Goal: Task Accomplishment & Management: Complete application form

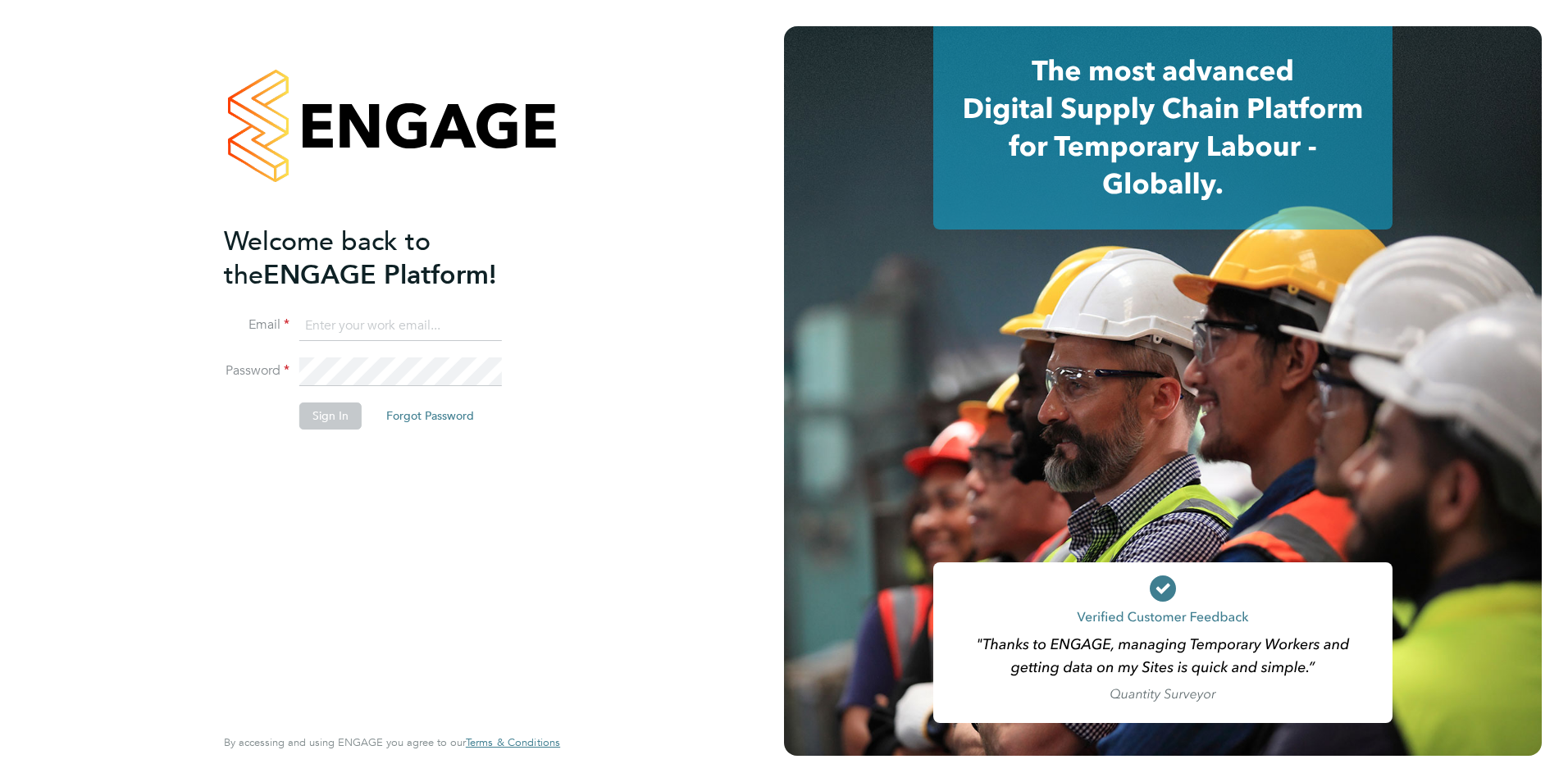
click at [386, 311] on input at bounding box center [400, 326] width 202 height 29
type input "daniel.gwynn@prsjobs.com"
click at [320, 410] on button "Sign In" at bounding box center [331, 415] width 62 height 26
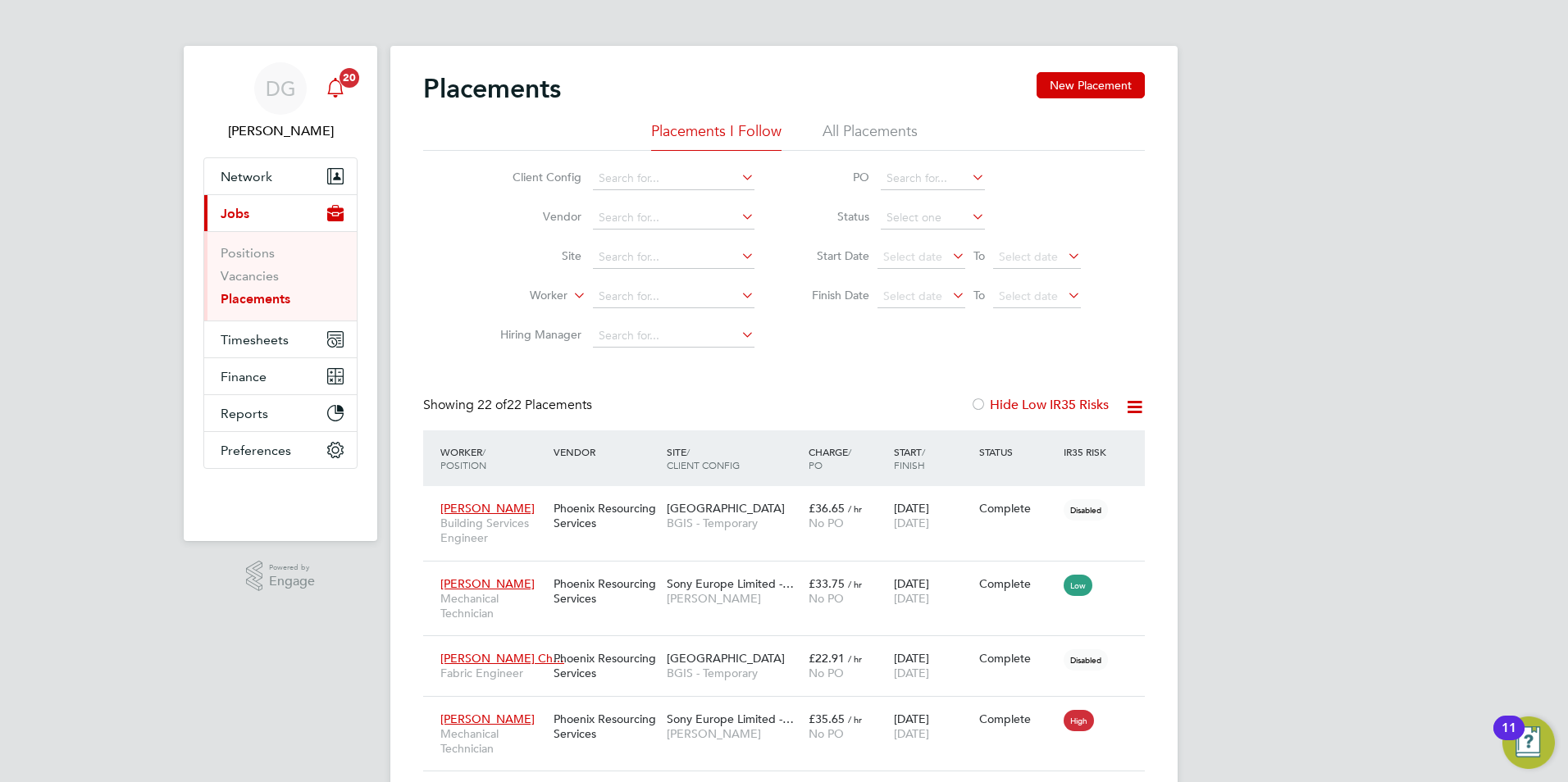
click at [344, 86] on span "20" at bounding box center [349, 77] width 19 height 19
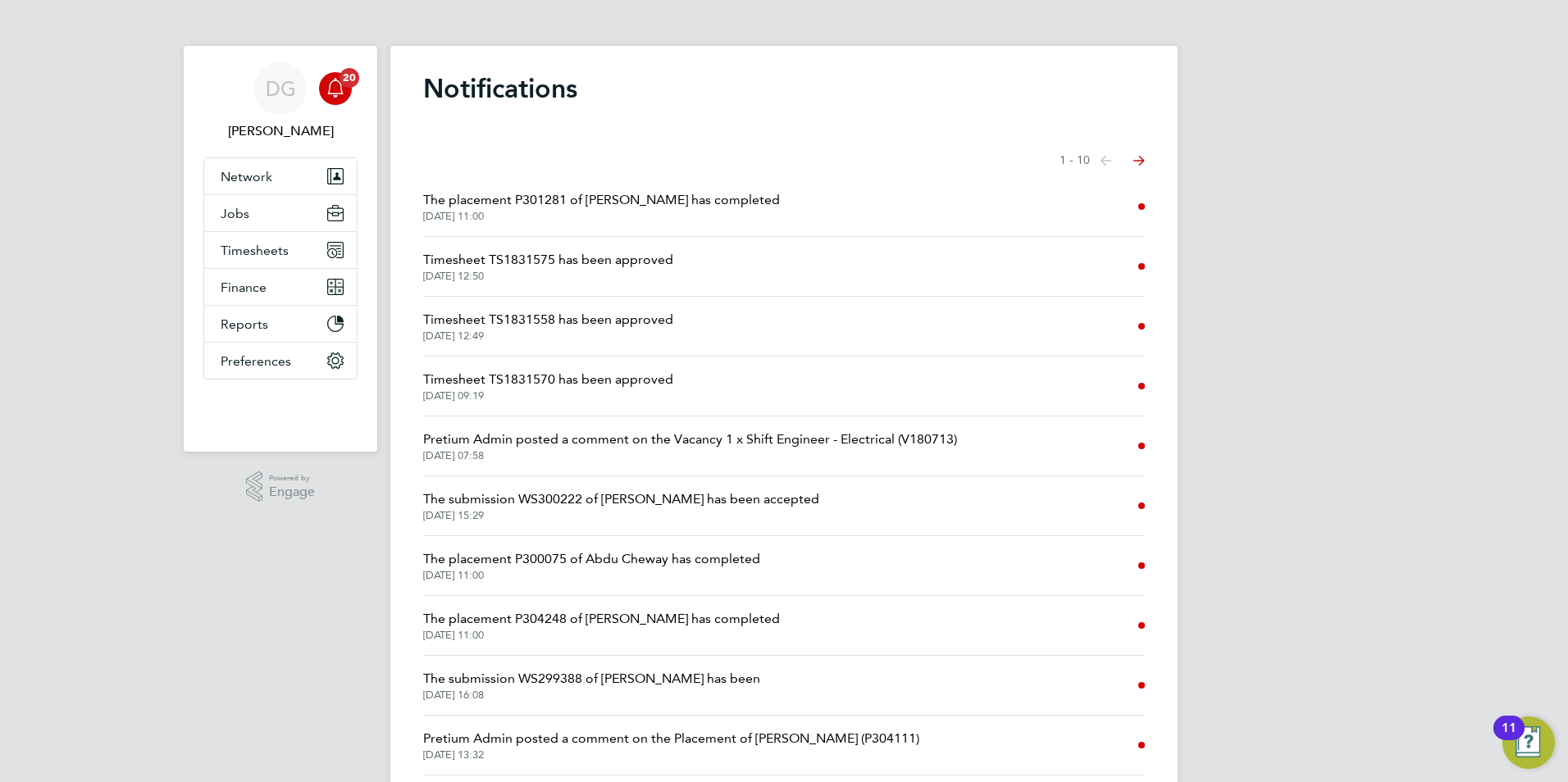
click at [979, 469] on li "Pretium Admin posted a comment on the Vacancy 1 x Shift Engineer - Electrical (…" at bounding box center [784, 446] width 721 height 60
click at [789, 458] on span "30 Sep 2025, 07:58" at bounding box center [690, 456] width 534 height 13
click at [241, 206] on span "Jobs" at bounding box center [235, 213] width 29 height 16
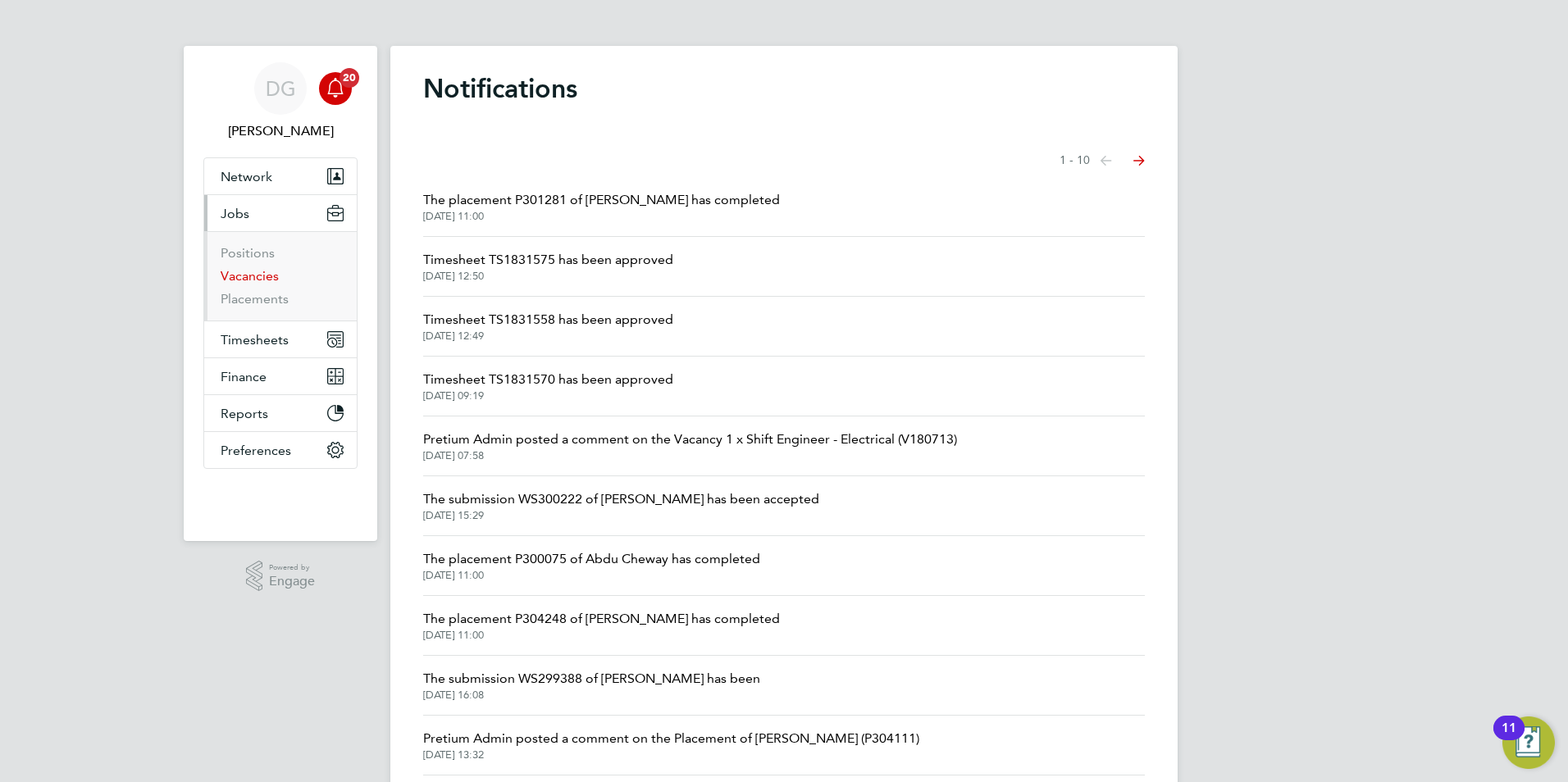
click at [271, 272] on link "Vacancies" at bounding box center [249, 276] width 58 height 16
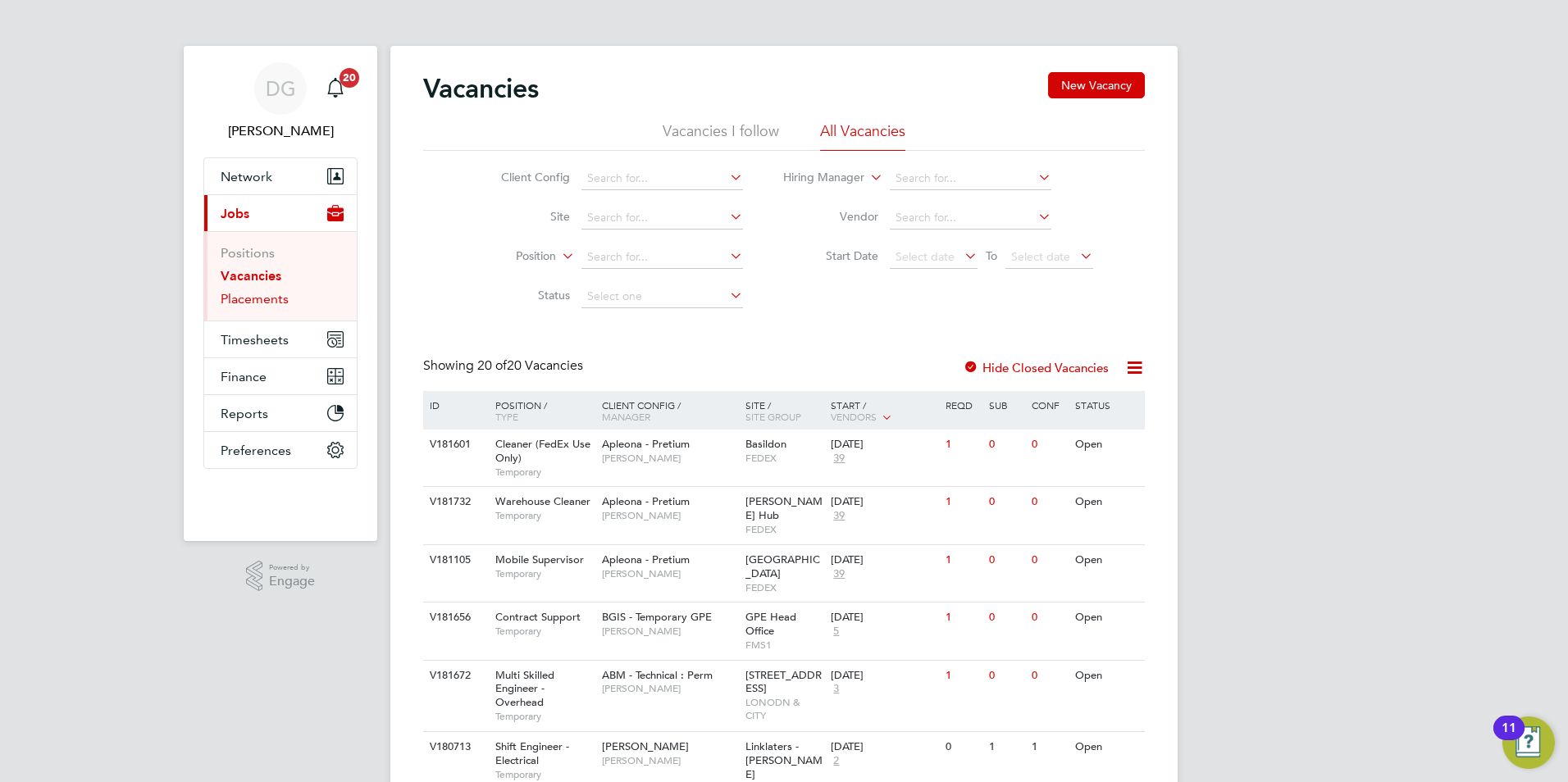
click at [279, 304] on link "Placements" at bounding box center [254, 299] width 68 height 16
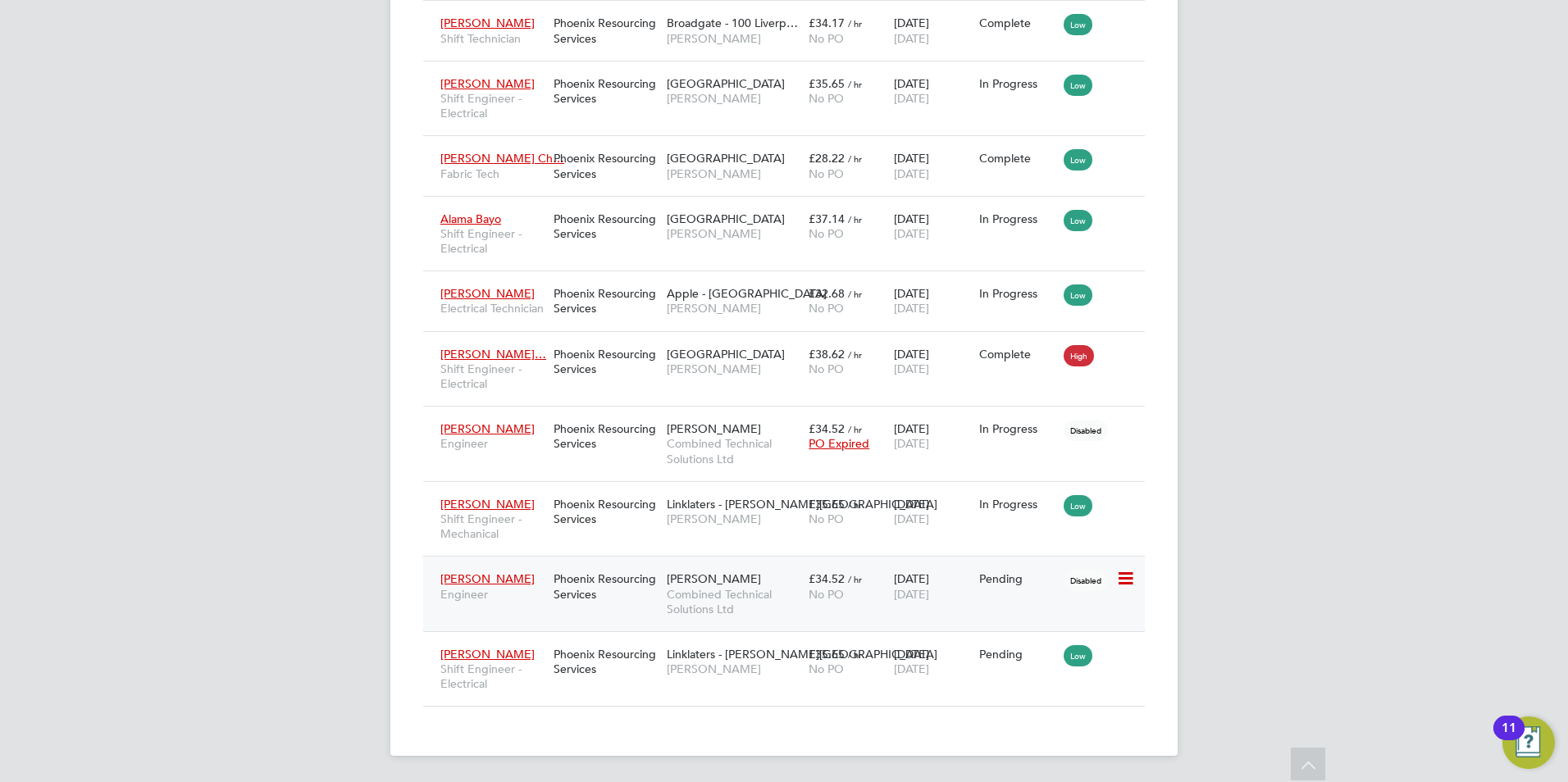
click at [841, 592] on span "No PO" at bounding box center [826, 595] width 35 height 15
click at [684, 451] on span "Combined Technical Solutions Ltd" at bounding box center [733, 451] width 133 height 29
click at [663, 382] on div "Wembley Stadium NG Bailey" at bounding box center [733, 362] width 142 height 46
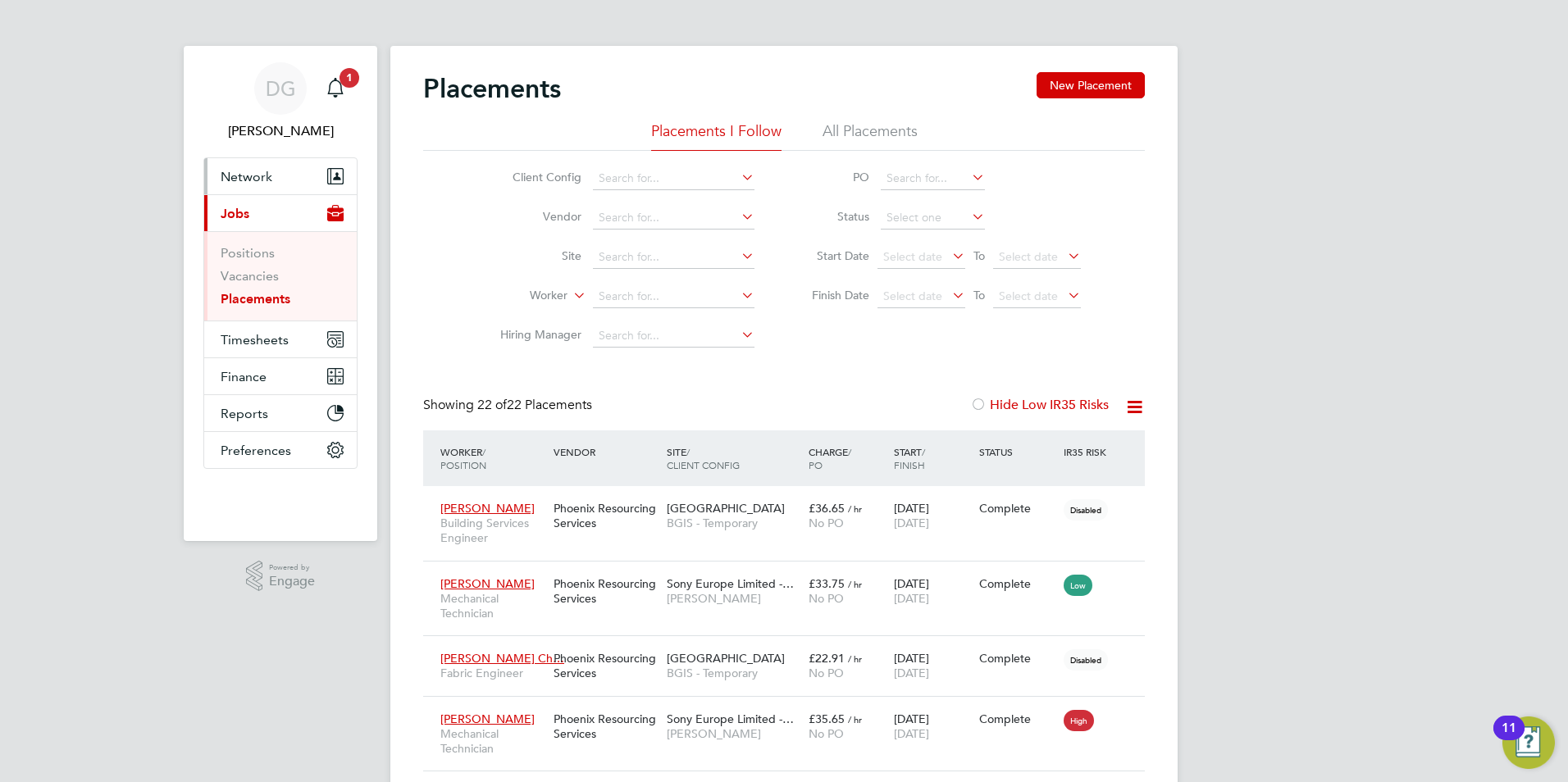
click at [253, 174] on span "Network" at bounding box center [247, 176] width 52 height 16
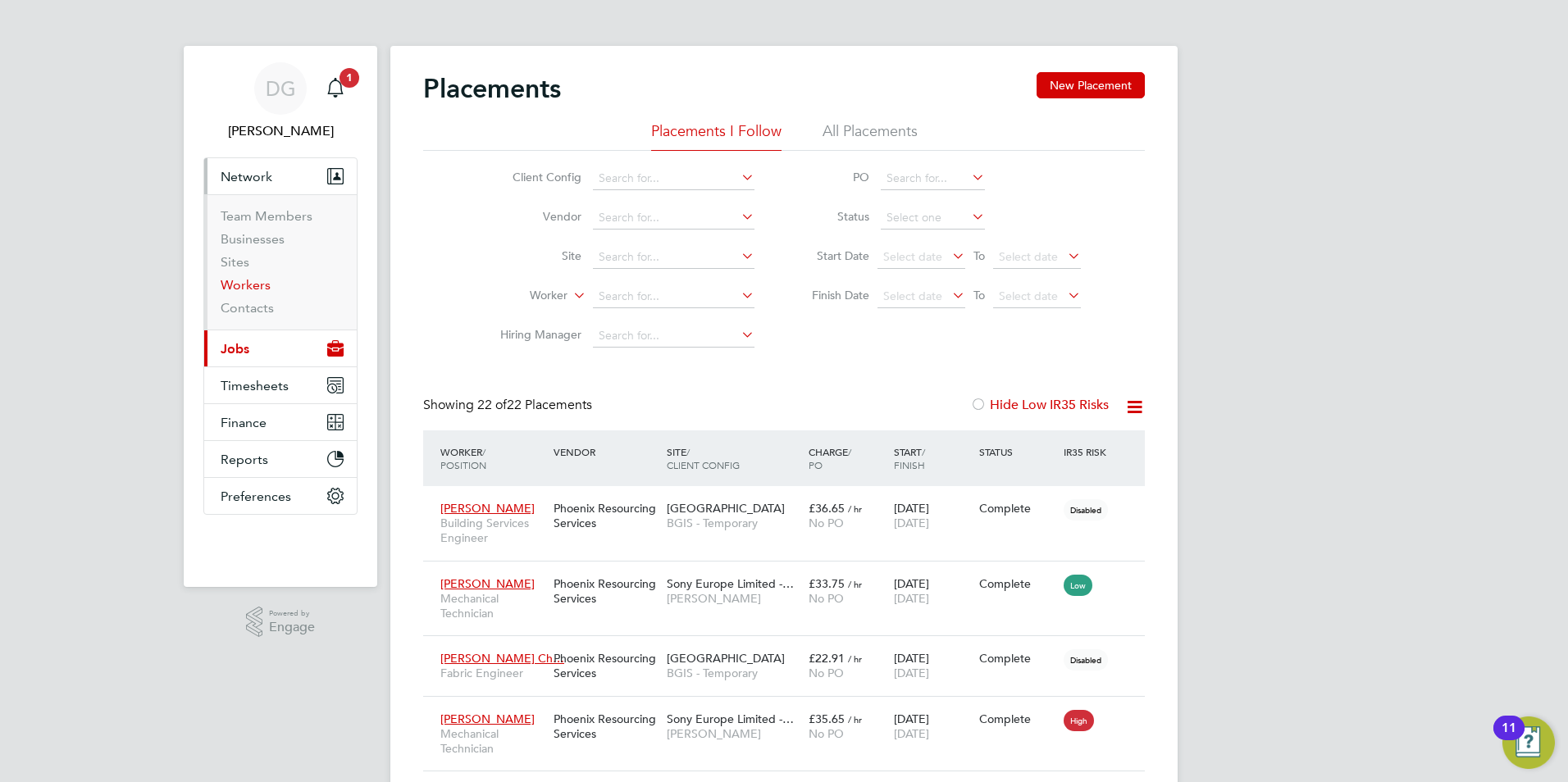
click at [255, 286] on link "Workers" at bounding box center [246, 284] width 50 height 16
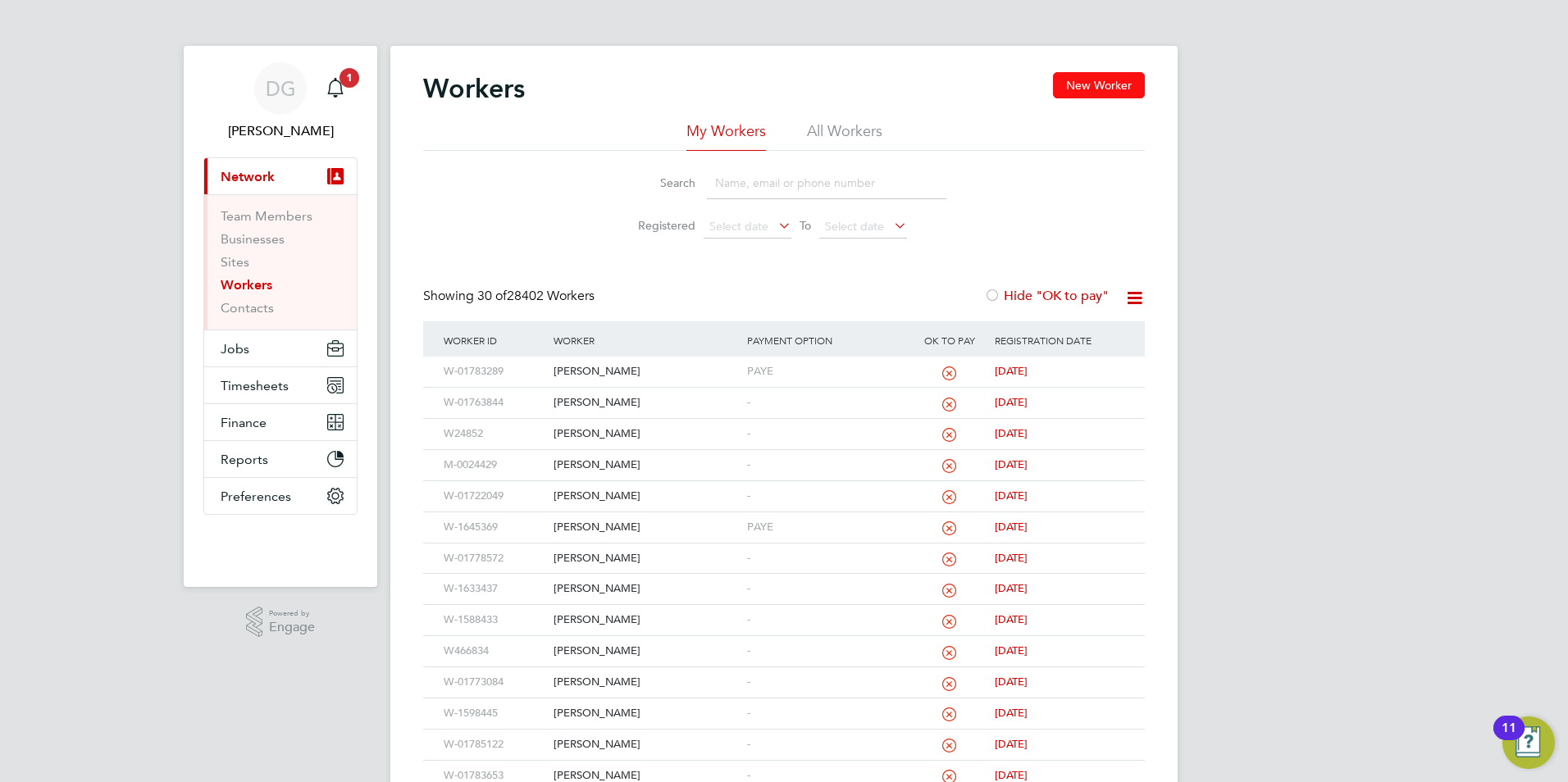
click at [1080, 91] on button "New Worker" at bounding box center [1098, 85] width 91 height 26
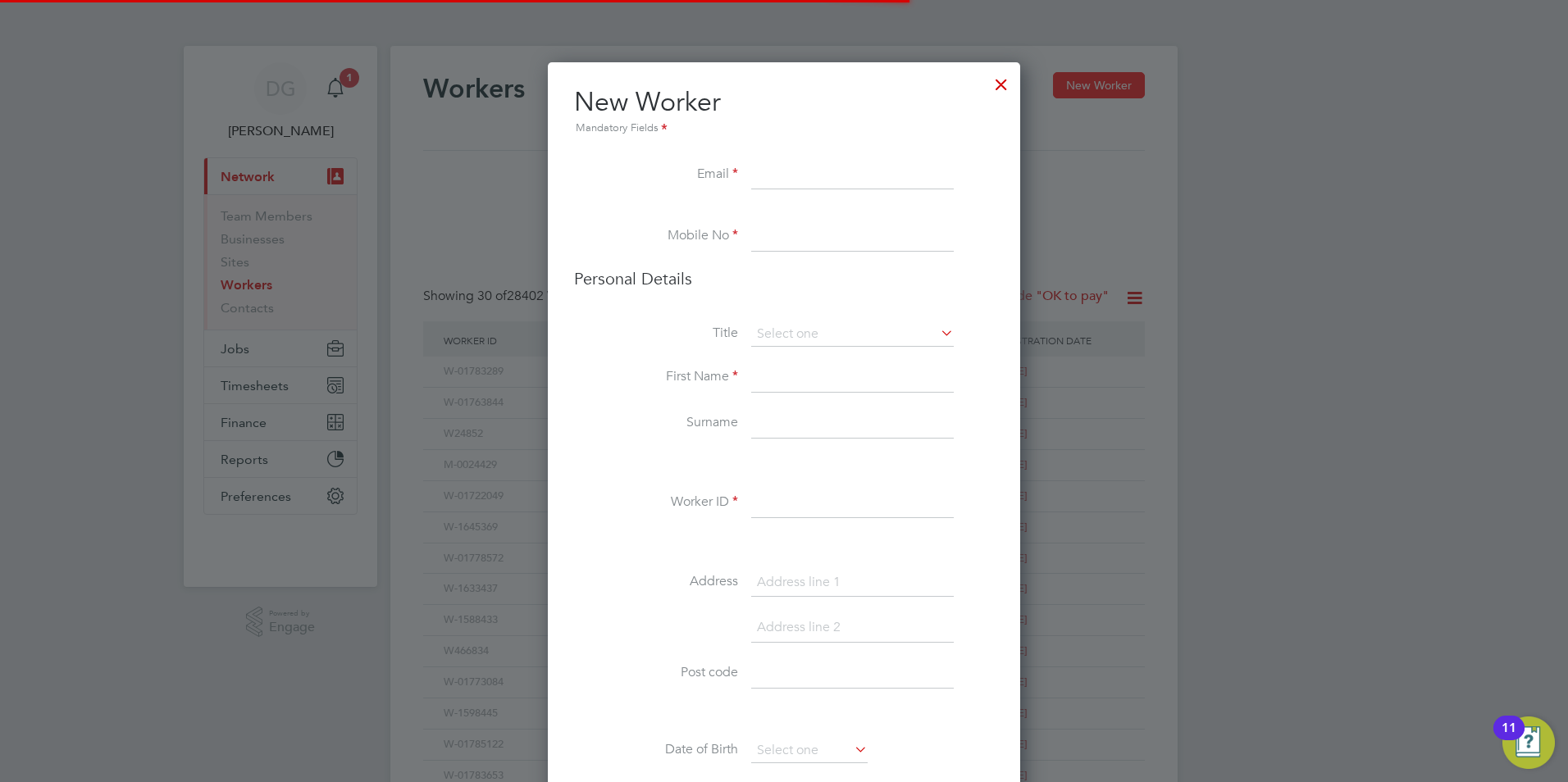
scroll to position [1464, 473]
paste input "barrow912@gmail.com"
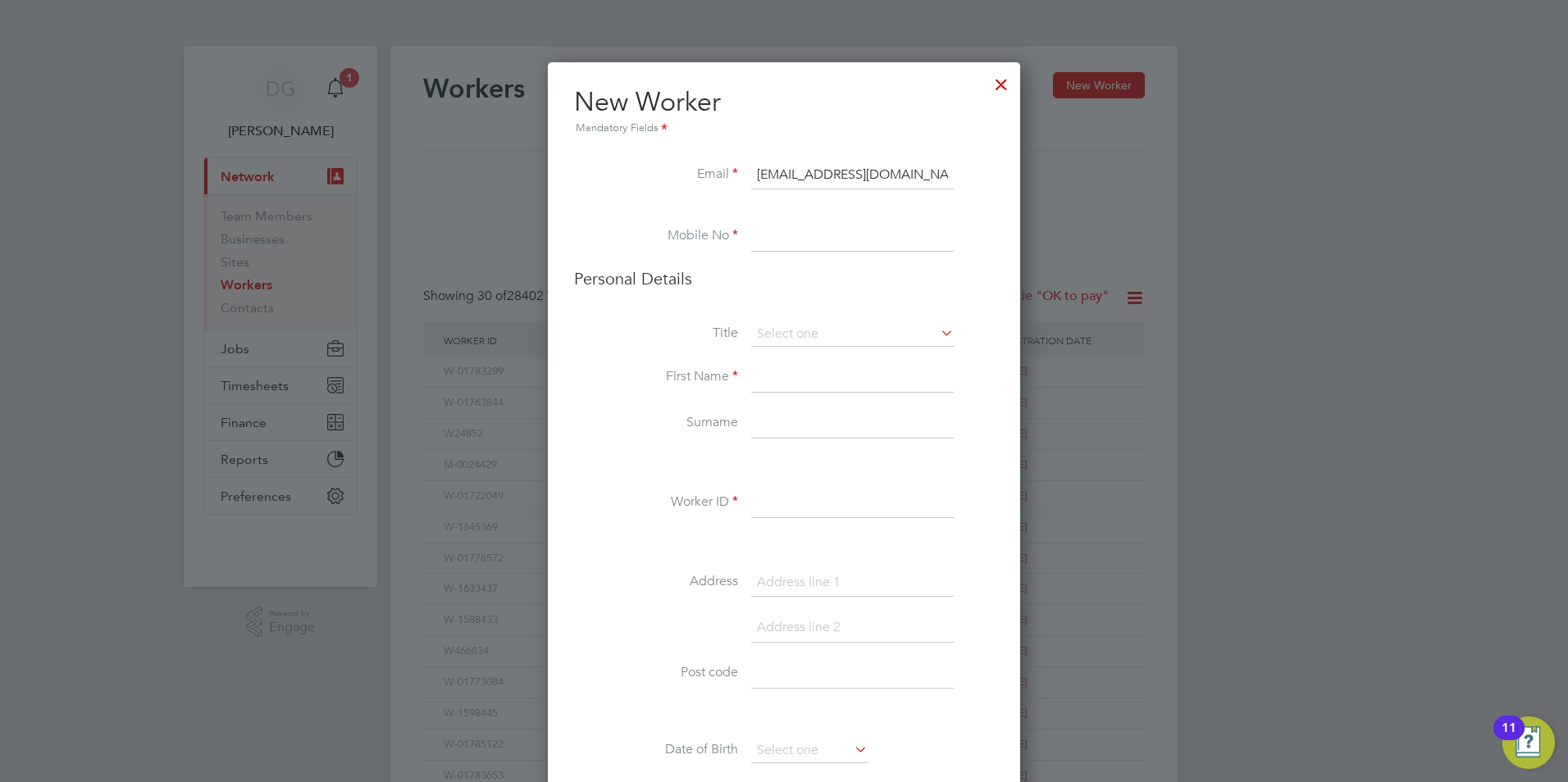
type input "barrow912@gmail.com"
click at [803, 244] on input at bounding box center [852, 237] width 202 height 29
paste input "+44 7368393662"
type input "+44 7368393662"
click at [778, 387] on input at bounding box center [852, 378] width 202 height 29
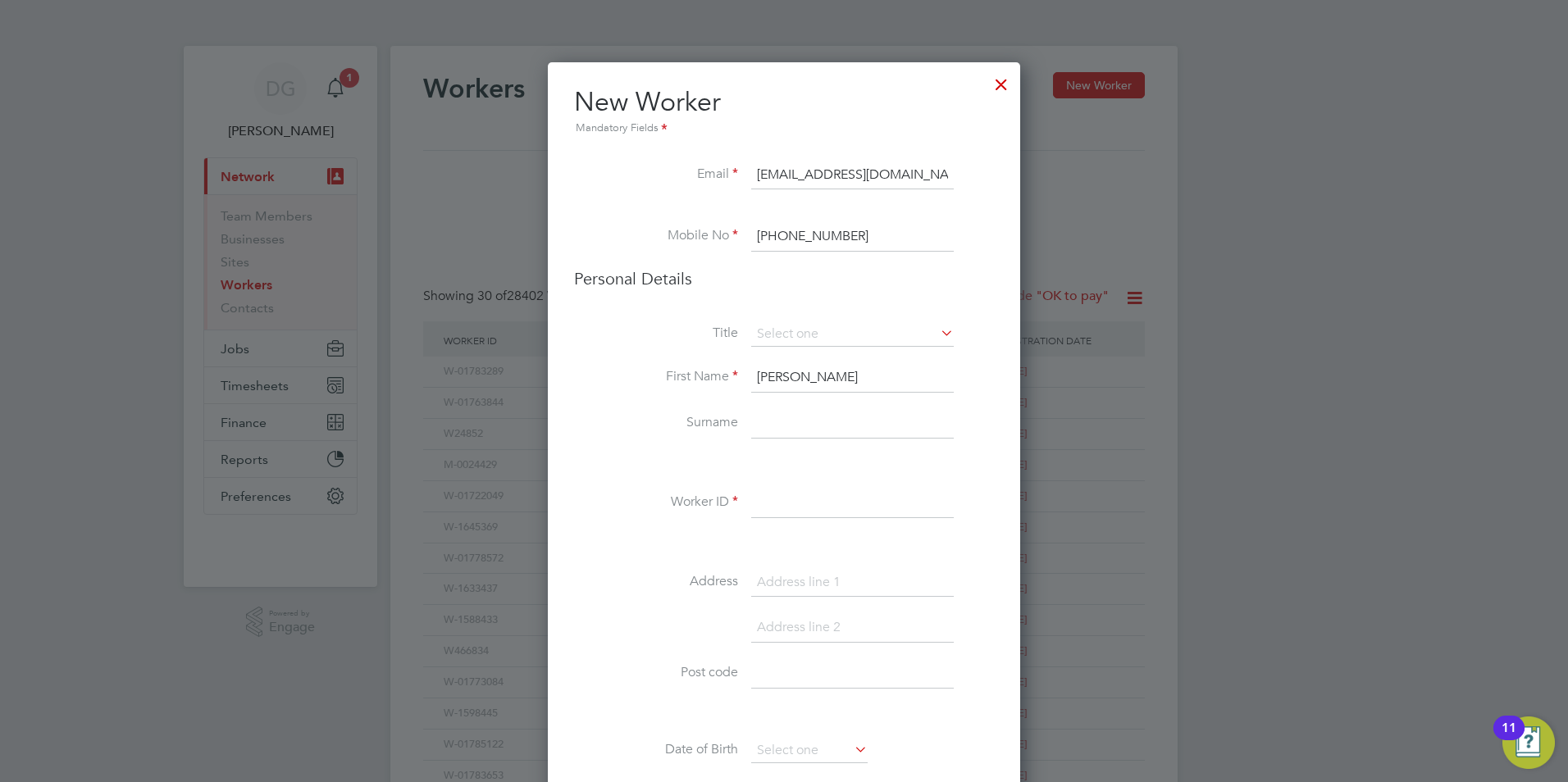
type input "Darryl"
click at [790, 432] on input at bounding box center [852, 424] width 202 height 29
type input "Barrow"
click at [816, 508] on input at bounding box center [852, 503] width 202 height 29
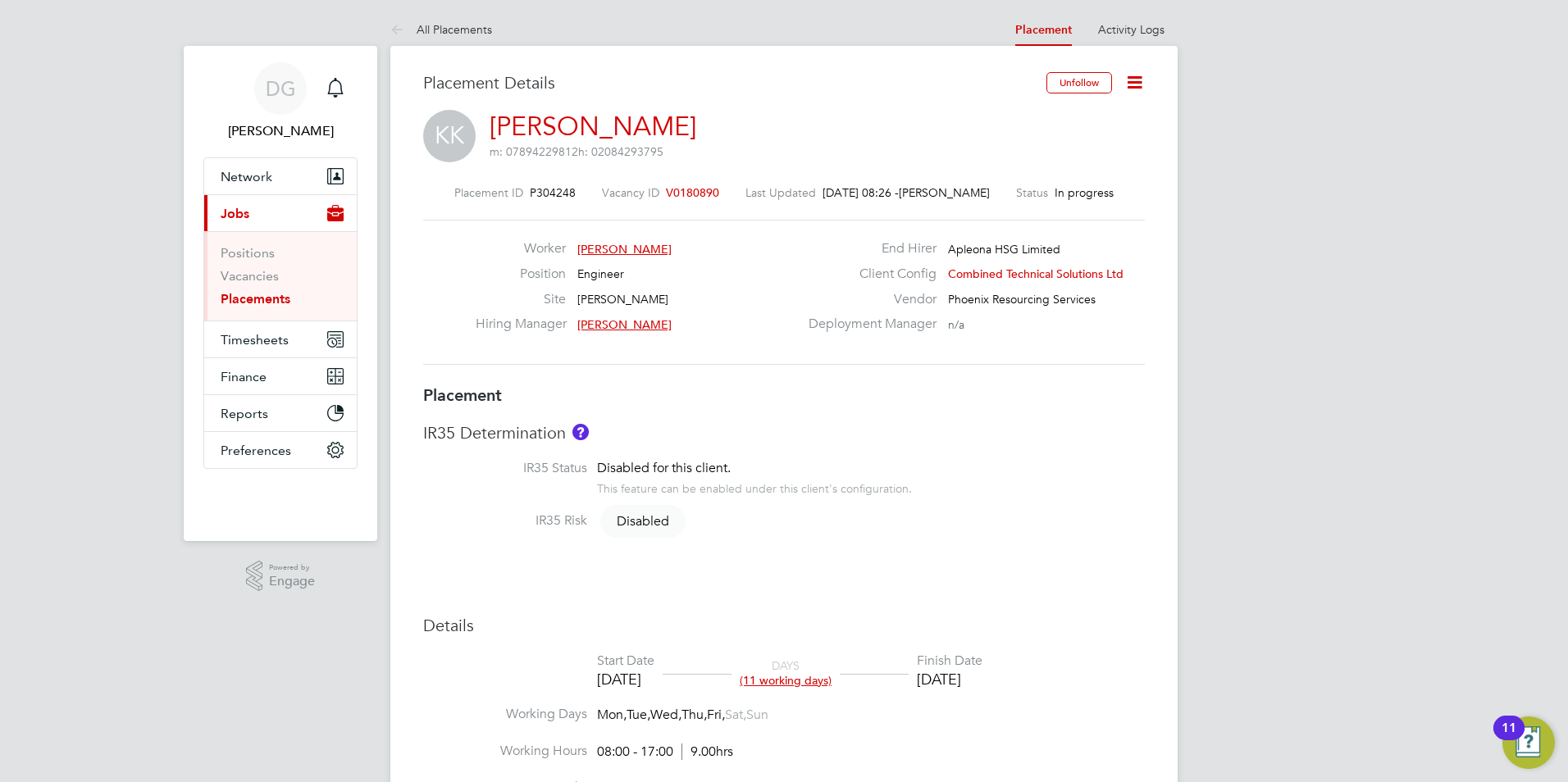
click at [1131, 83] on icon at bounding box center [1134, 82] width 20 height 20
click at [1038, 112] on li "Edit Placement e" at bounding box center [1081, 121] width 121 height 23
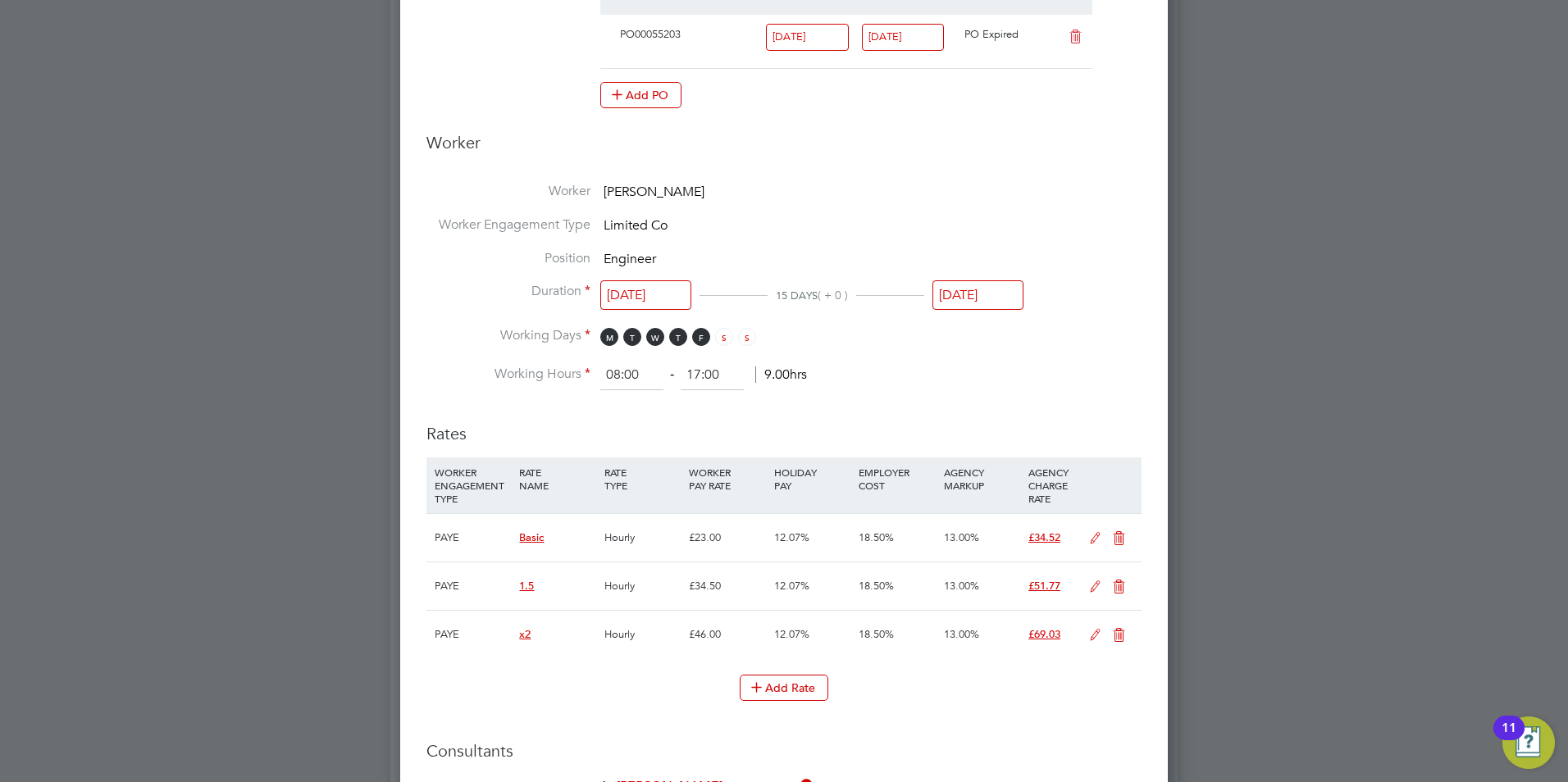
click at [636, 201] on li "Worker Kazim Kaya" at bounding box center [784, 200] width 715 height 34
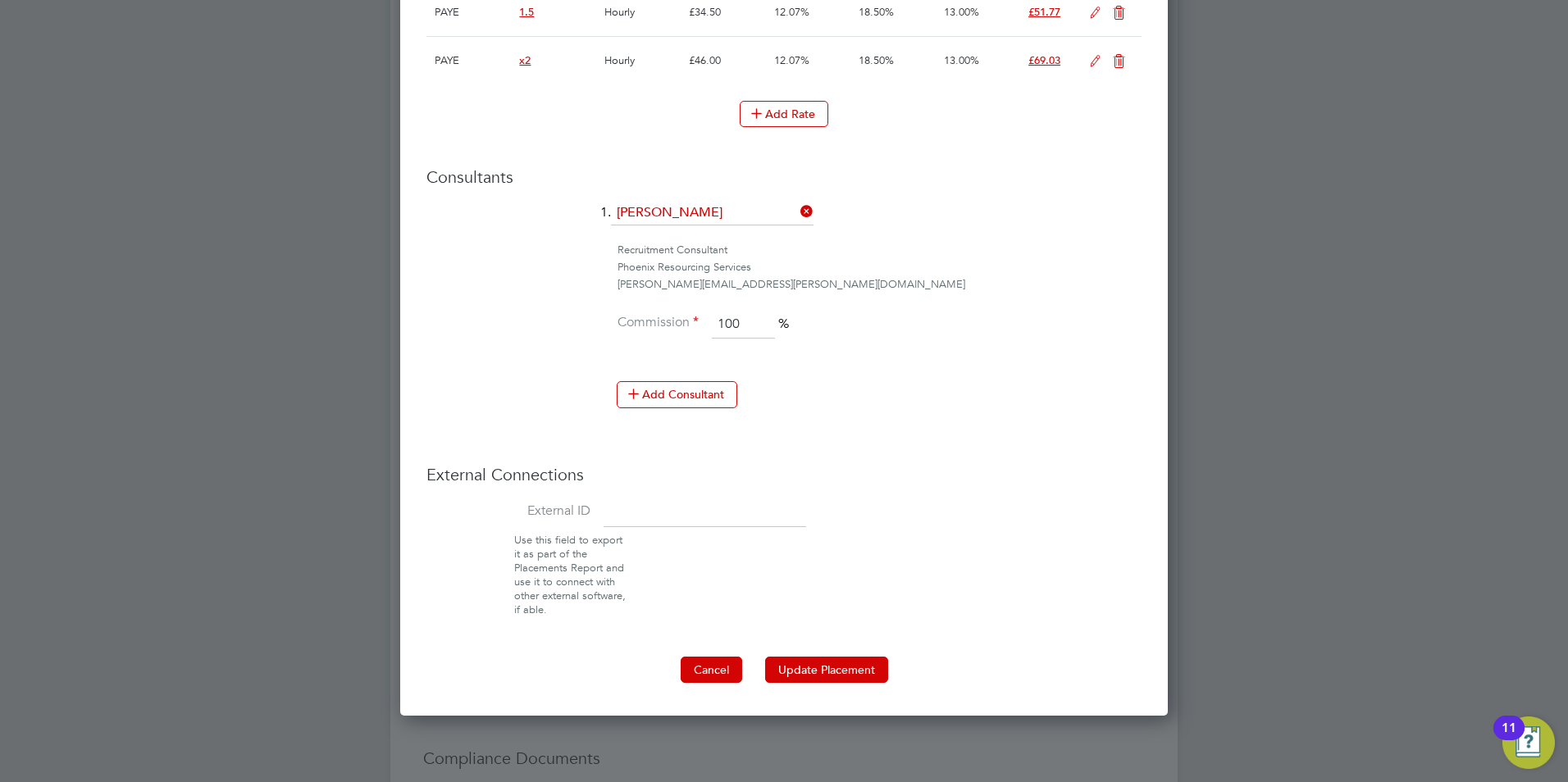
click at [711, 666] on button "Cancel" at bounding box center [711, 670] width 61 height 26
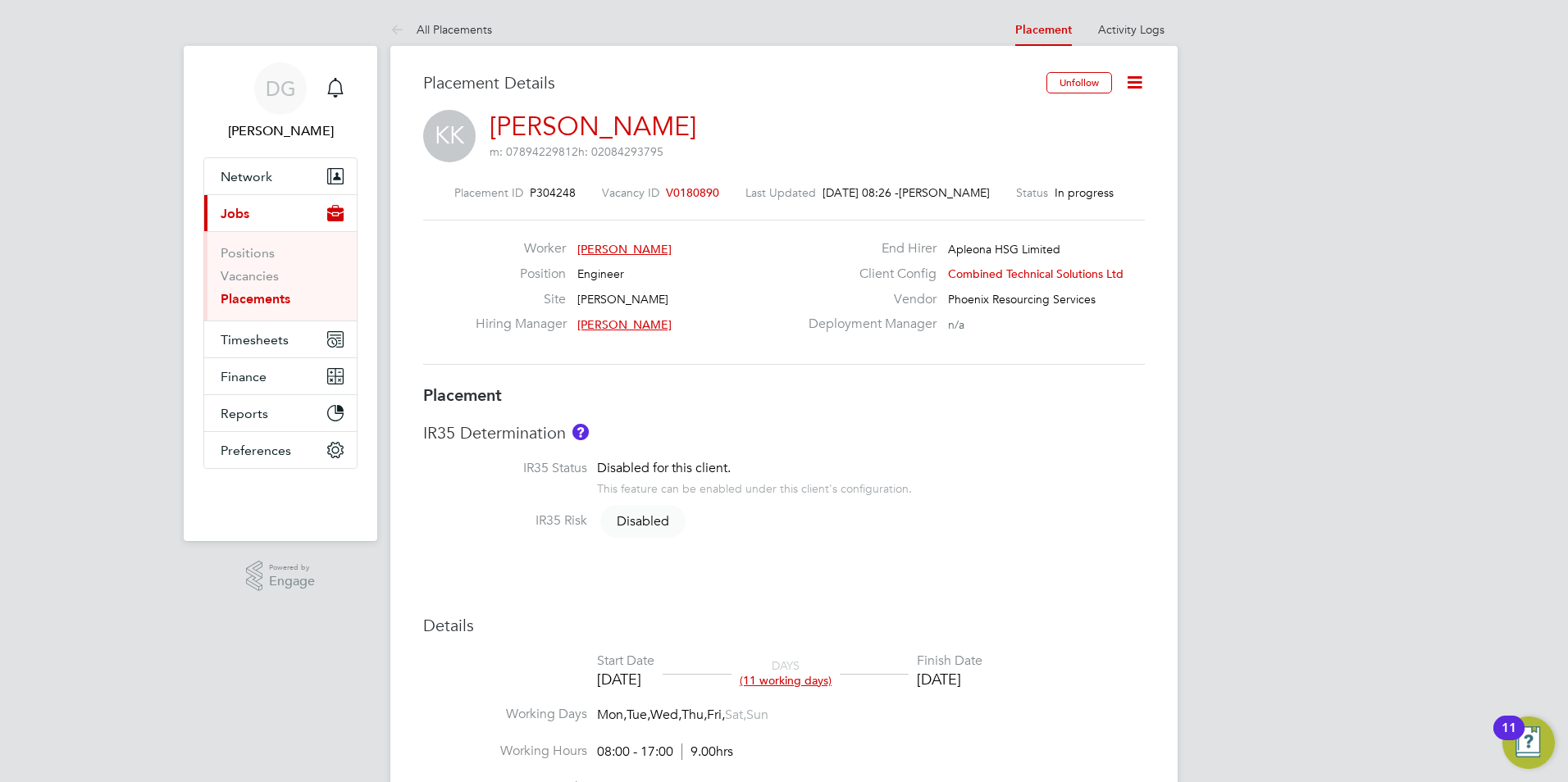
click at [960, 270] on span "Combined Technical Solutions Ltd" at bounding box center [1035, 274] width 175 height 15
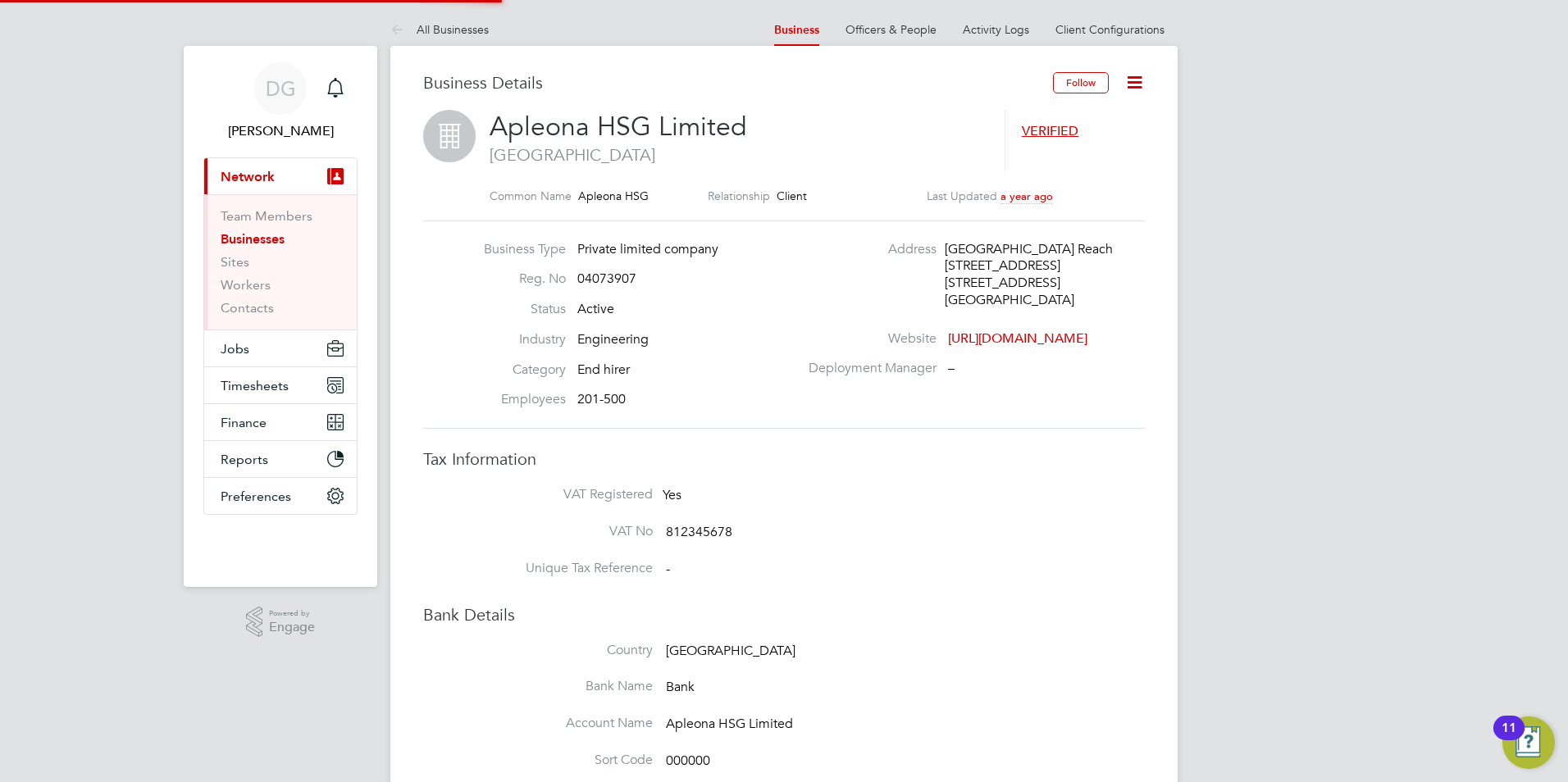
click at [1144, 85] on icon at bounding box center [1134, 82] width 20 height 20
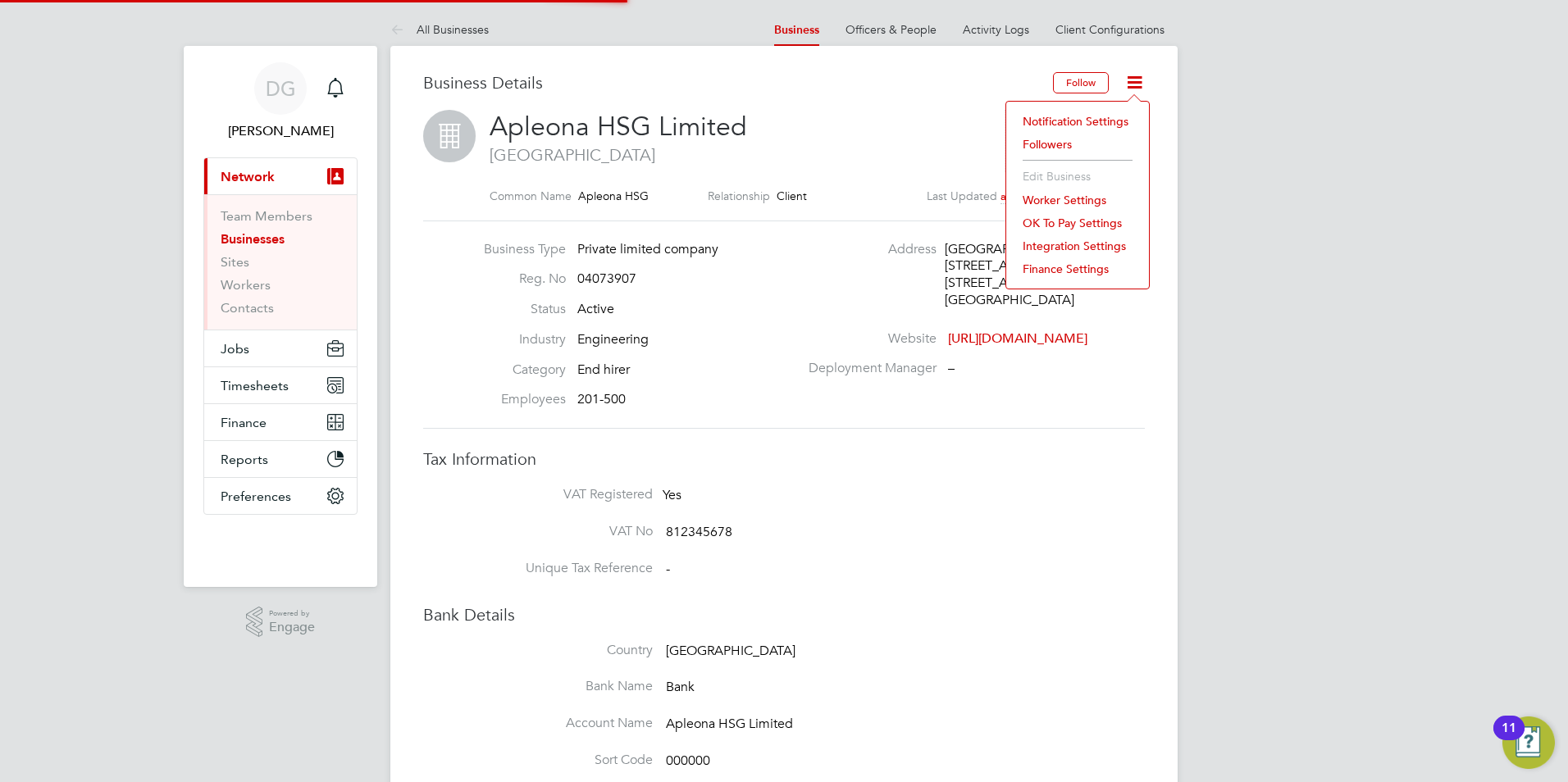
click at [1141, 86] on icon at bounding box center [1134, 82] width 20 height 20
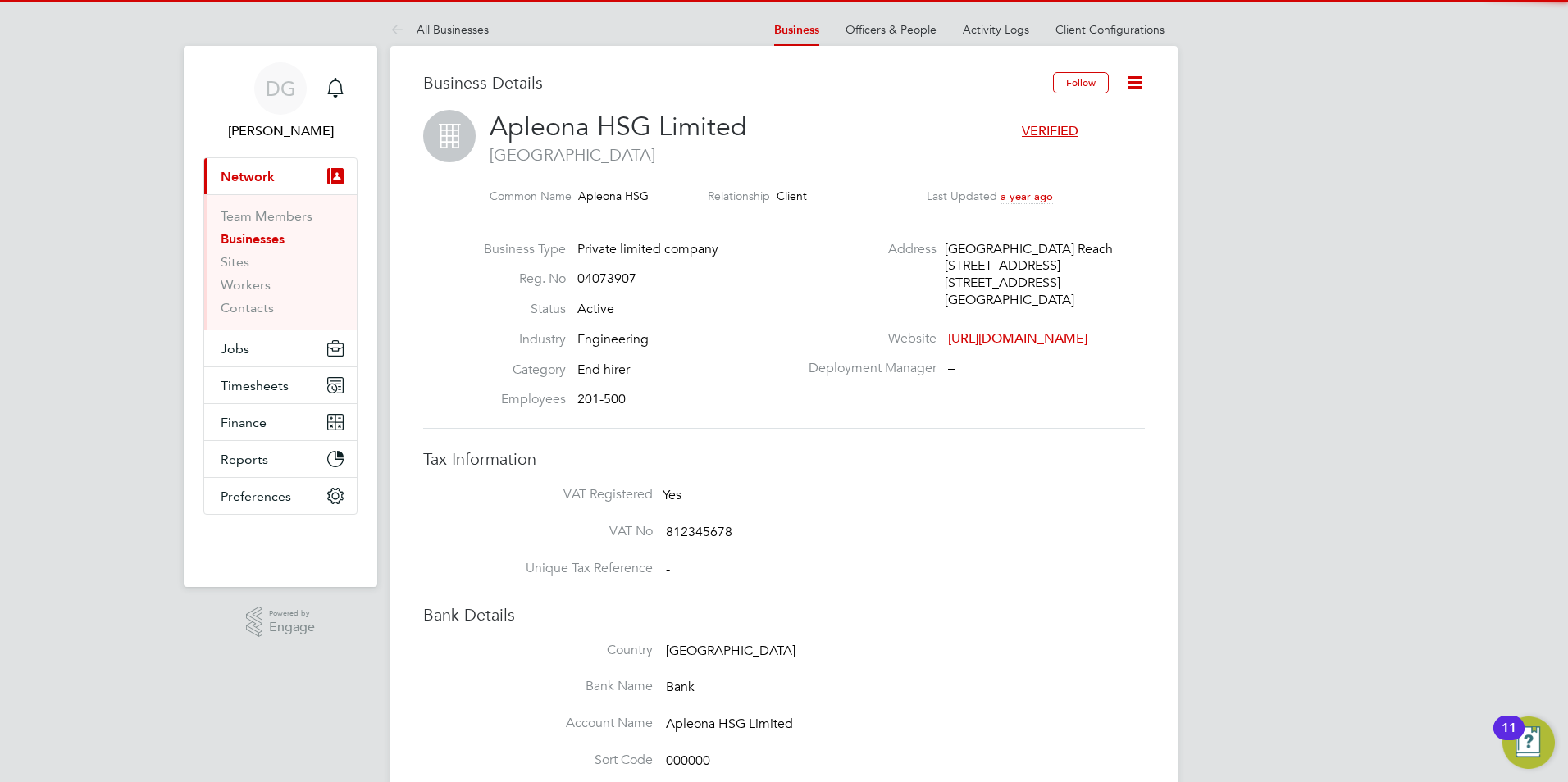
click at [1141, 86] on icon at bounding box center [1134, 82] width 20 height 20
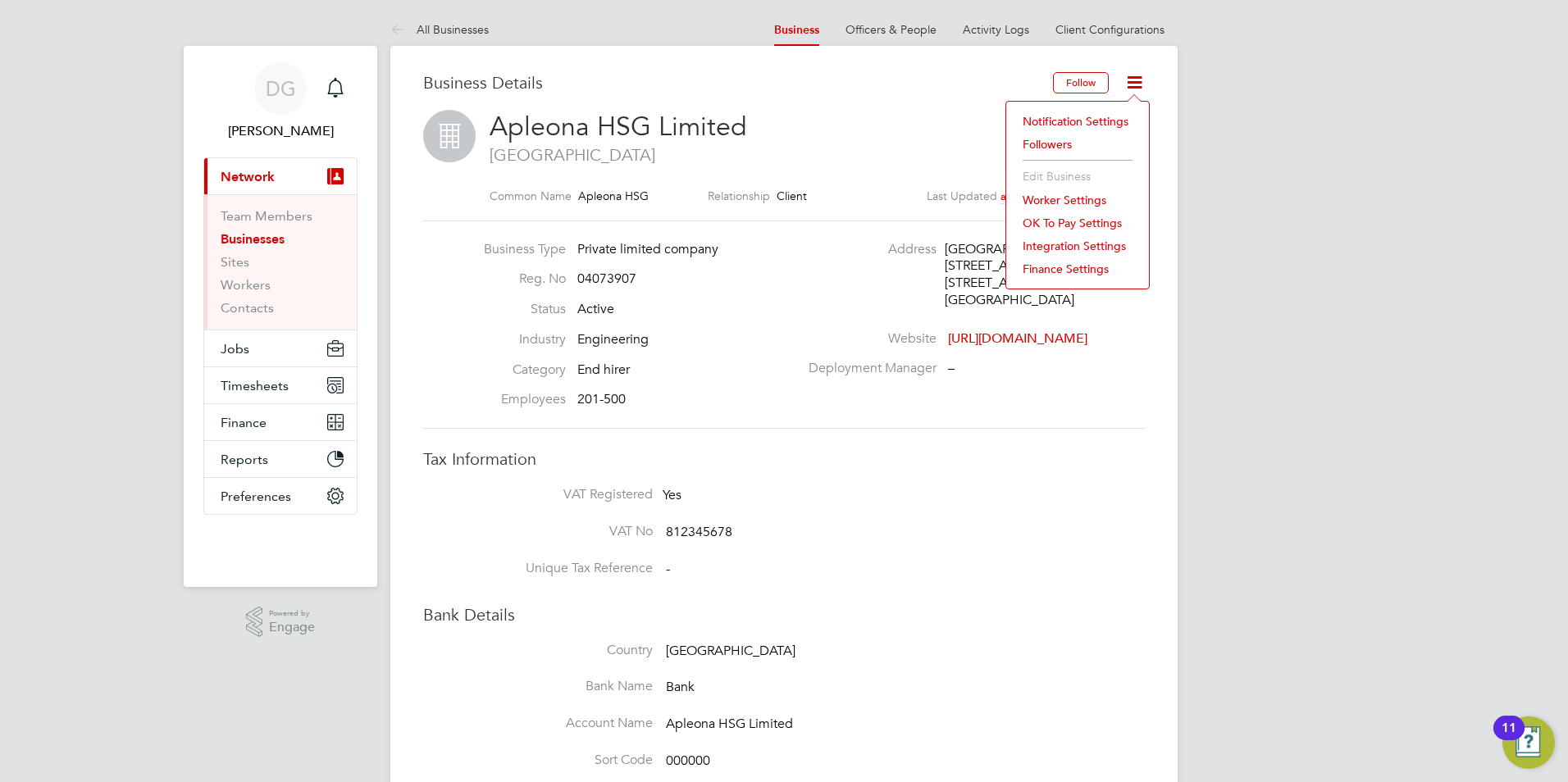
click at [752, 370] on li "Category End hirer" at bounding box center [637, 377] width 323 height 30
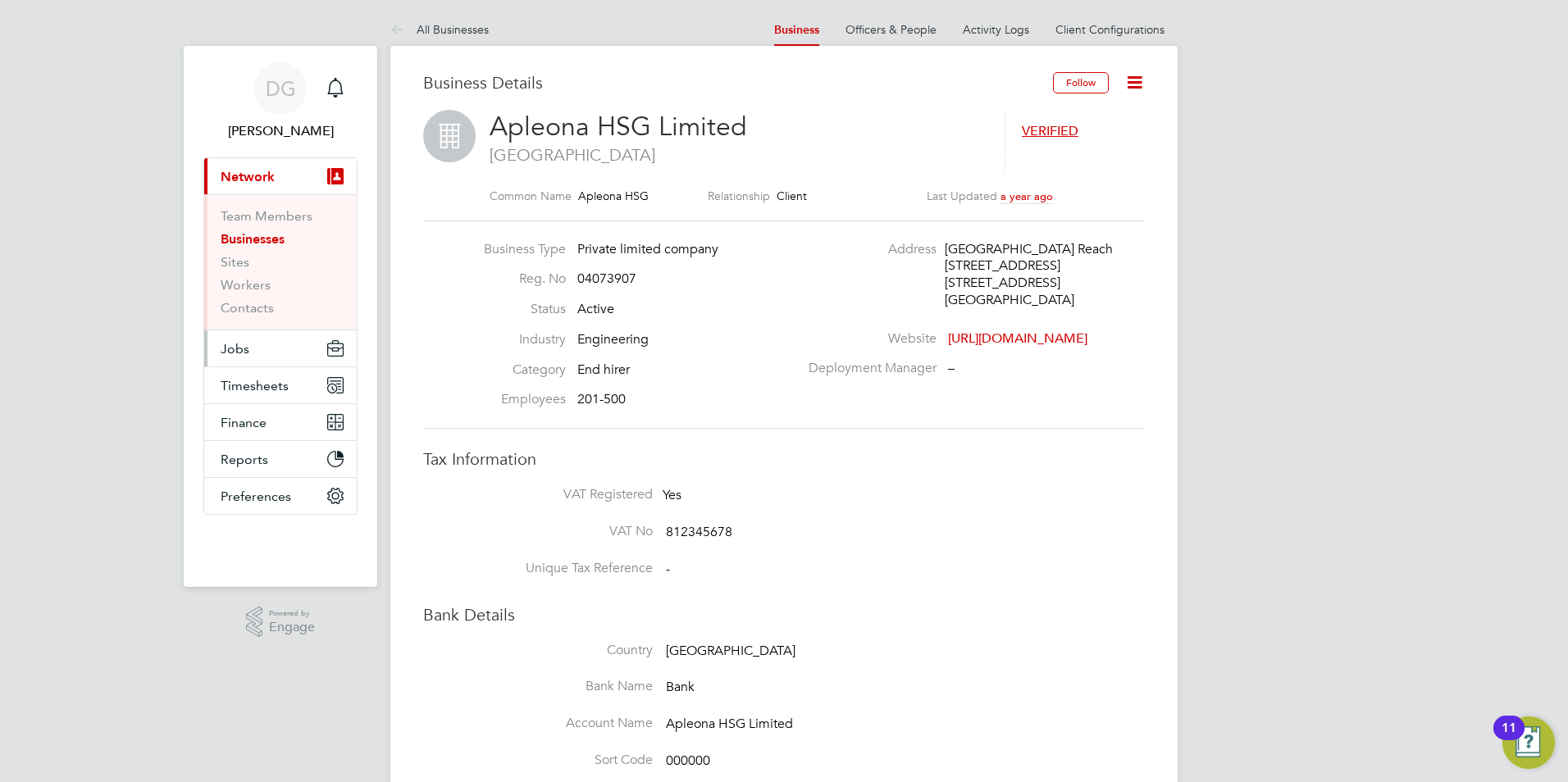
click at [263, 343] on button "Jobs" at bounding box center [280, 348] width 153 height 36
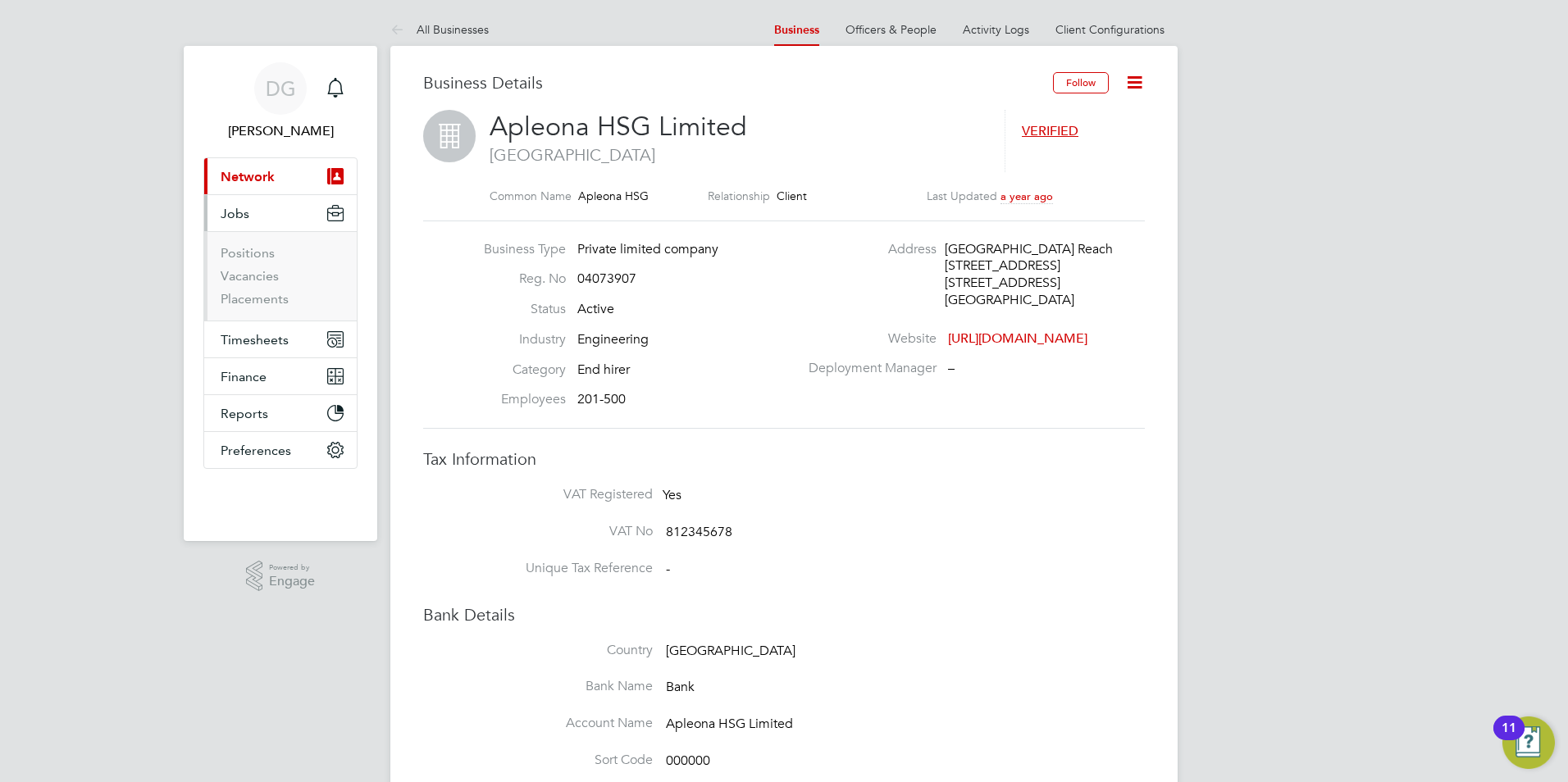
click at [237, 308] on ul "Positions Vacancies Placements" at bounding box center [280, 276] width 153 height 90
click at [247, 298] on link "Placements" at bounding box center [254, 299] width 68 height 16
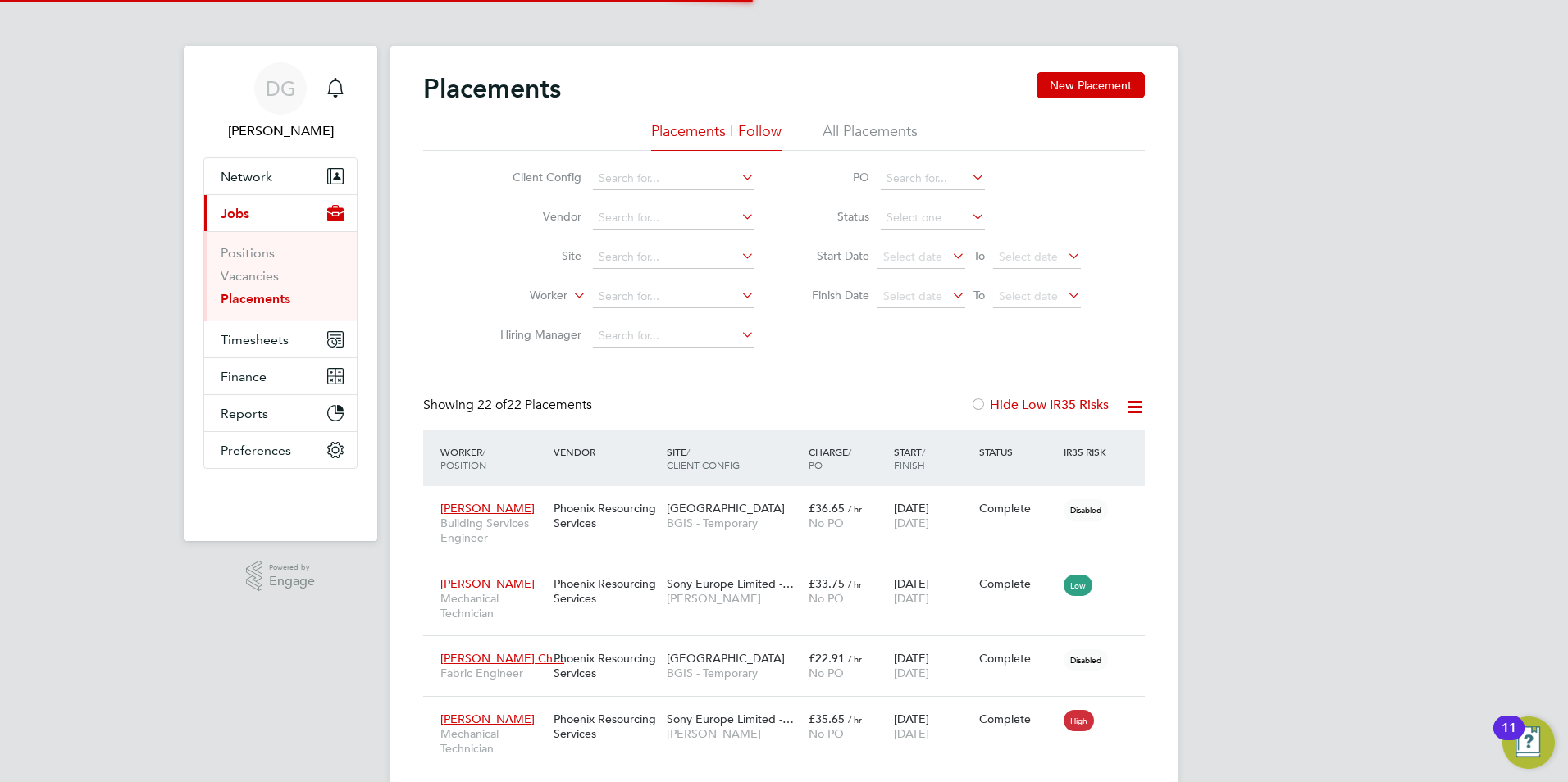
scroll to position [48, 114]
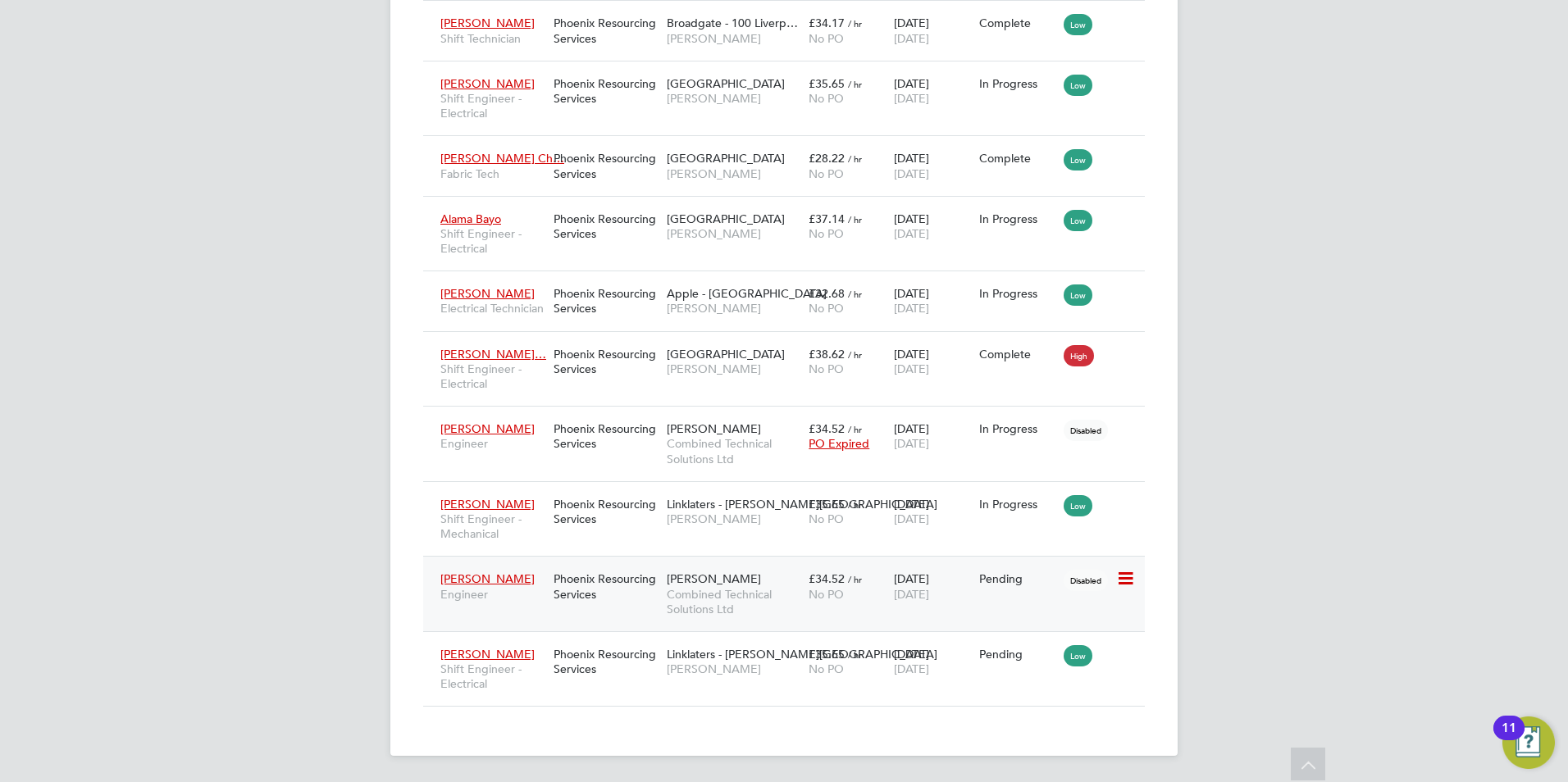
click at [726, 606] on span "Combined Technical Solutions Ltd" at bounding box center [733, 602] width 133 height 29
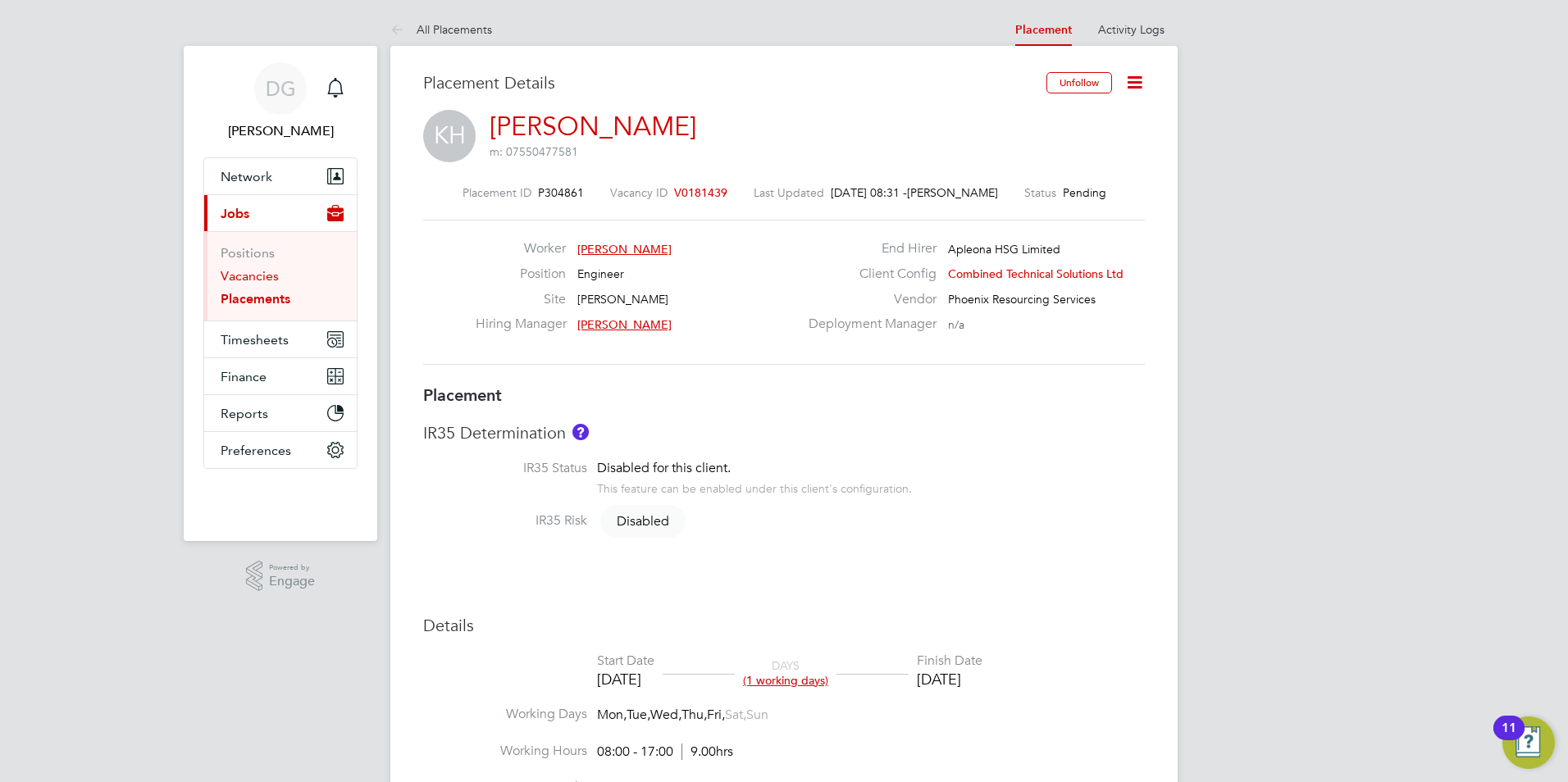
click at [253, 278] on link "Vacancies" at bounding box center [249, 276] width 58 height 16
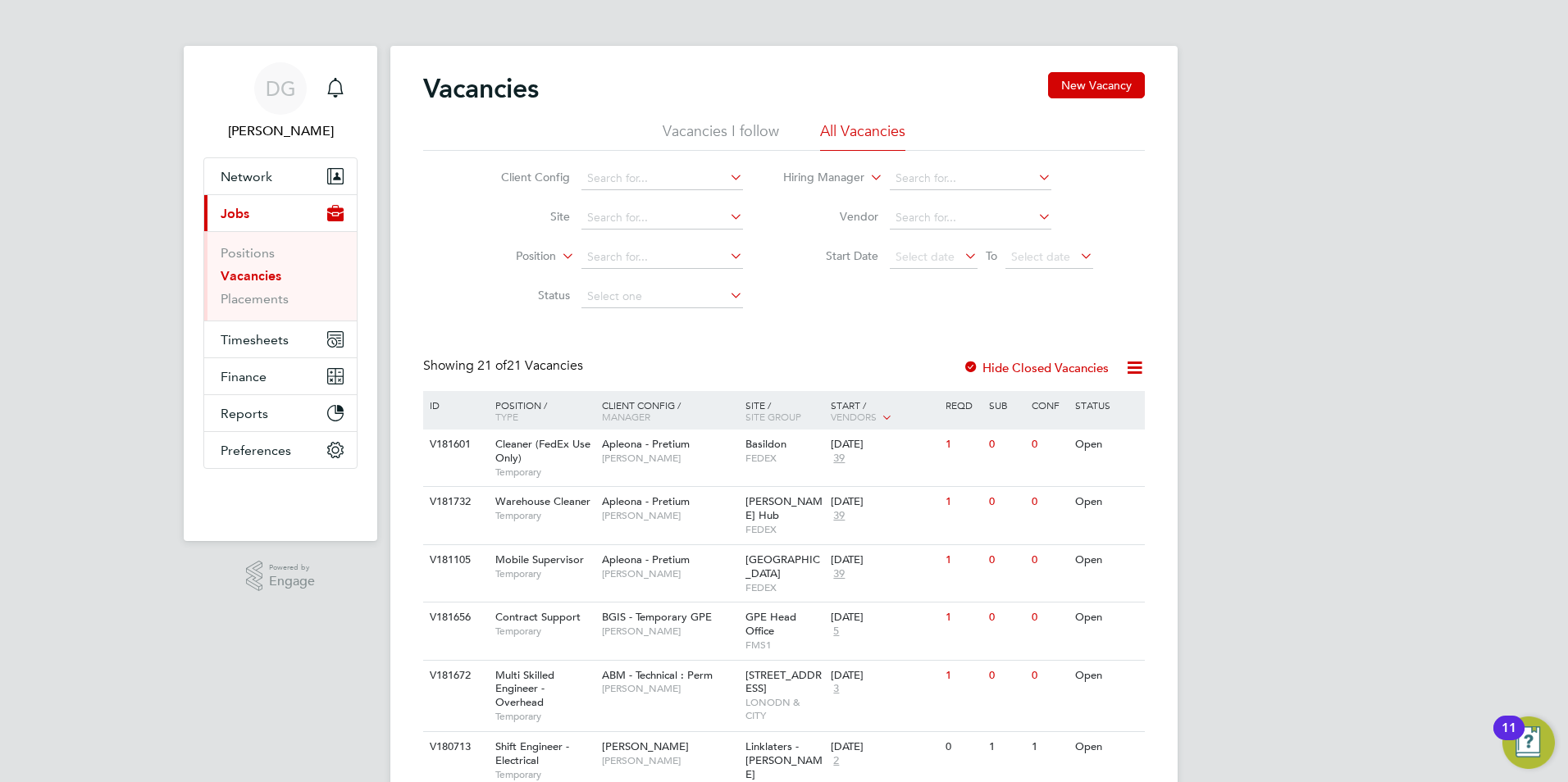
click at [722, 144] on li "Vacancies I follow" at bounding box center [721, 136] width 117 height 29
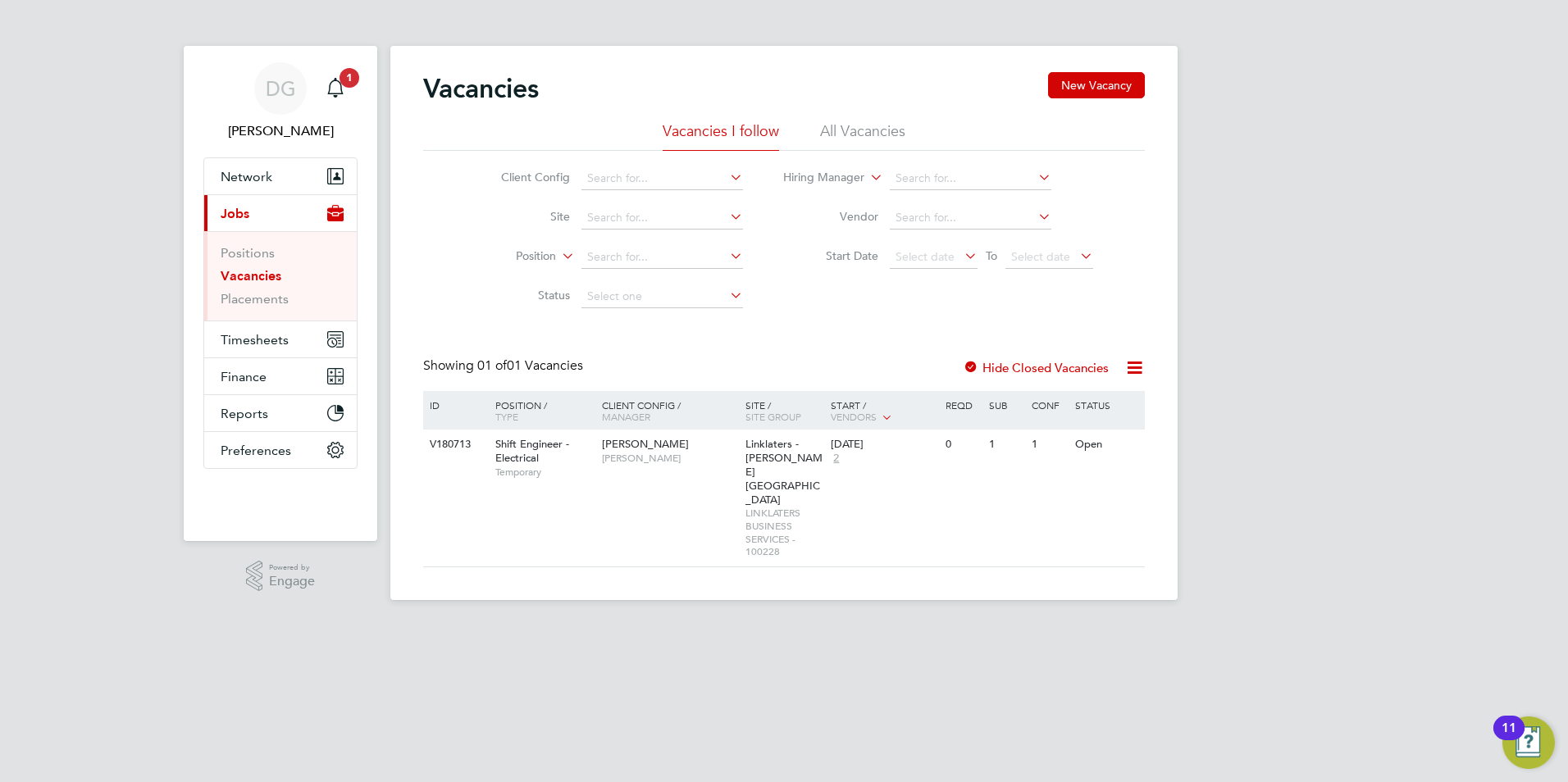
click at [832, 133] on li "All Vacancies" at bounding box center [862, 136] width 86 height 29
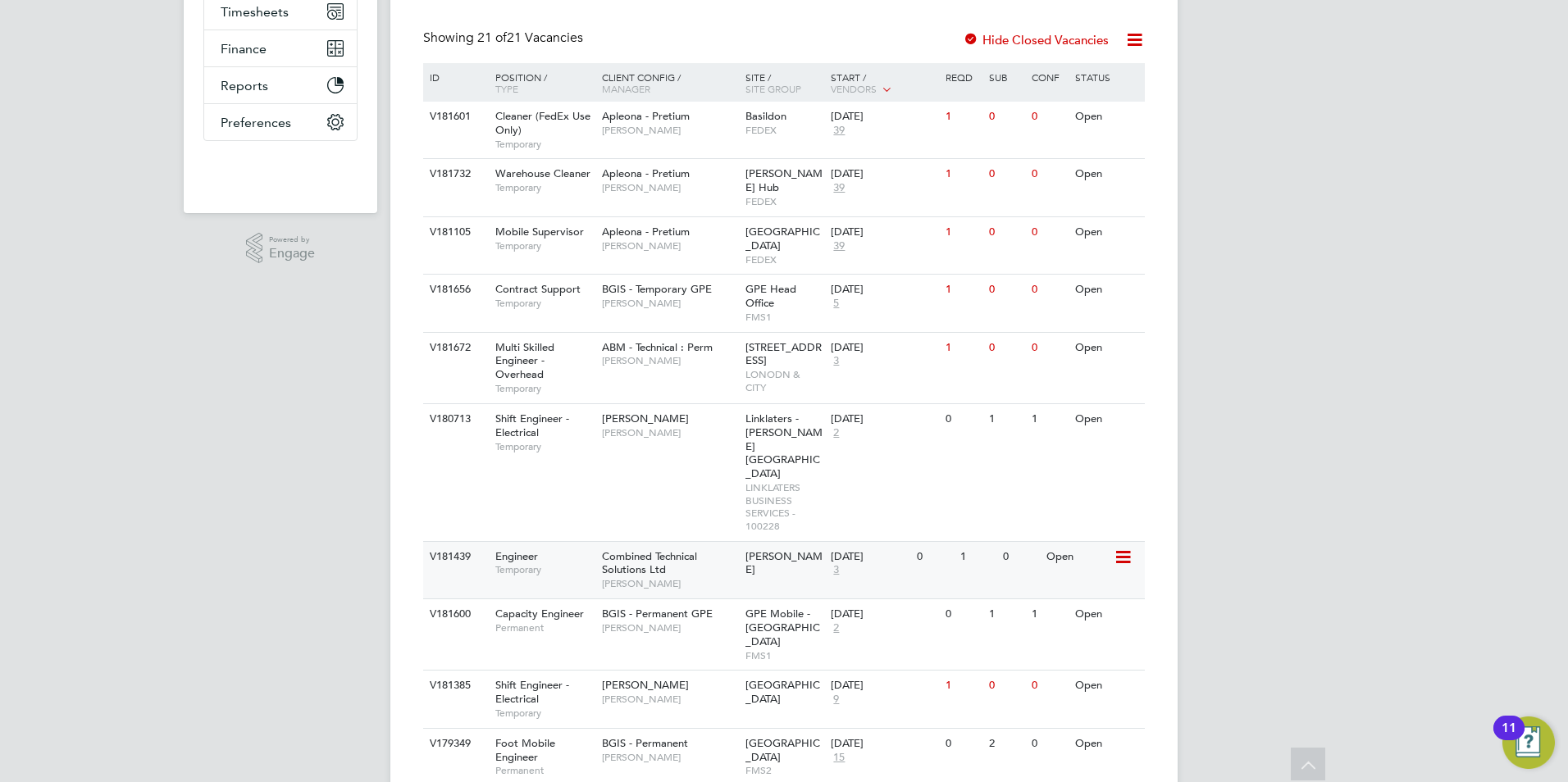
click at [717, 542] on div "Combined Technical Solutions Ltd Lucy Dennis" at bounding box center [669, 570] width 143 height 56
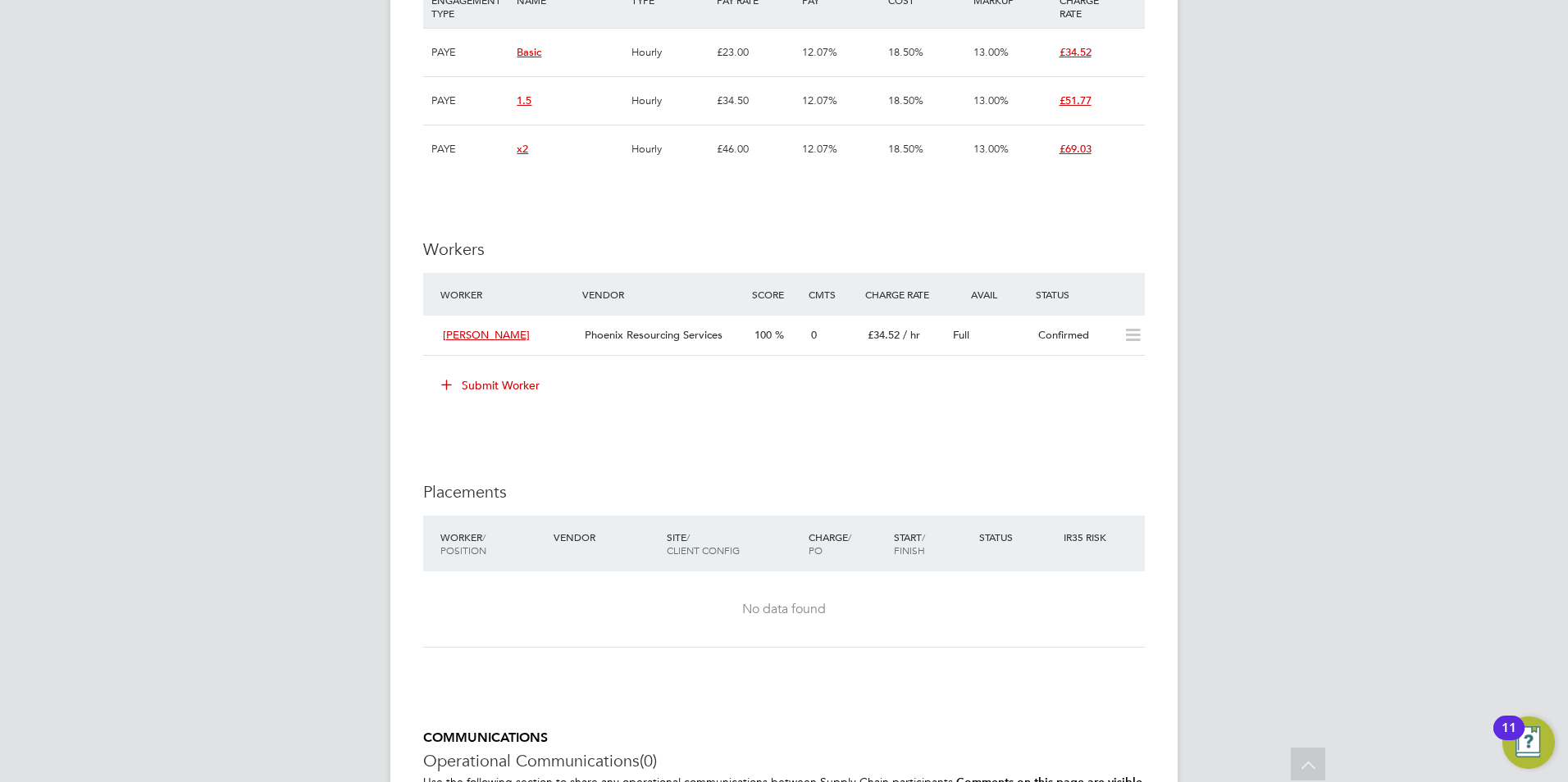
scroll to position [1148, 0]
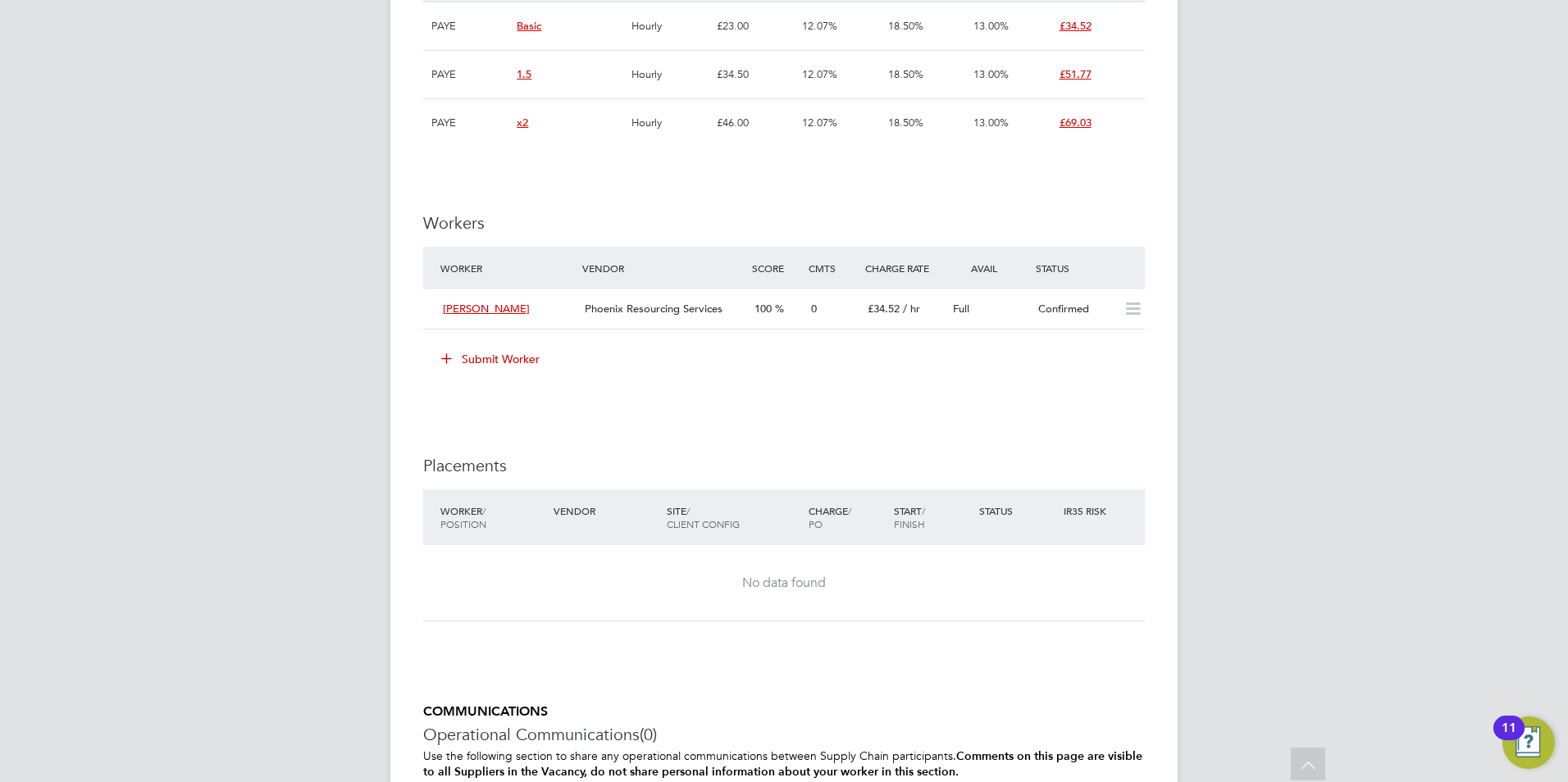
click at [507, 359] on button "Submit Worker" at bounding box center [491, 358] width 123 height 26
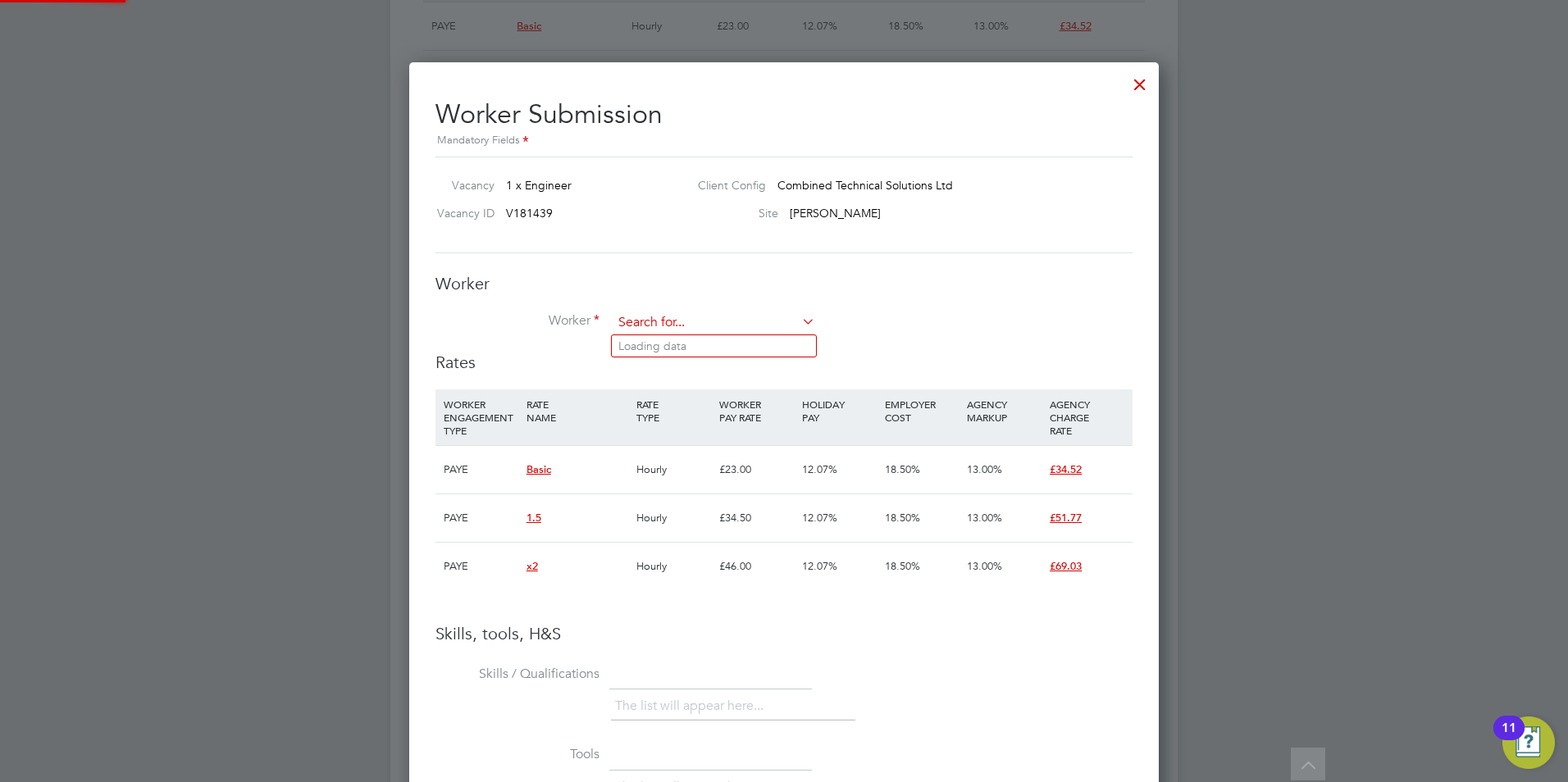
click at [659, 330] on input at bounding box center [713, 322] width 202 height 24
type input "y"
click at [683, 345] on li "Muham mad Sy ed (W-1516188)" at bounding box center [713, 347] width 204 height 22
type input "[PERSON_NAME] (W-1516188)"
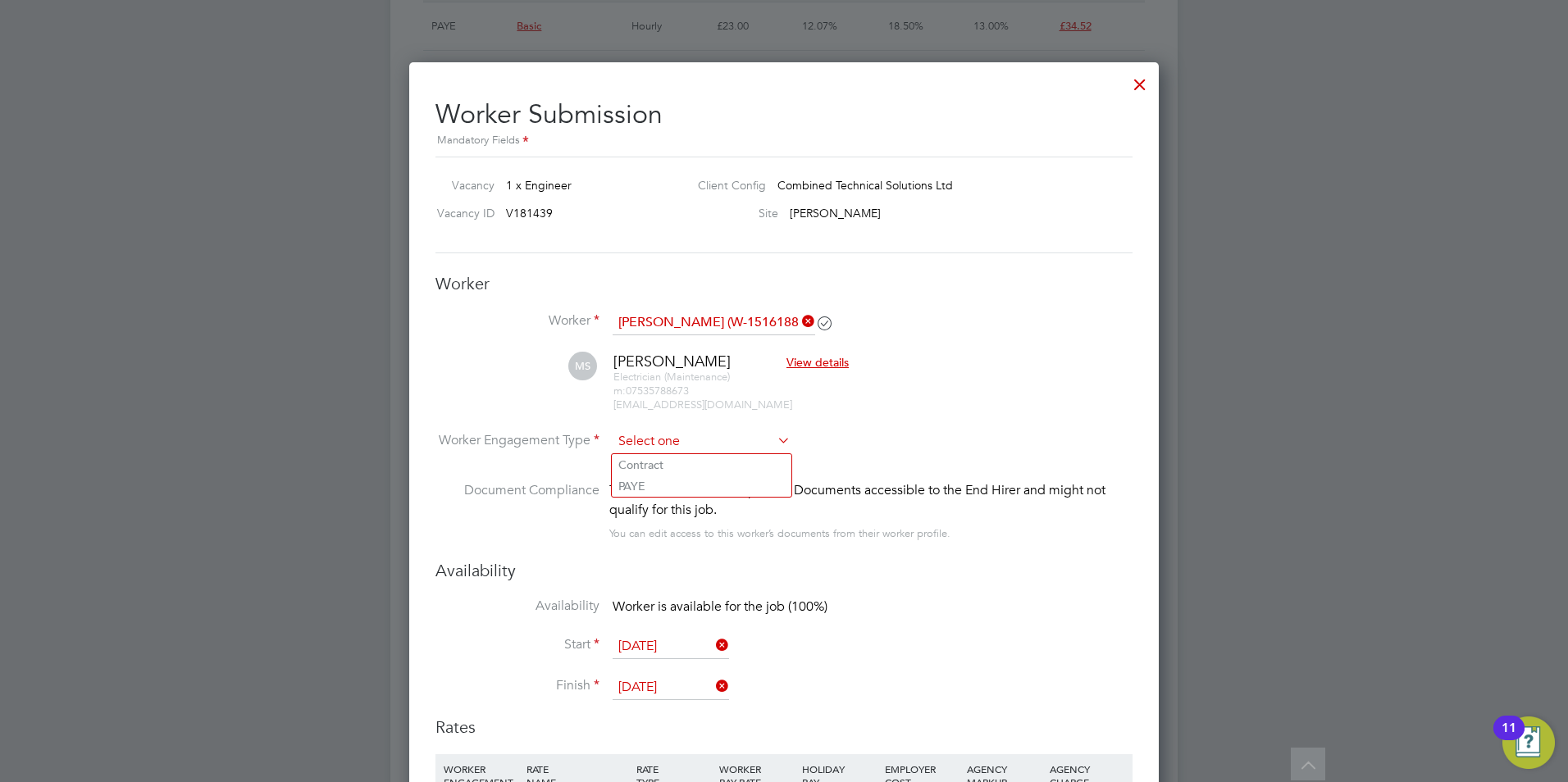
click at [693, 447] on input at bounding box center [701, 441] width 178 height 24
click at [695, 483] on li "PAYE" at bounding box center [701, 486] width 180 height 21
type input "PAYE"
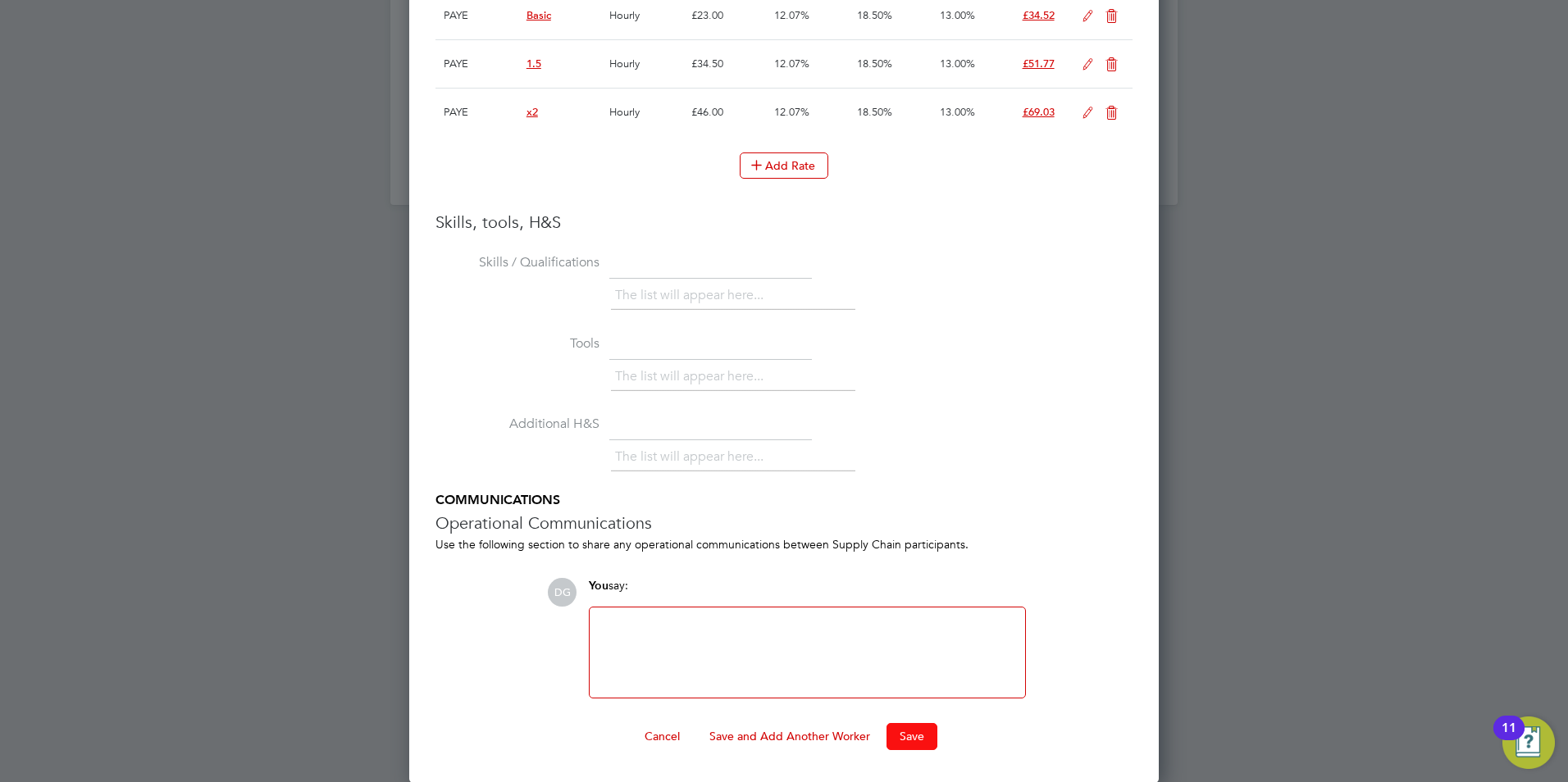
click at [899, 740] on button "Save" at bounding box center [912, 736] width 51 height 26
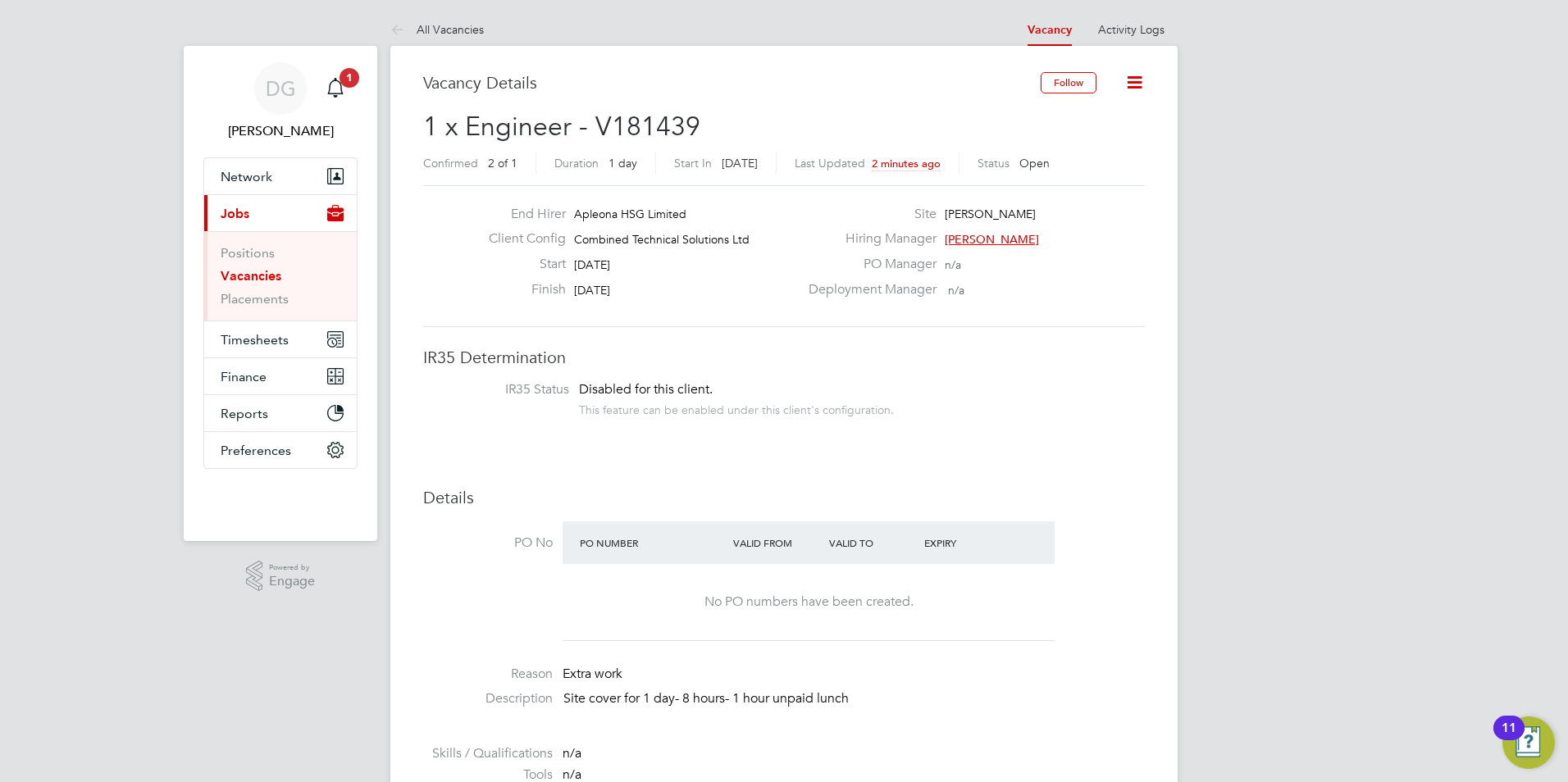
click at [1137, 81] on icon at bounding box center [1134, 82] width 20 height 20
drag, startPoint x: 1121, startPoint y: 493, endPoint x: 1131, endPoint y: 471, distance: 24.2
click at [1129, 79] on icon at bounding box center [1134, 82] width 20 height 20
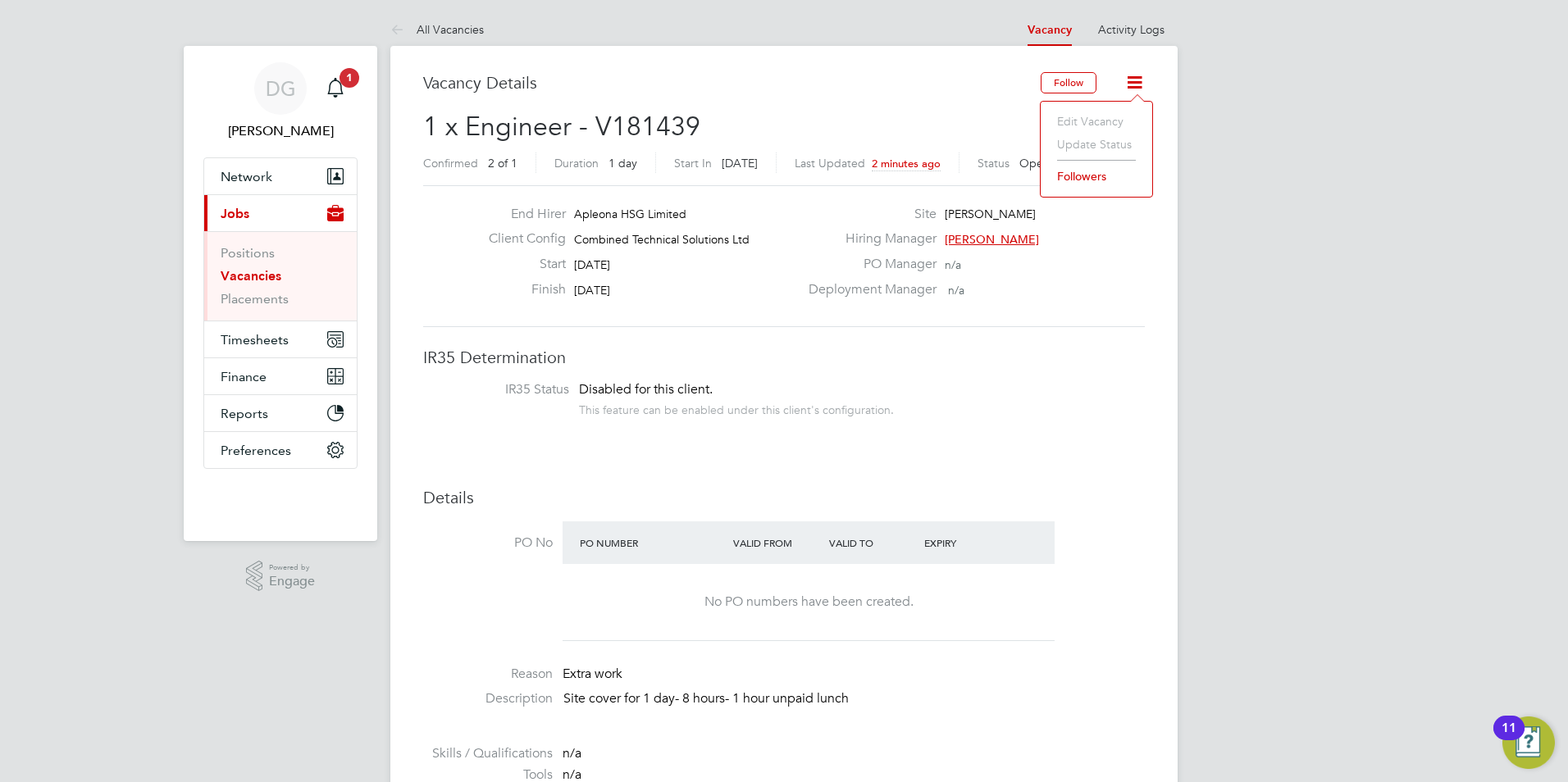
click at [1114, 302] on div "Deployment Manager n/a" at bounding box center [975, 294] width 352 height 25
drag, startPoint x: 536, startPoint y: 128, endPoint x: 491, endPoint y: 187, distance: 74.2
click at [532, 130] on span "1 x Engineer - V181439" at bounding box center [561, 127] width 277 height 32
click at [263, 297] on link "Placements" at bounding box center [254, 299] width 68 height 16
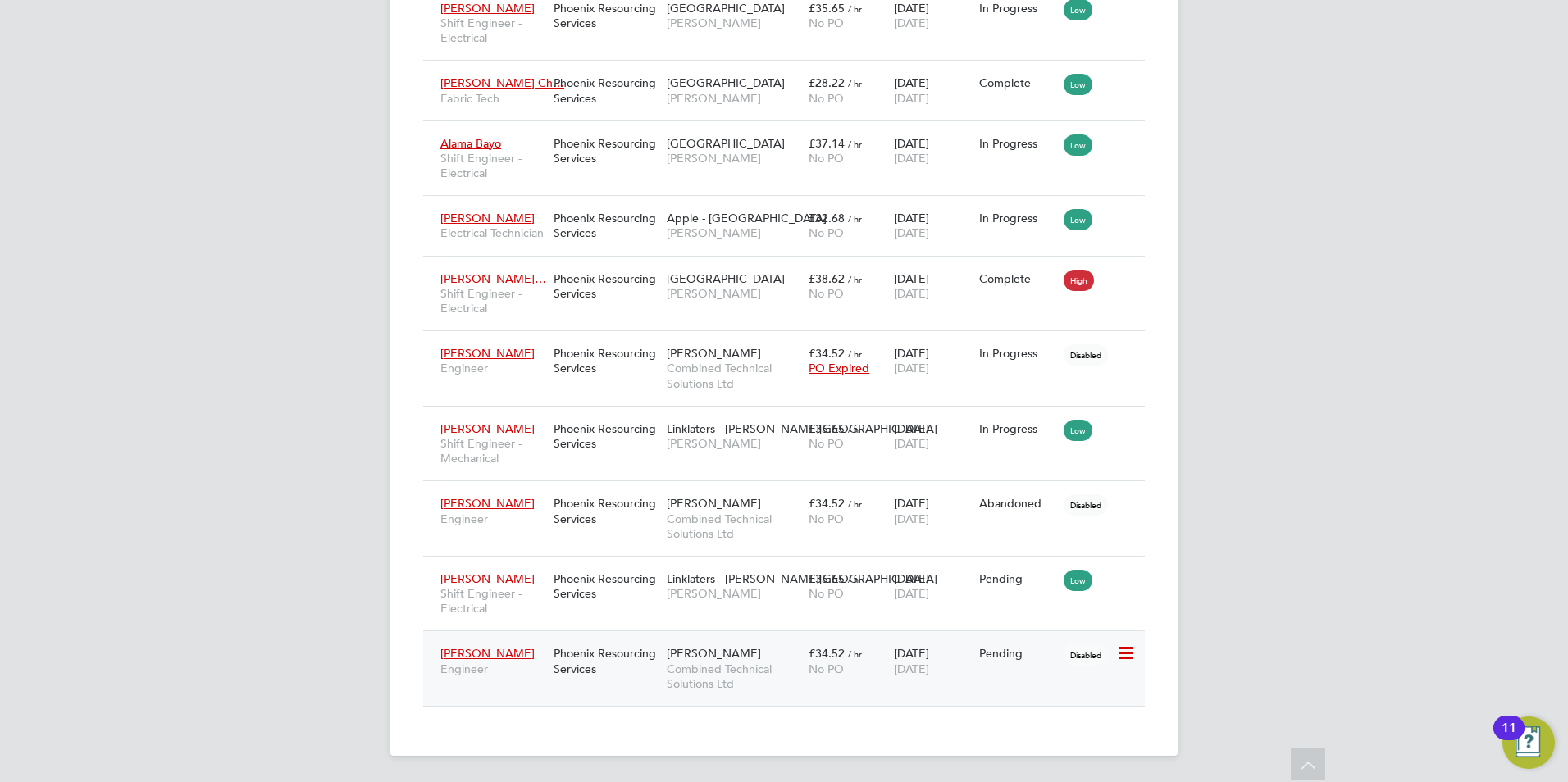
click at [1119, 647] on icon at bounding box center [1124, 653] width 17 height 19
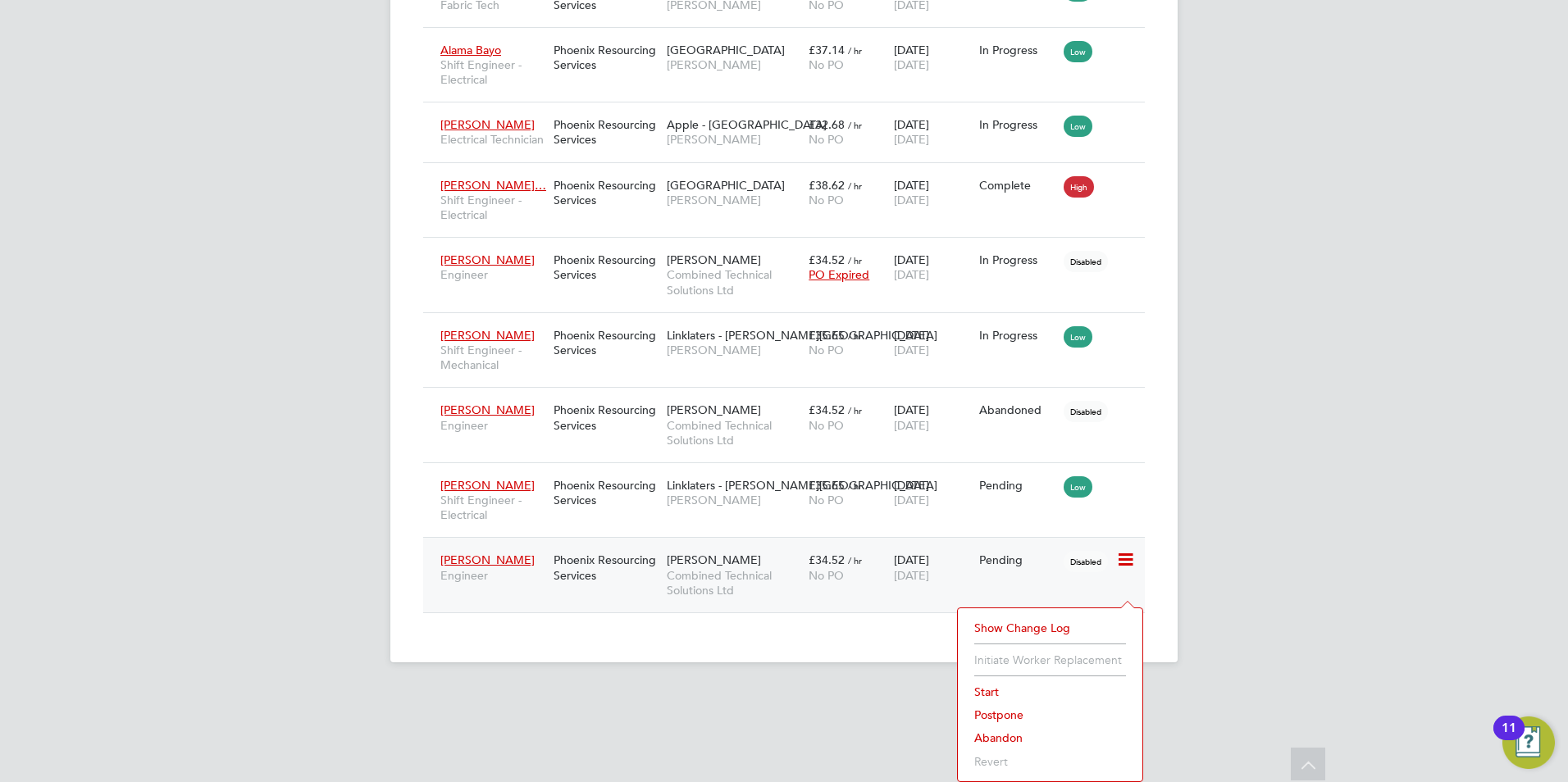
click at [984, 687] on li "Start" at bounding box center [1050, 691] width 168 height 23
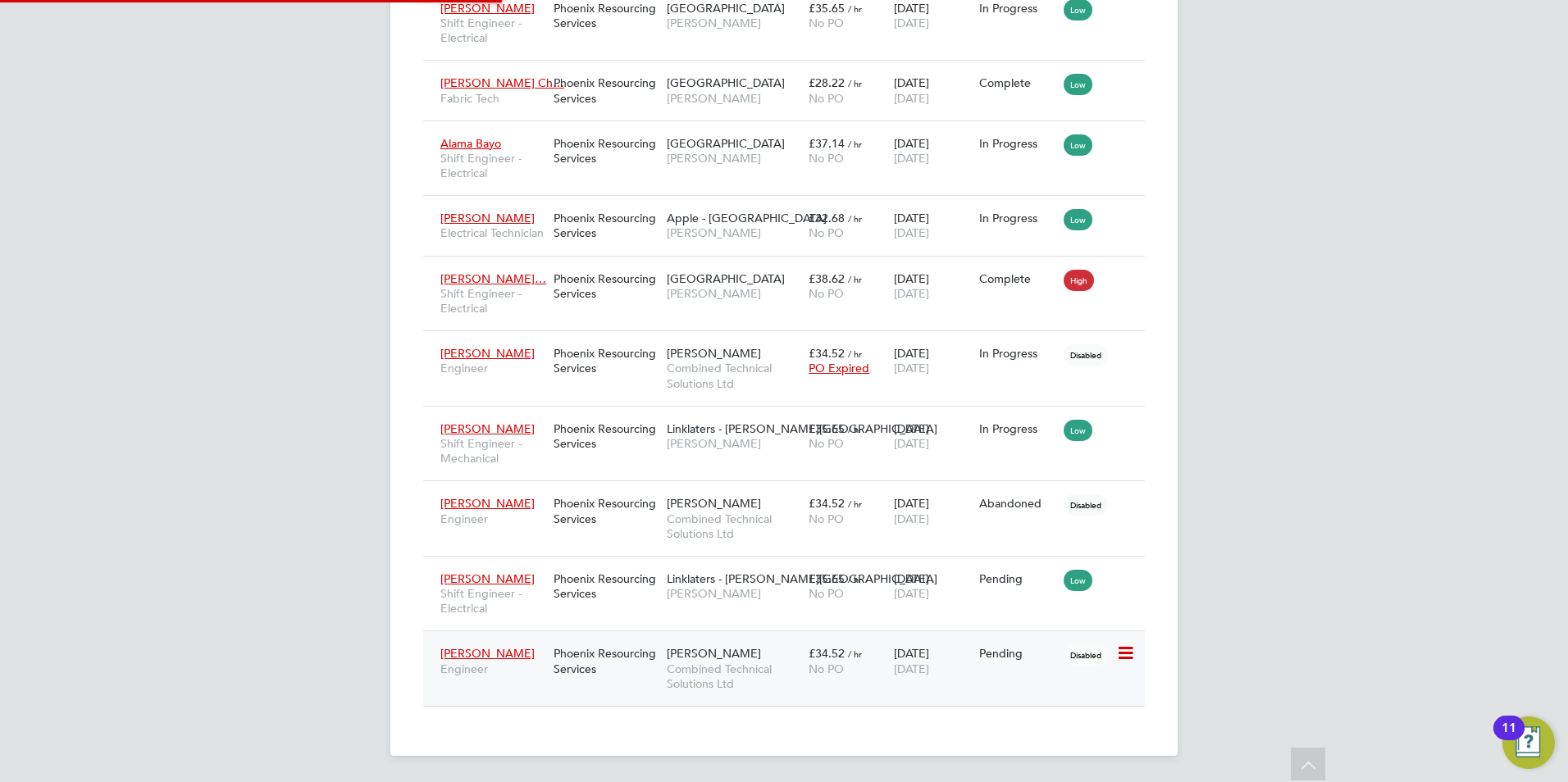
type input "Lucy Dennis"
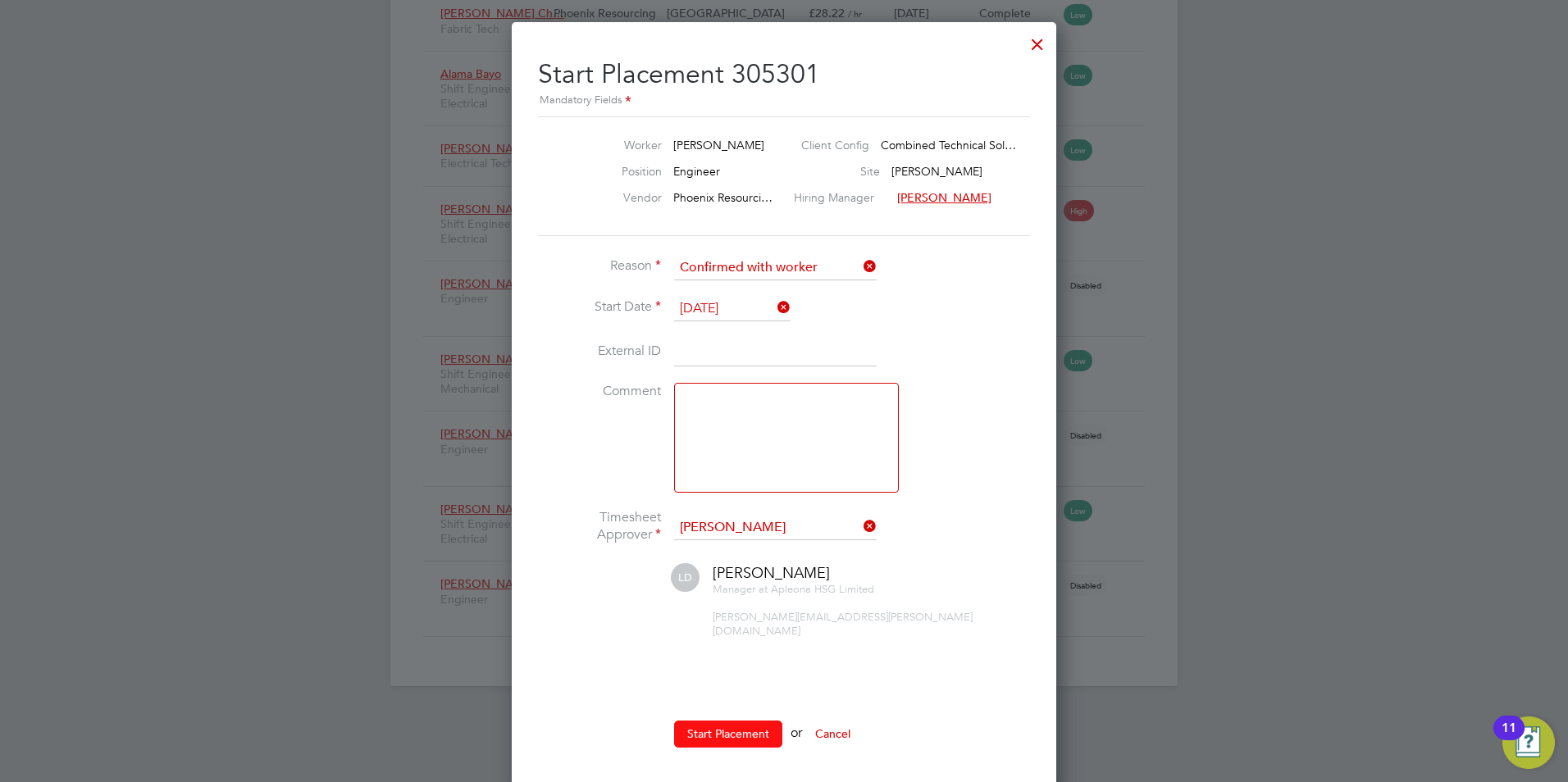
click at [737, 721] on button "Start Placement" at bounding box center [727, 733] width 108 height 26
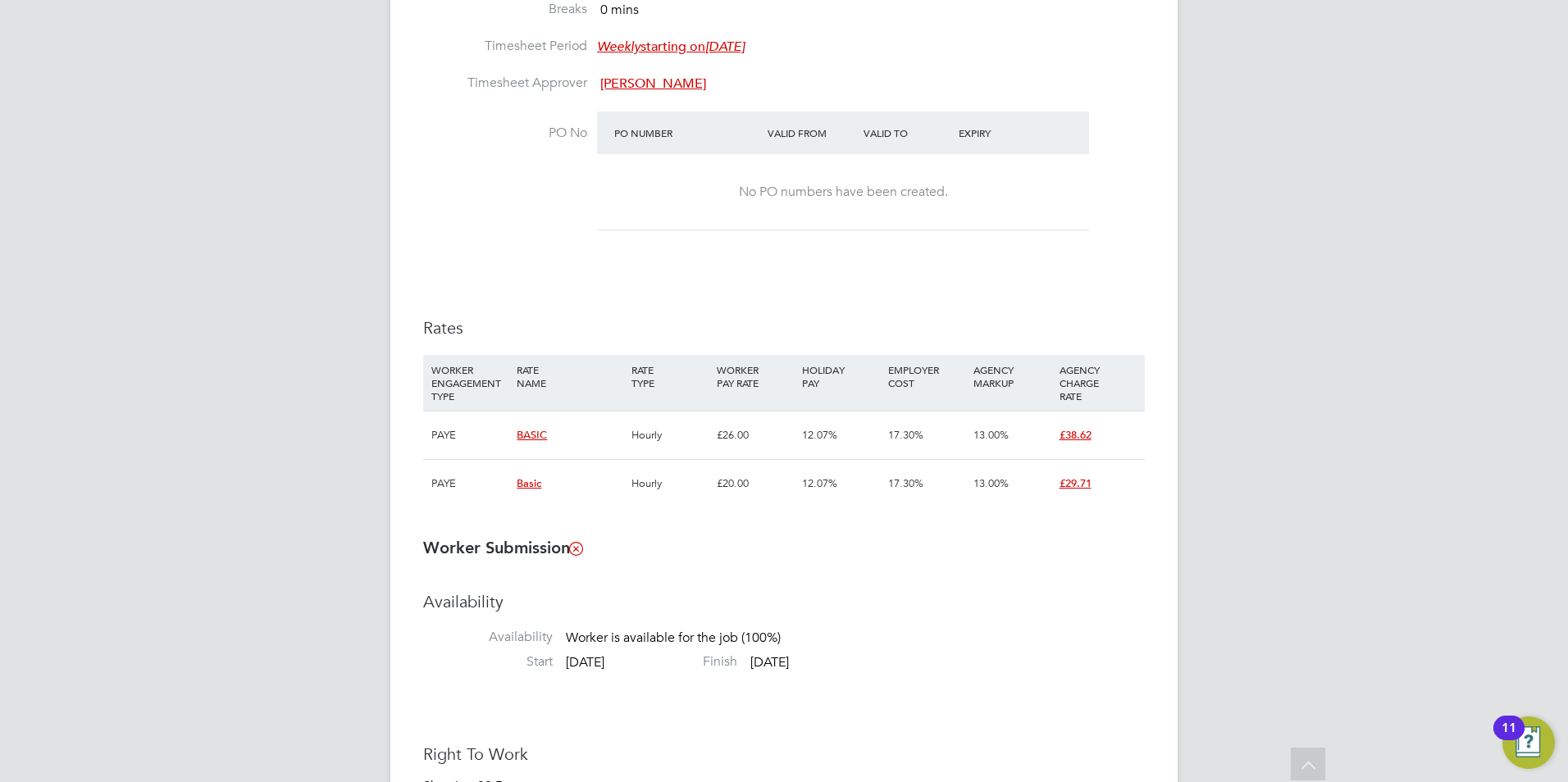
drag, startPoint x: 638, startPoint y: 399, endPoint x: 638, endPoint y: 378, distance: 21.0
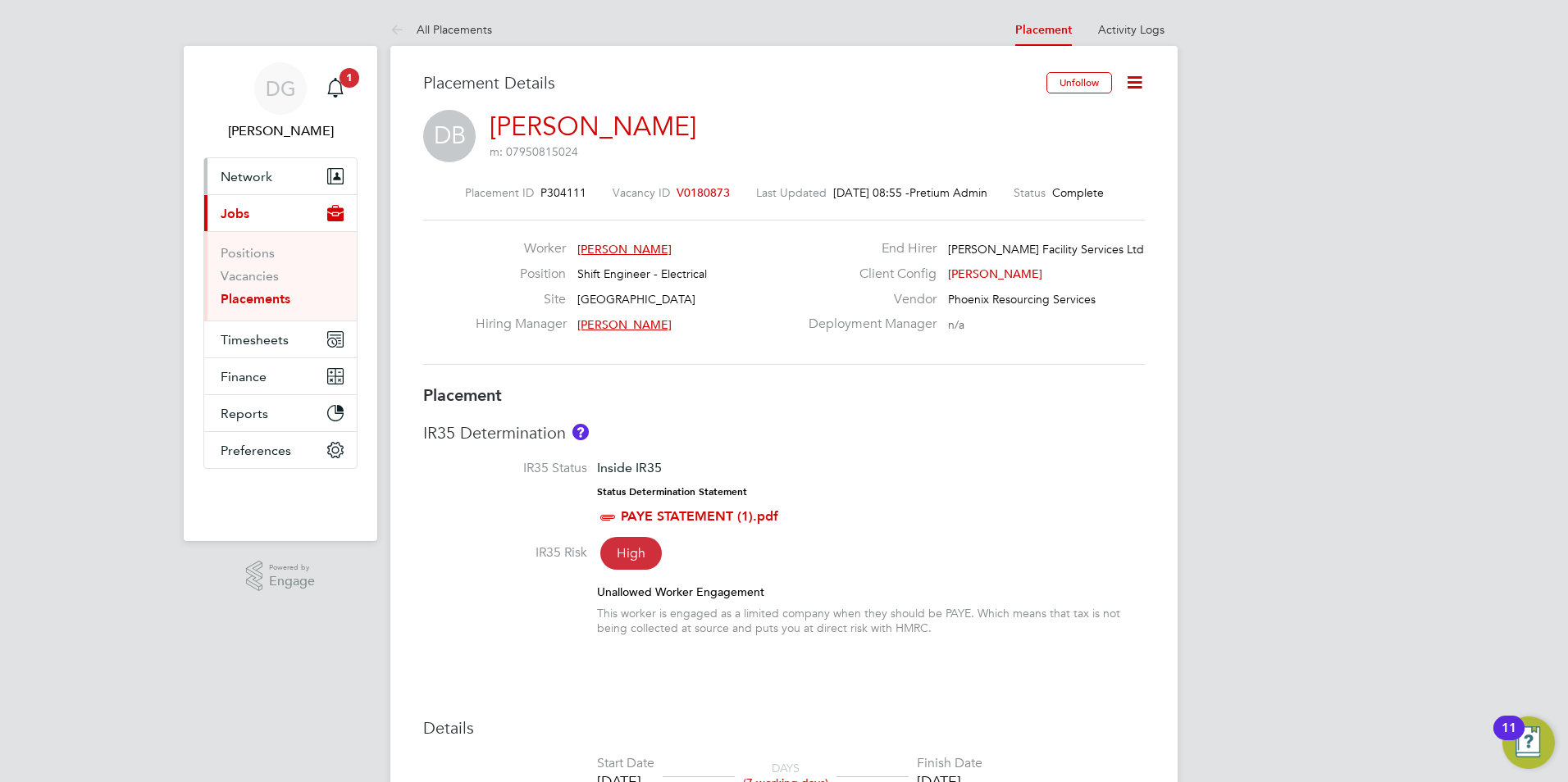
click at [246, 180] on span "Network" at bounding box center [247, 176] width 52 height 16
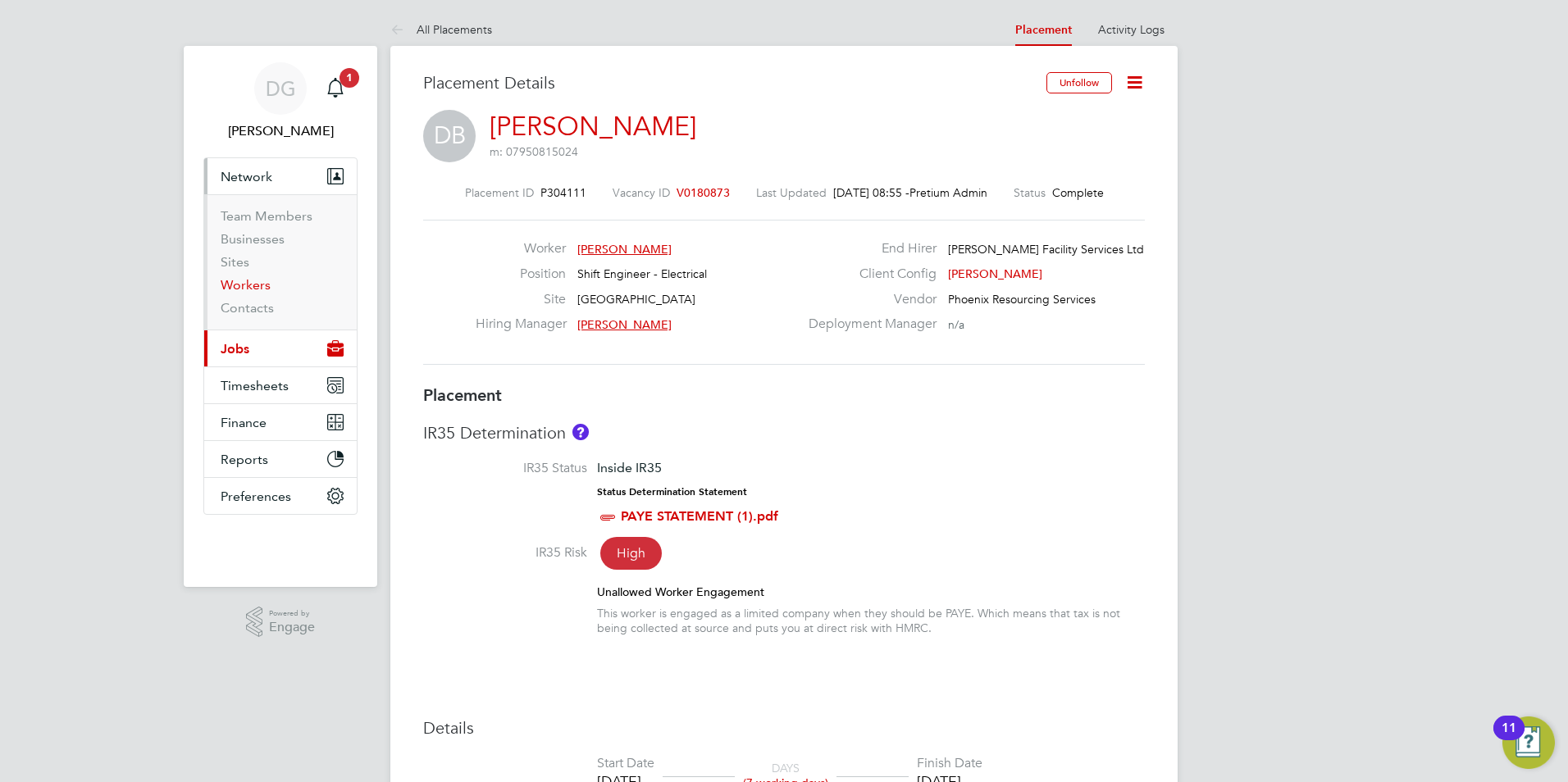
click at [262, 286] on link "Workers" at bounding box center [246, 284] width 50 height 16
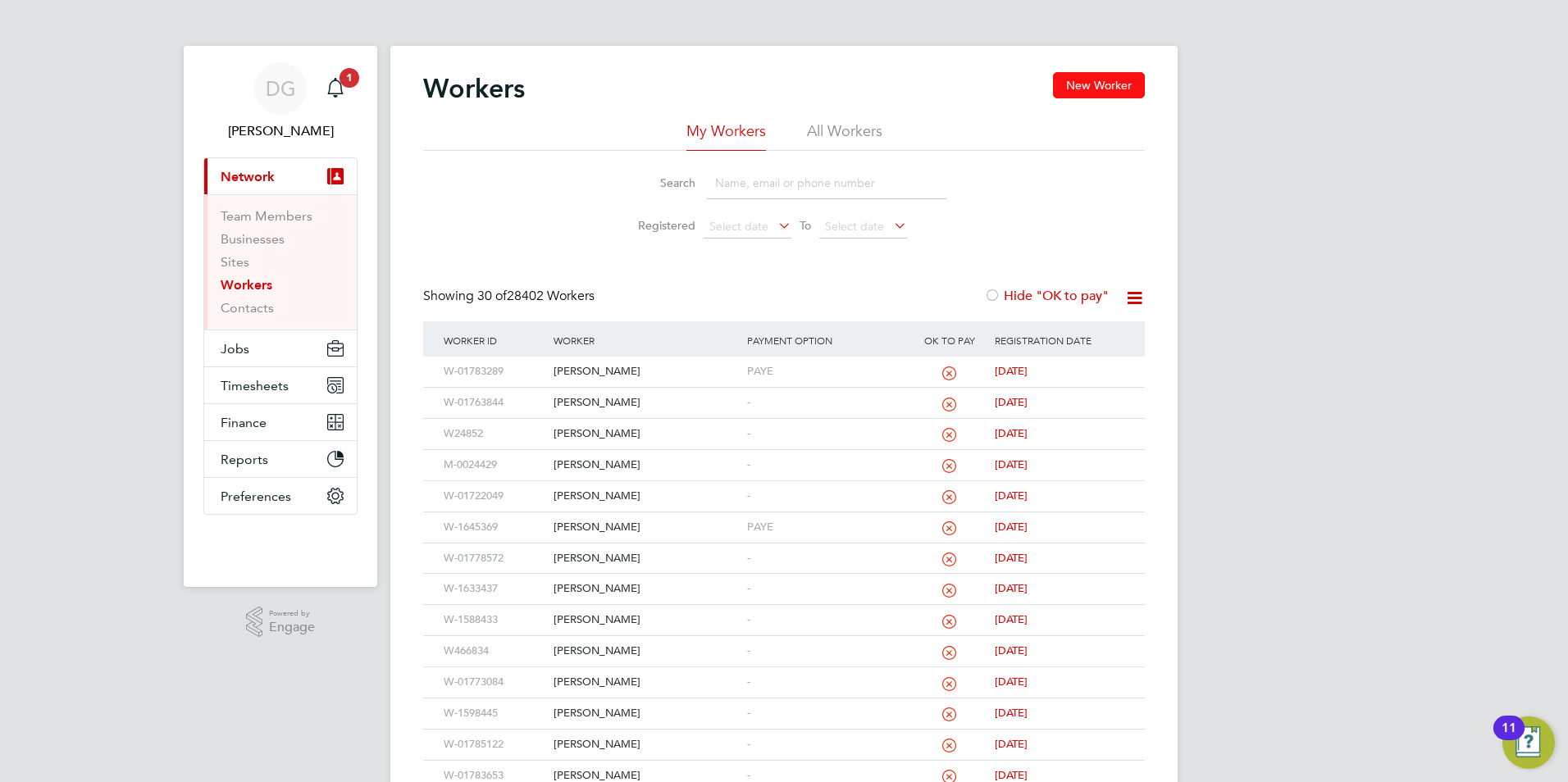
click at [1060, 95] on button "New Worker" at bounding box center [1098, 85] width 91 height 26
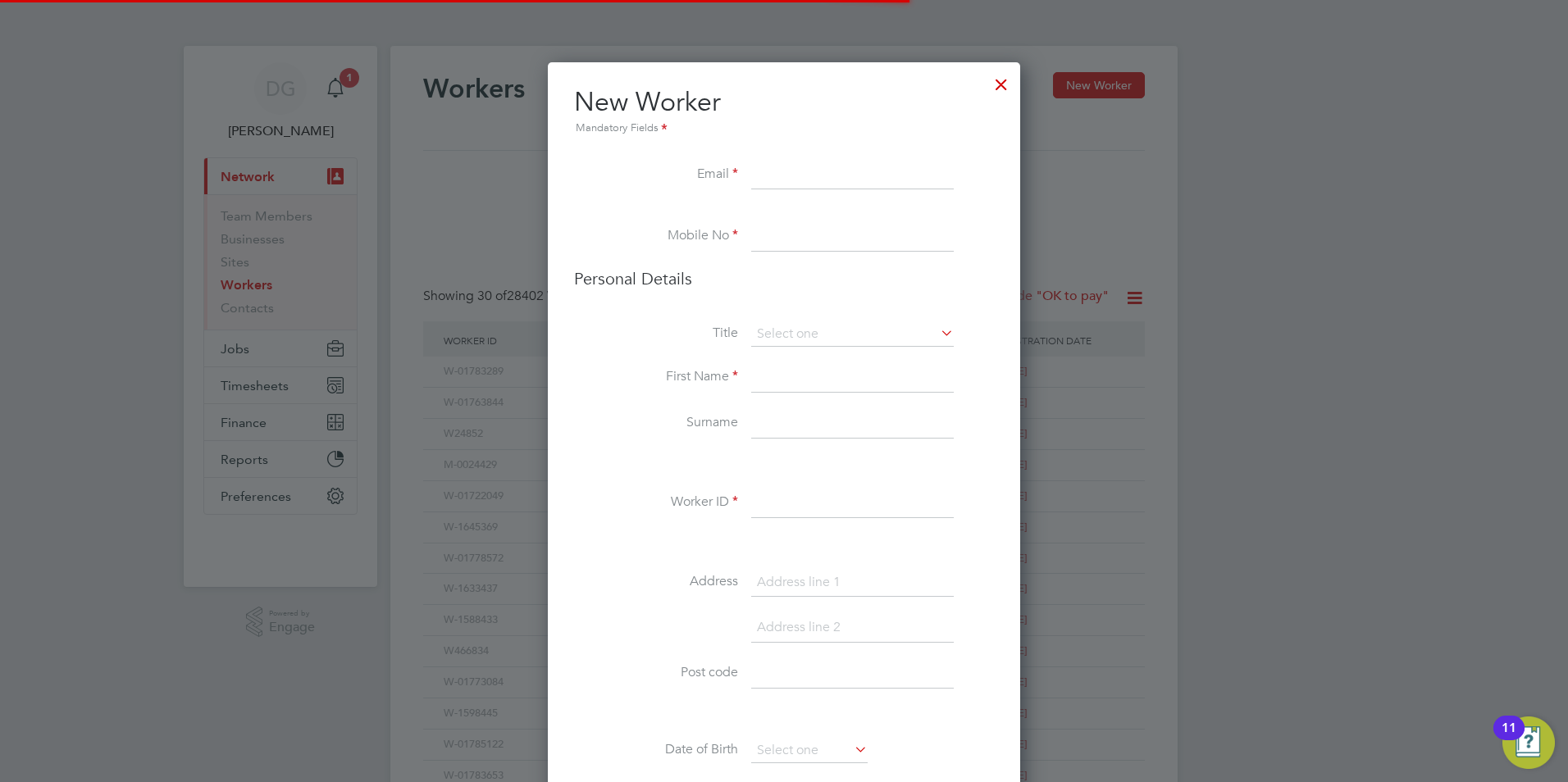
scroll to position [1464, 473]
click at [778, 373] on input at bounding box center [852, 378] width 202 height 29
type input "[PERSON_NAME]"
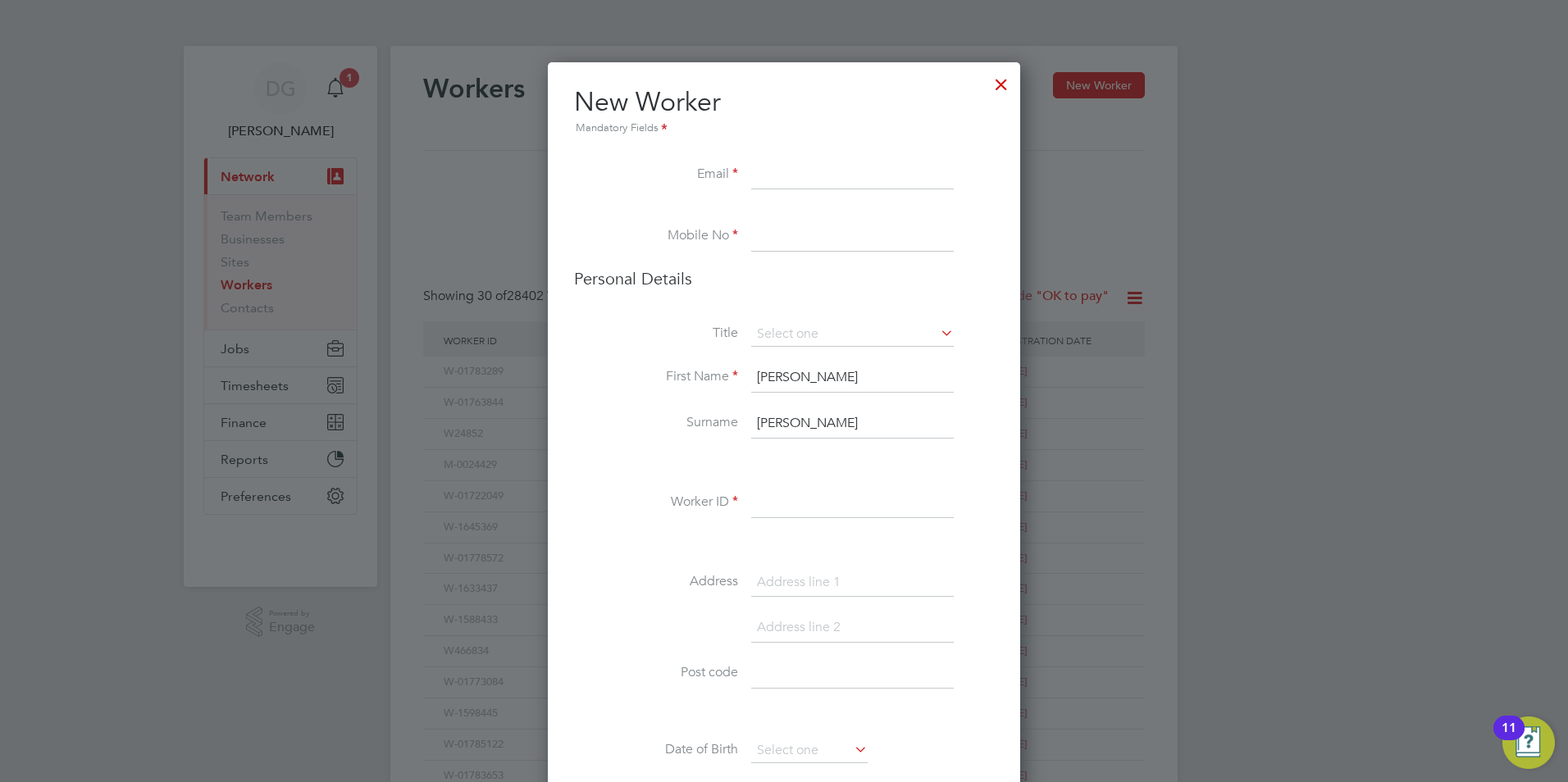
type input "[PERSON_NAME]"
paste input "W-01785777"
type input "W-01785777"
click at [770, 168] on input at bounding box center [852, 175] width 202 height 29
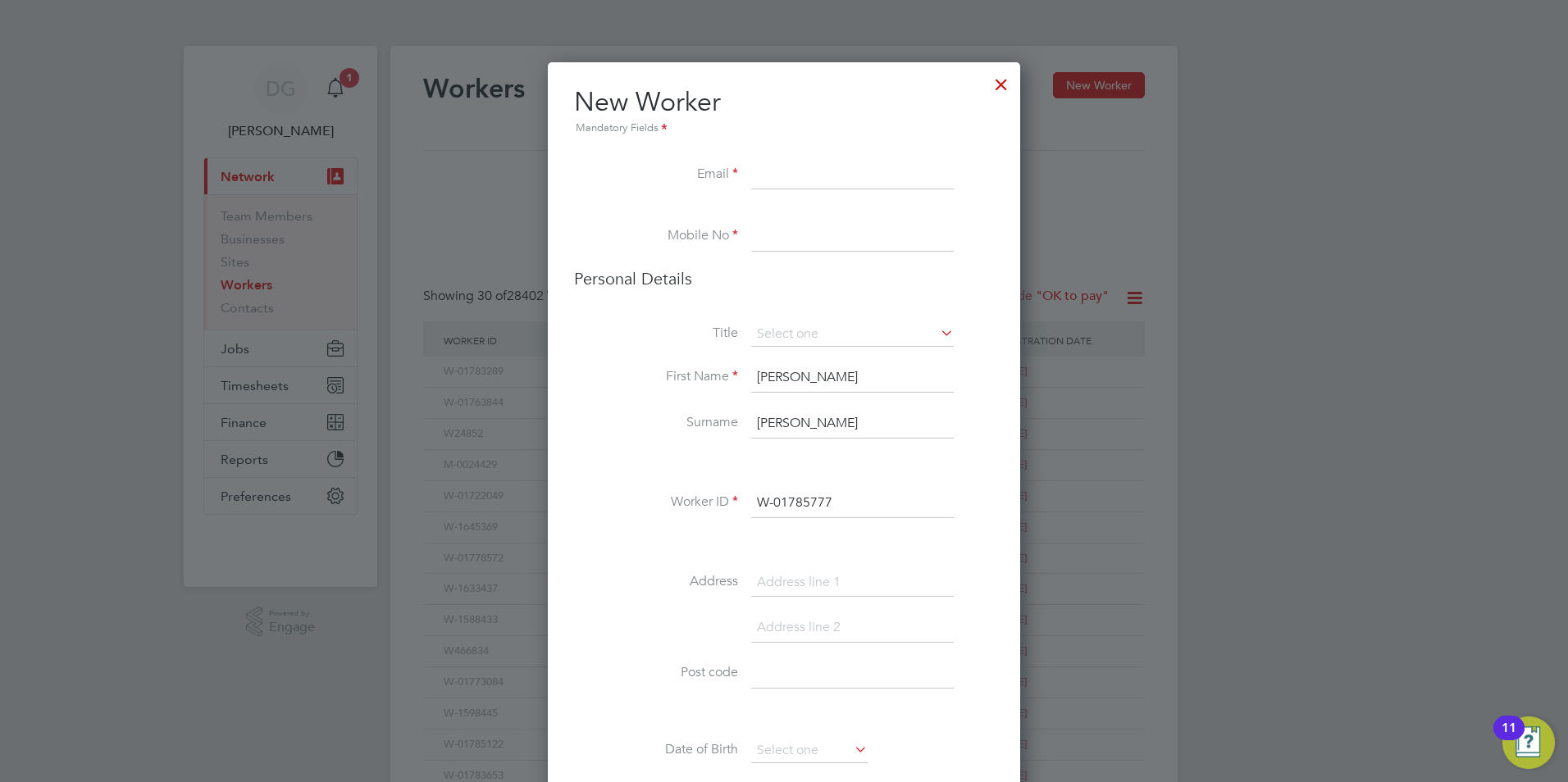
paste input "[EMAIL_ADDRESS][DOMAIN_NAME]"
type input "[EMAIL_ADDRESS][DOMAIN_NAME]"
click at [852, 243] on input at bounding box center [852, 237] width 202 height 29
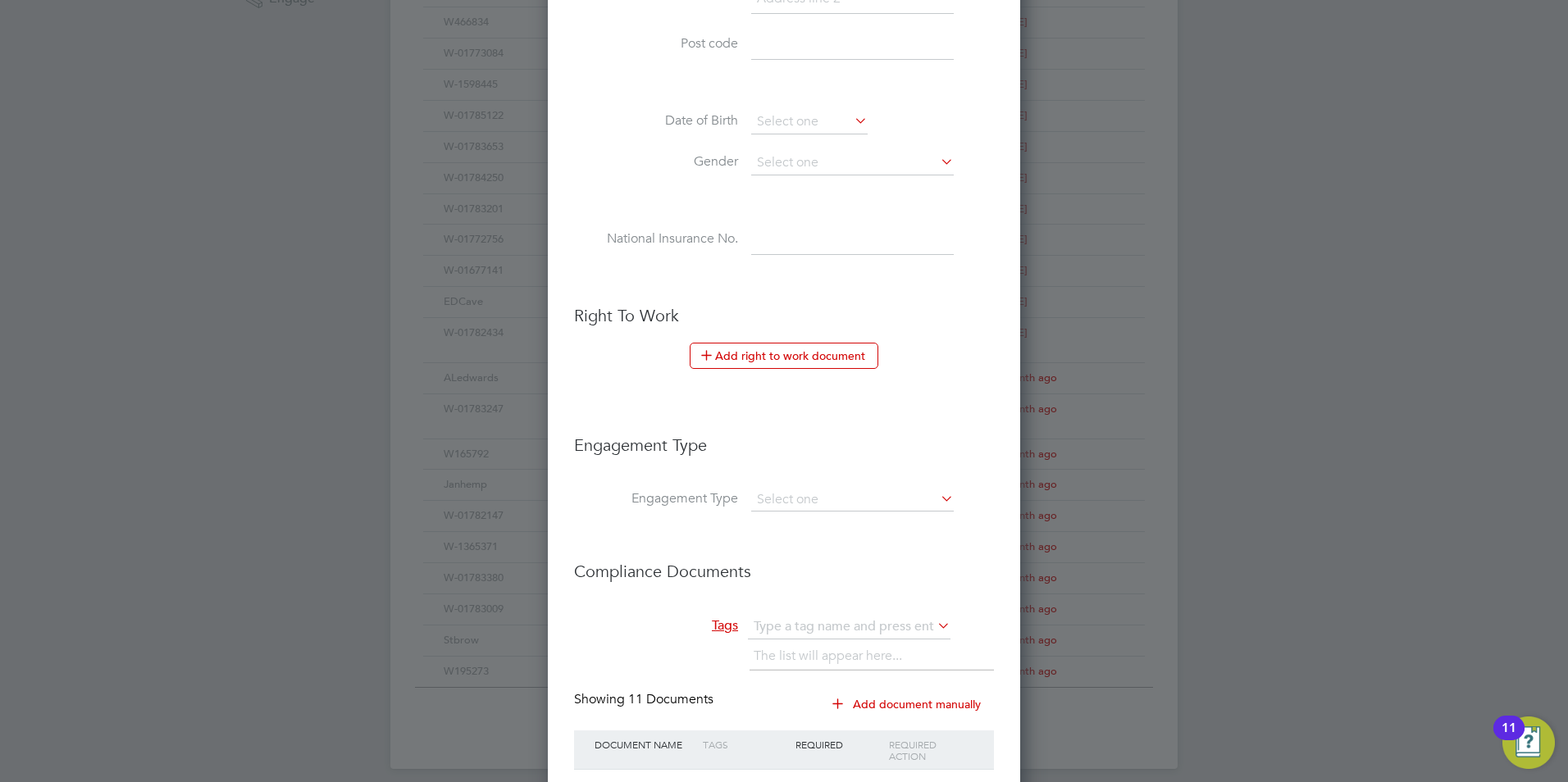
scroll to position [656, 0]
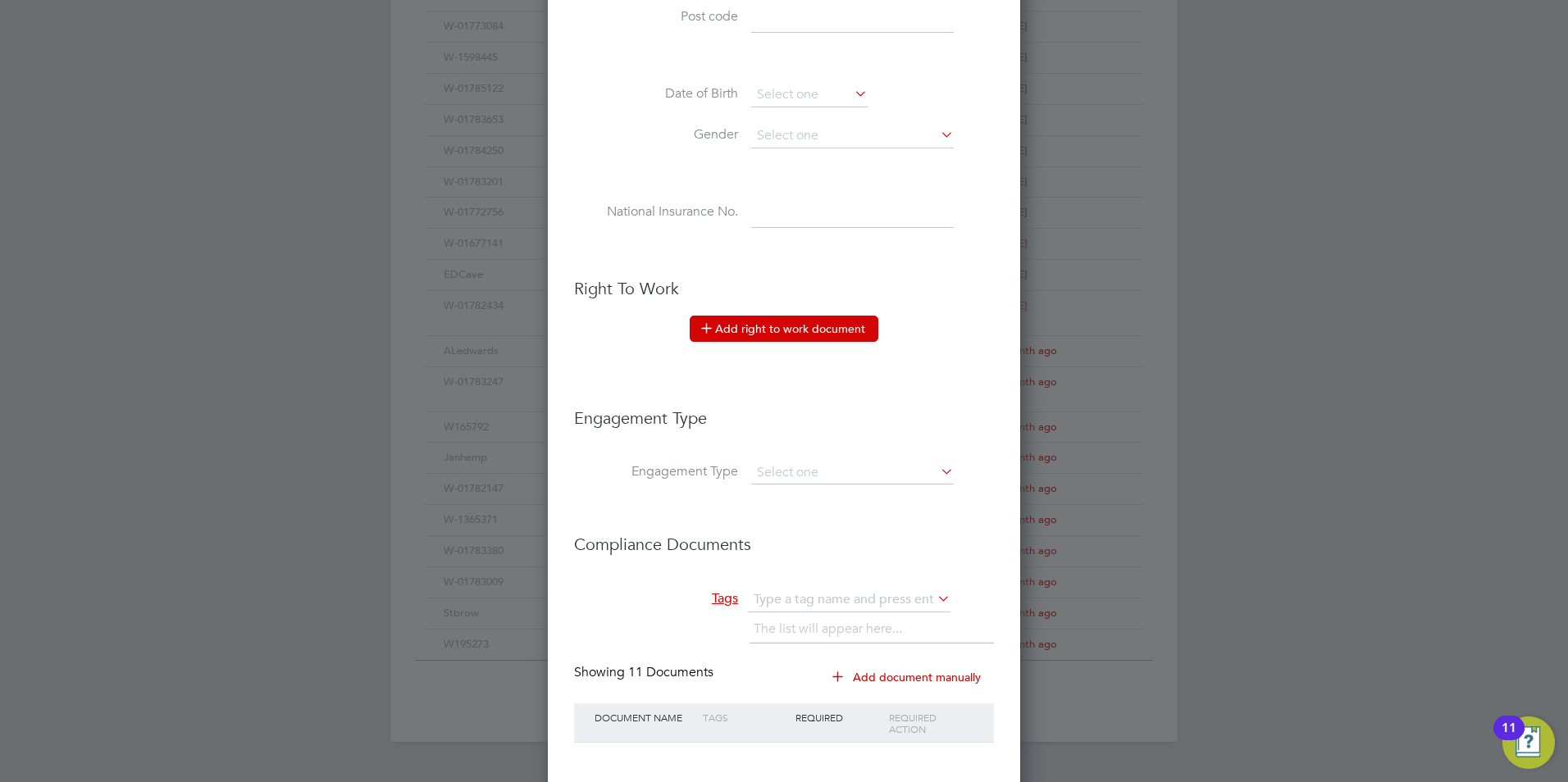
type input "07368393662"
click at [854, 339] on button "Add right to work document" at bounding box center [784, 328] width 189 height 26
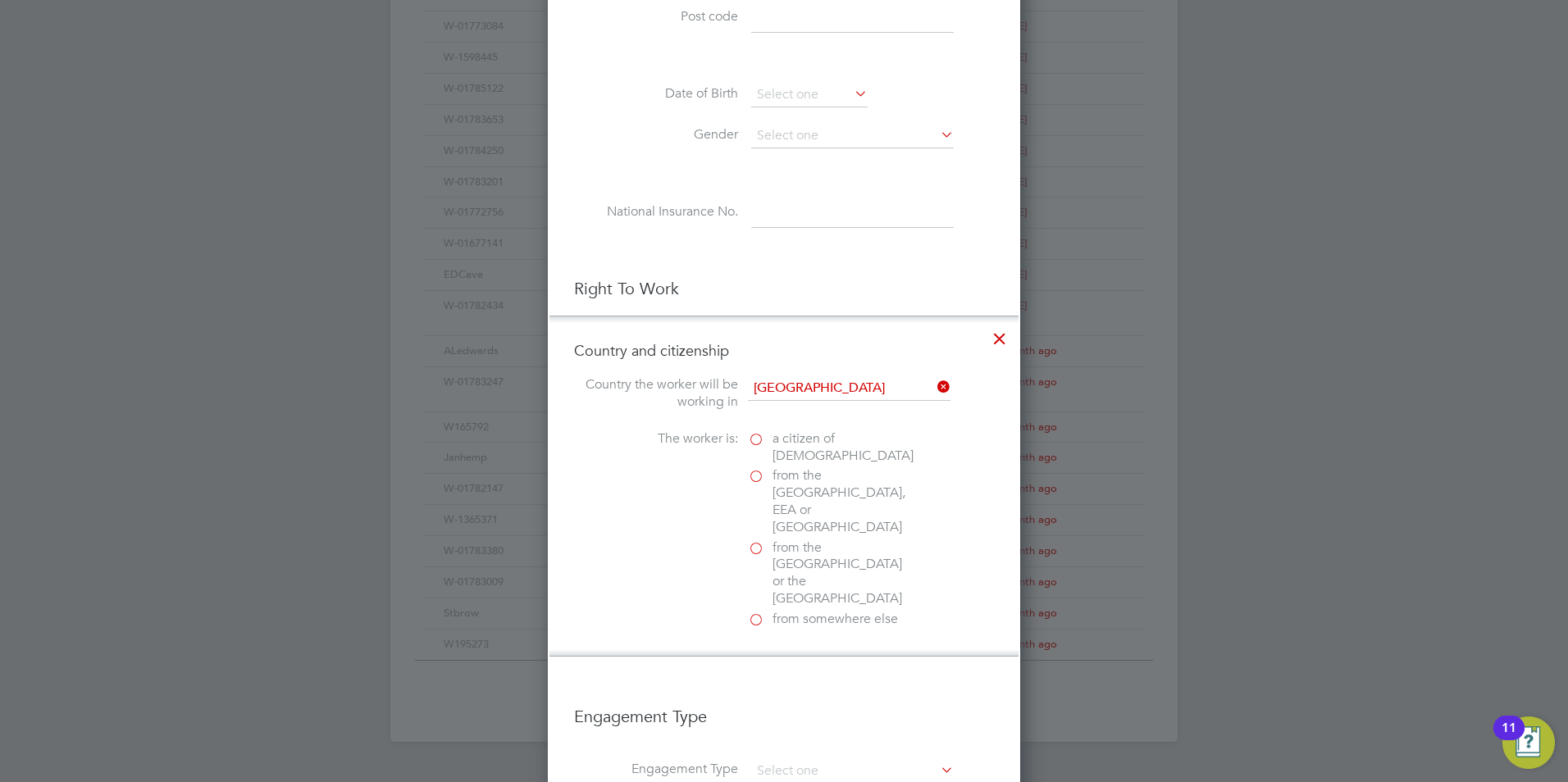
scroll to position [1710, 473]
click at [763, 442] on label "a citizen of [DEMOGRAPHIC_DATA]" at bounding box center [829, 447] width 164 height 34
click at [0, 0] on input "a citizen of [DEMOGRAPHIC_DATA]" at bounding box center [0, 0] width 0 height 0
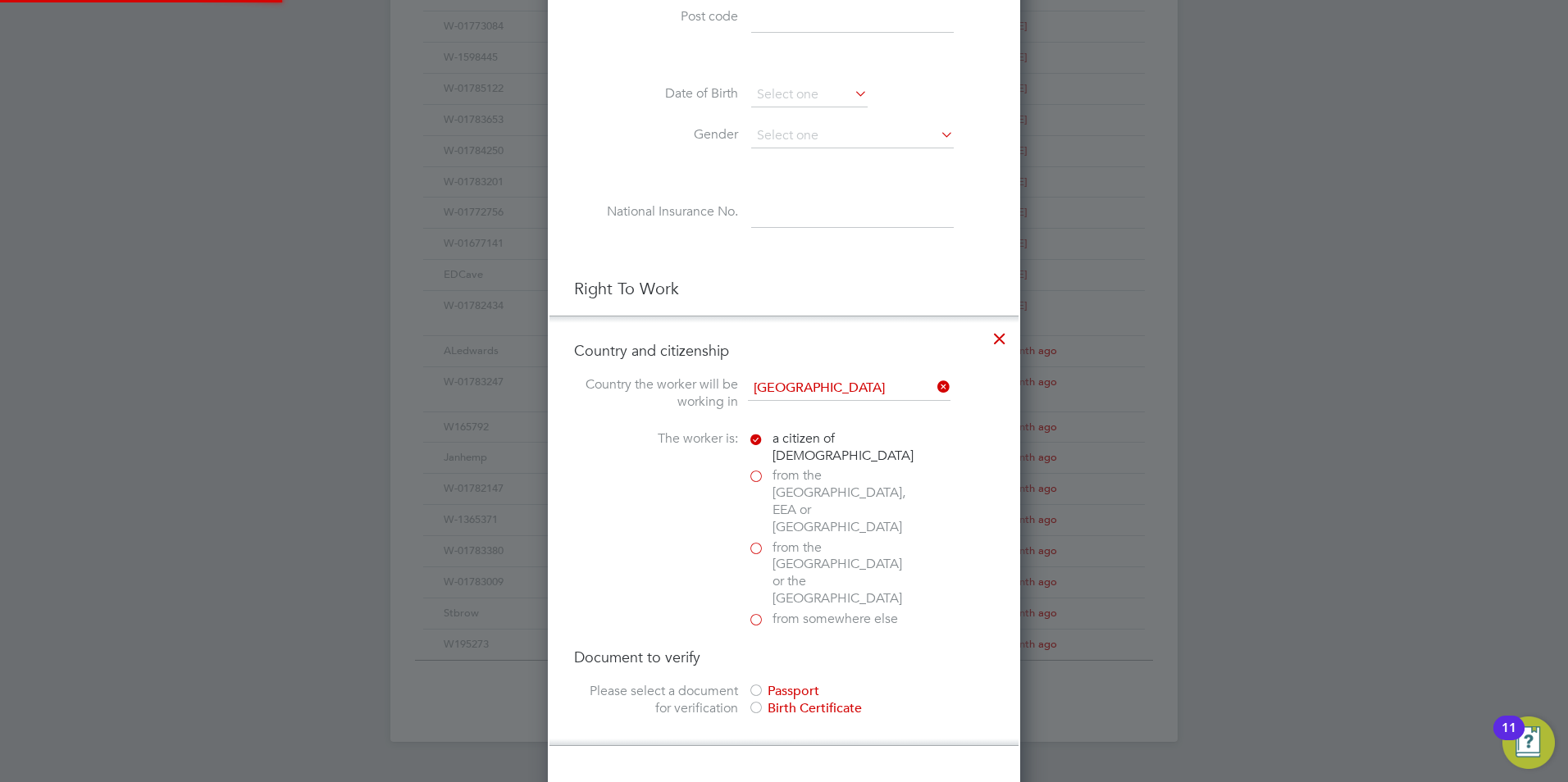
scroll to position [1799, 473]
click at [759, 684] on div at bounding box center [756, 692] width 17 height 17
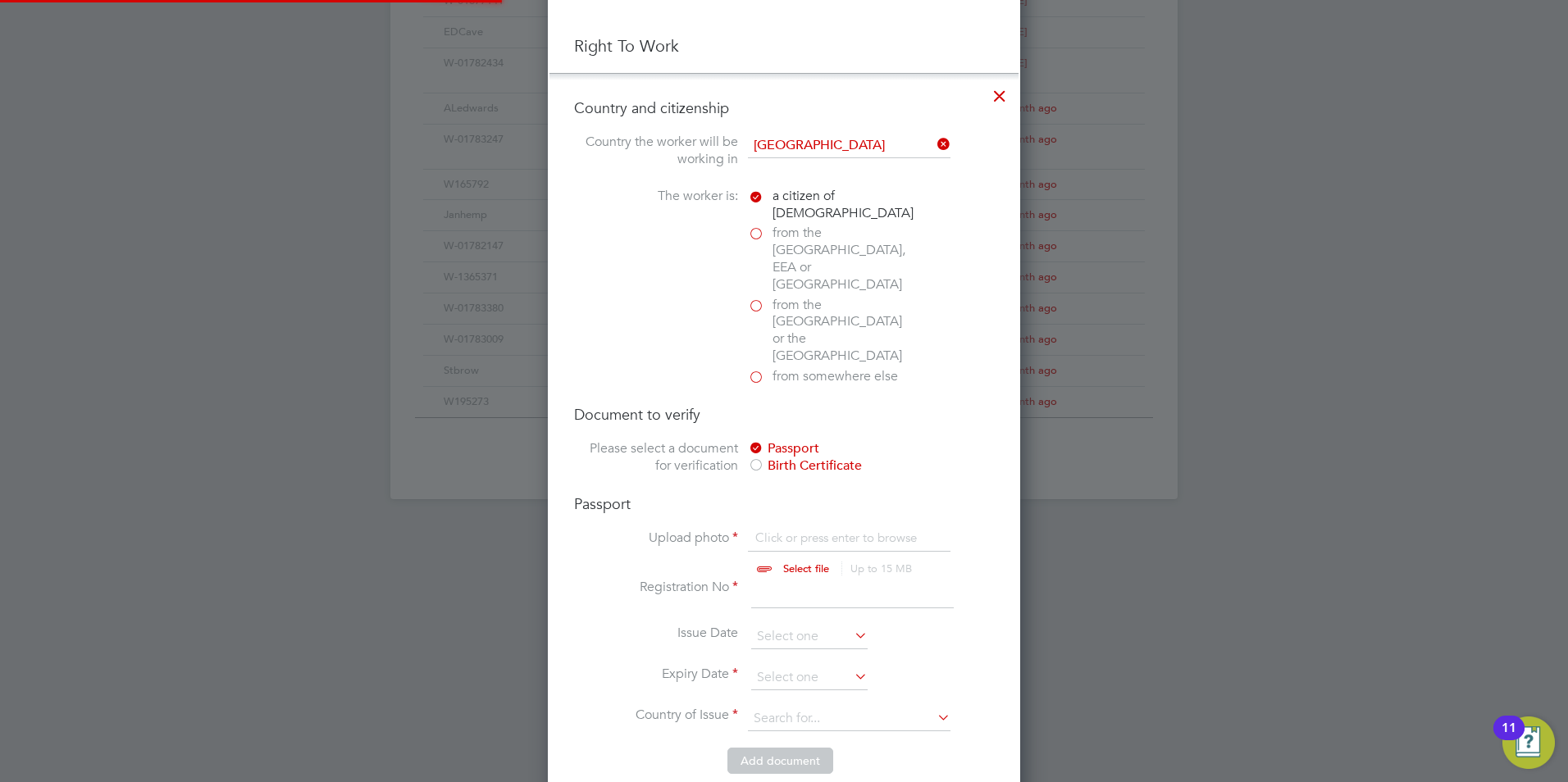
scroll to position [902, 0]
click at [800, 527] on input "file" at bounding box center [821, 551] width 258 height 50
type input "C:\fakepath\[PERSON_NAME] RTW.jpeg"
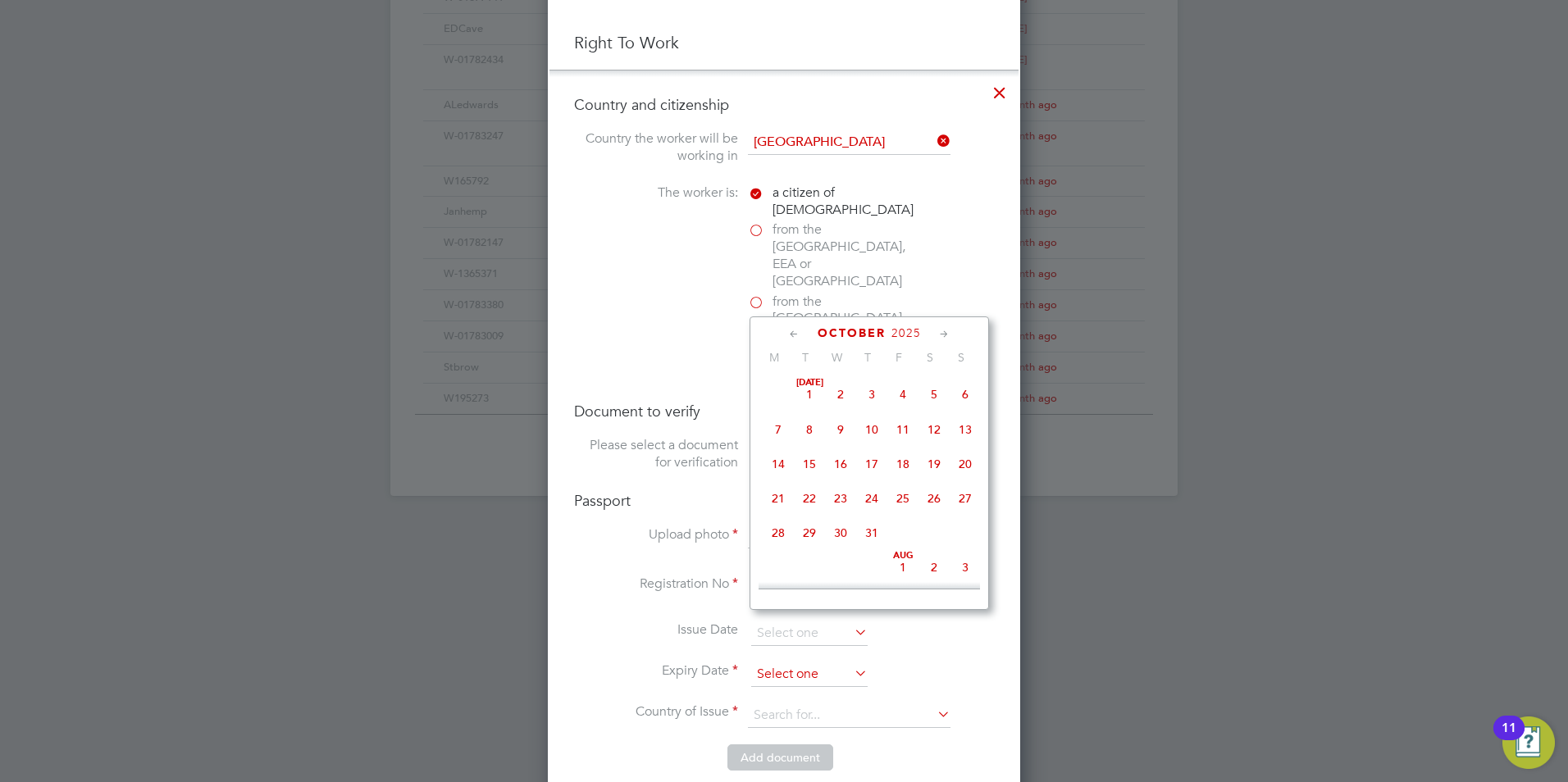
scroll to position [461, 0]
click at [808, 663] on input at bounding box center [809, 675] width 117 height 24
click at [901, 336] on span "2025" at bounding box center [905, 333] width 29 height 14
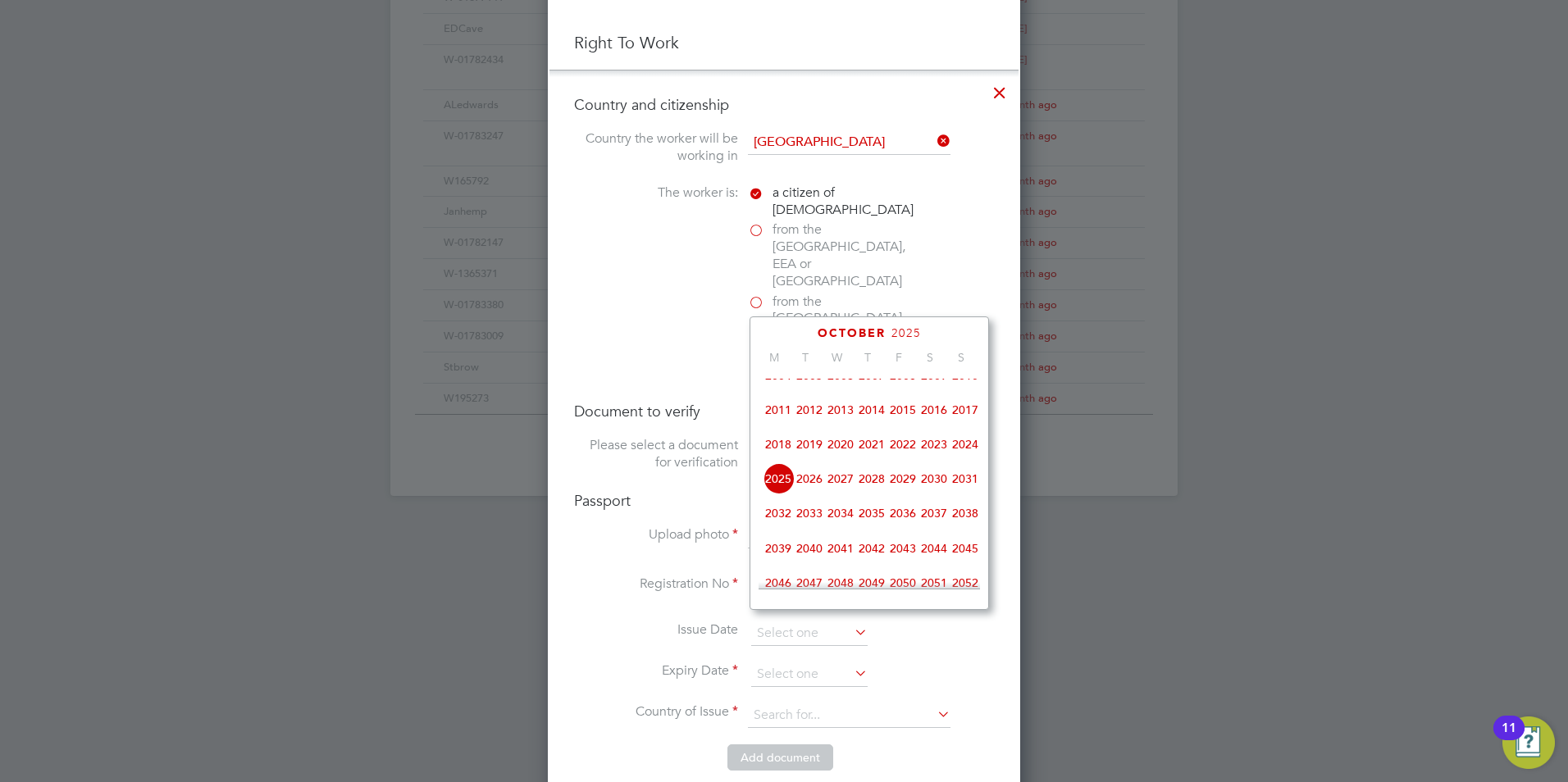
click at [812, 525] on span "2033" at bounding box center [809, 513] width 31 height 31
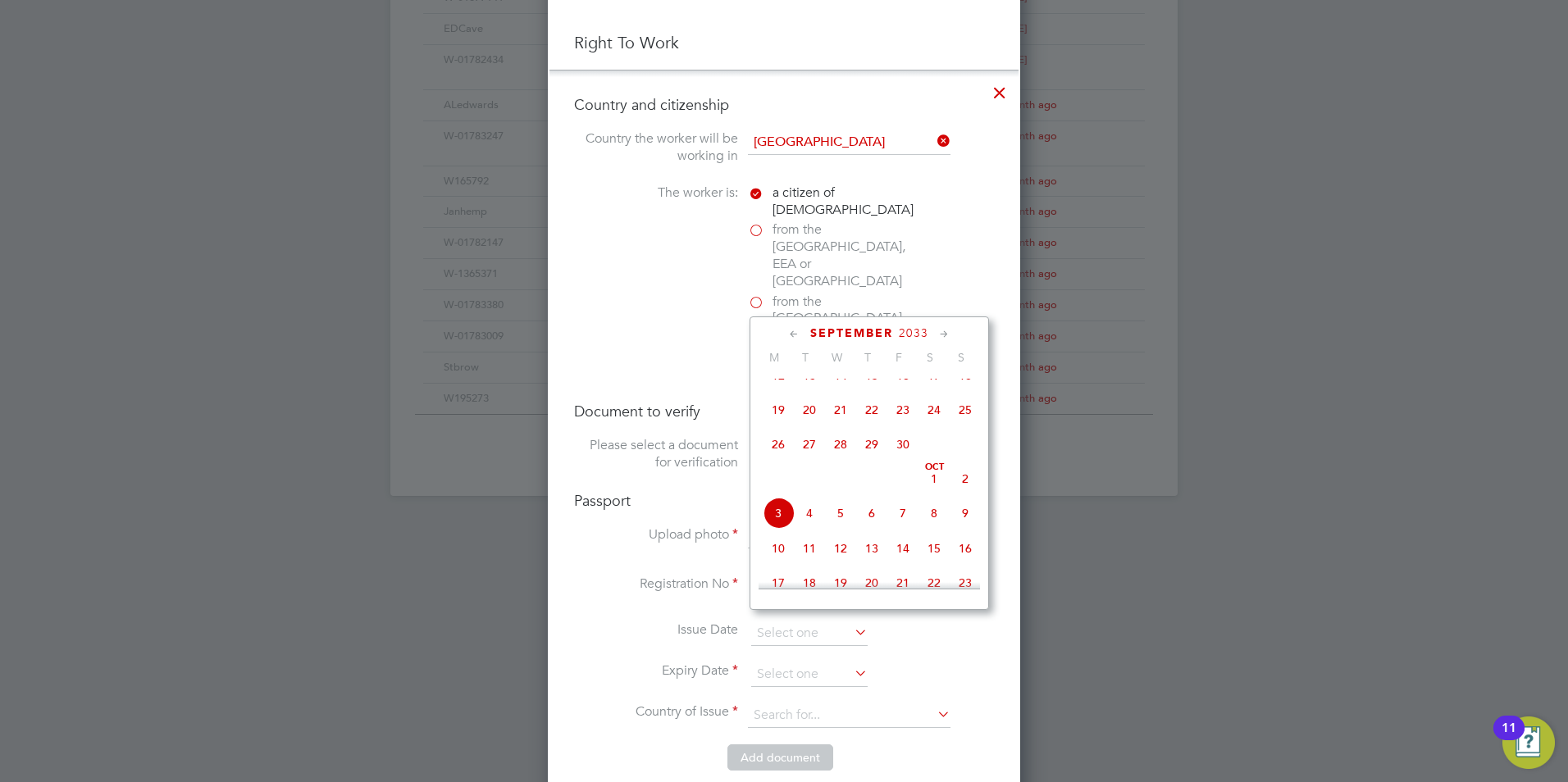
click at [792, 338] on icon at bounding box center [794, 335] width 16 height 18
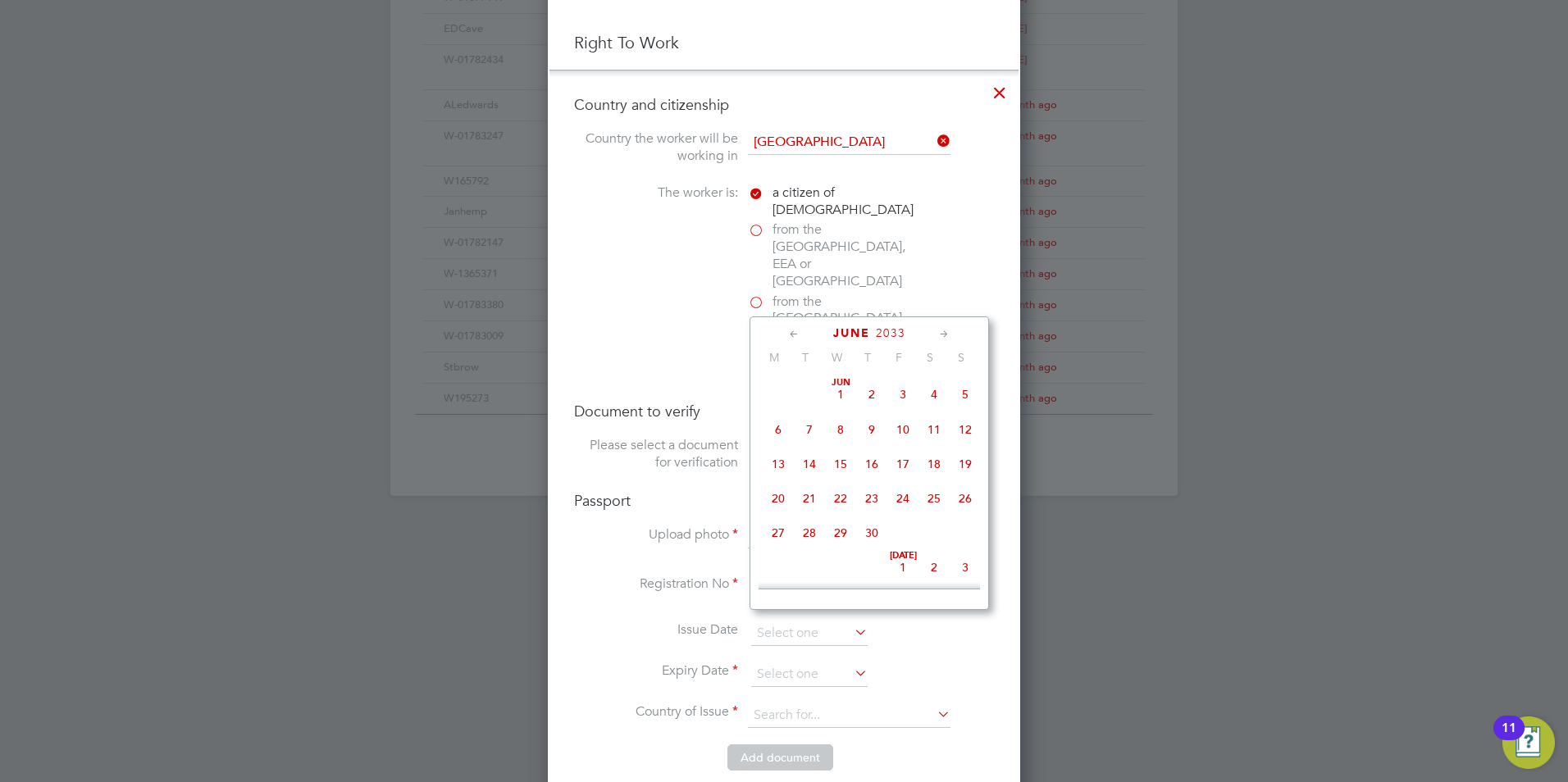
click at [792, 338] on icon at bounding box center [794, 335] width 16 height 18
click at [941, 334] on icon at bounding box center [944, 335] width 16 height 18
click at [807, 496] on span "17" at bounding box center [809, 494] width 31 height 31
type input "[DATE]"
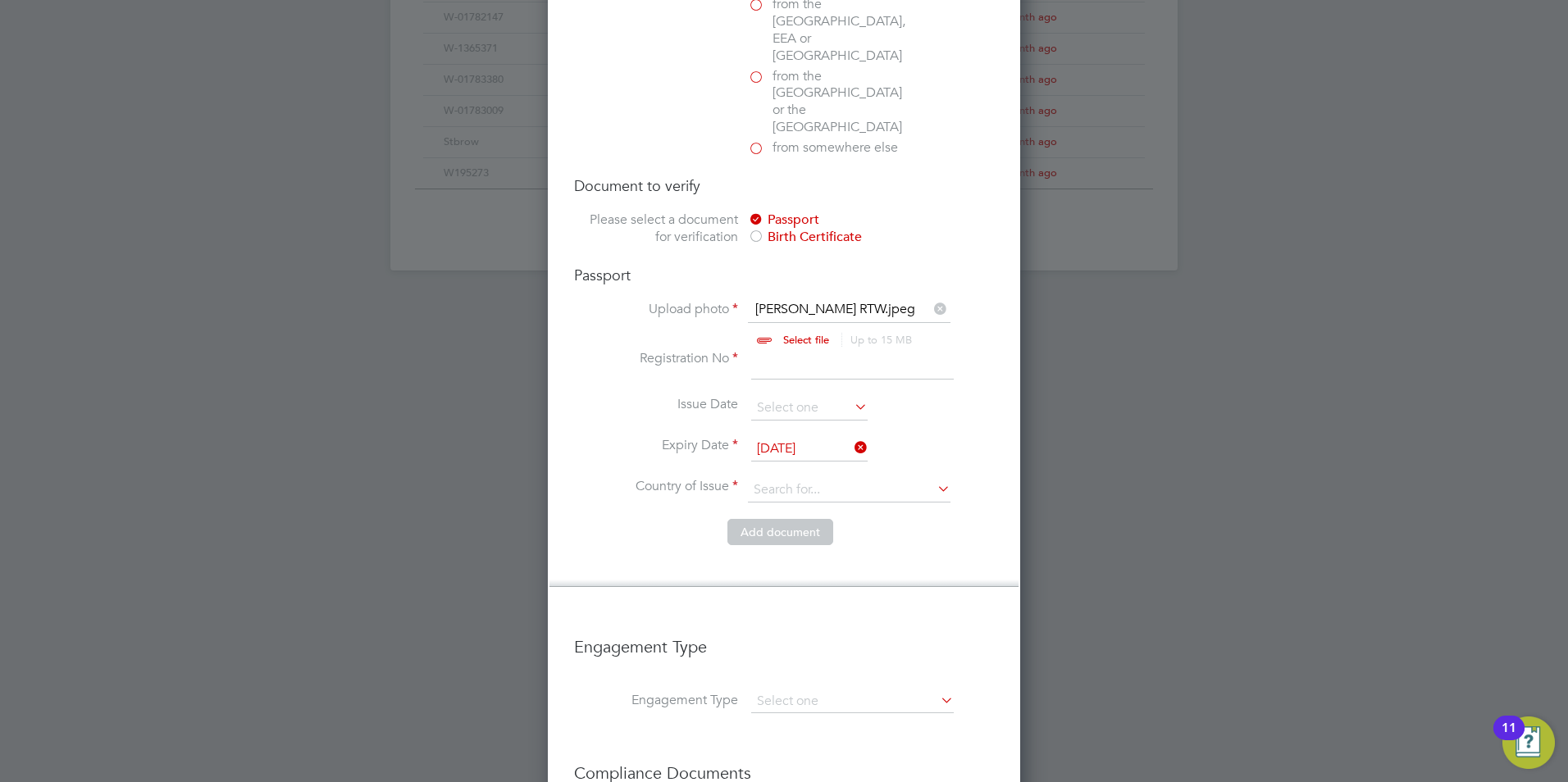
scroll to position [1148, 0]
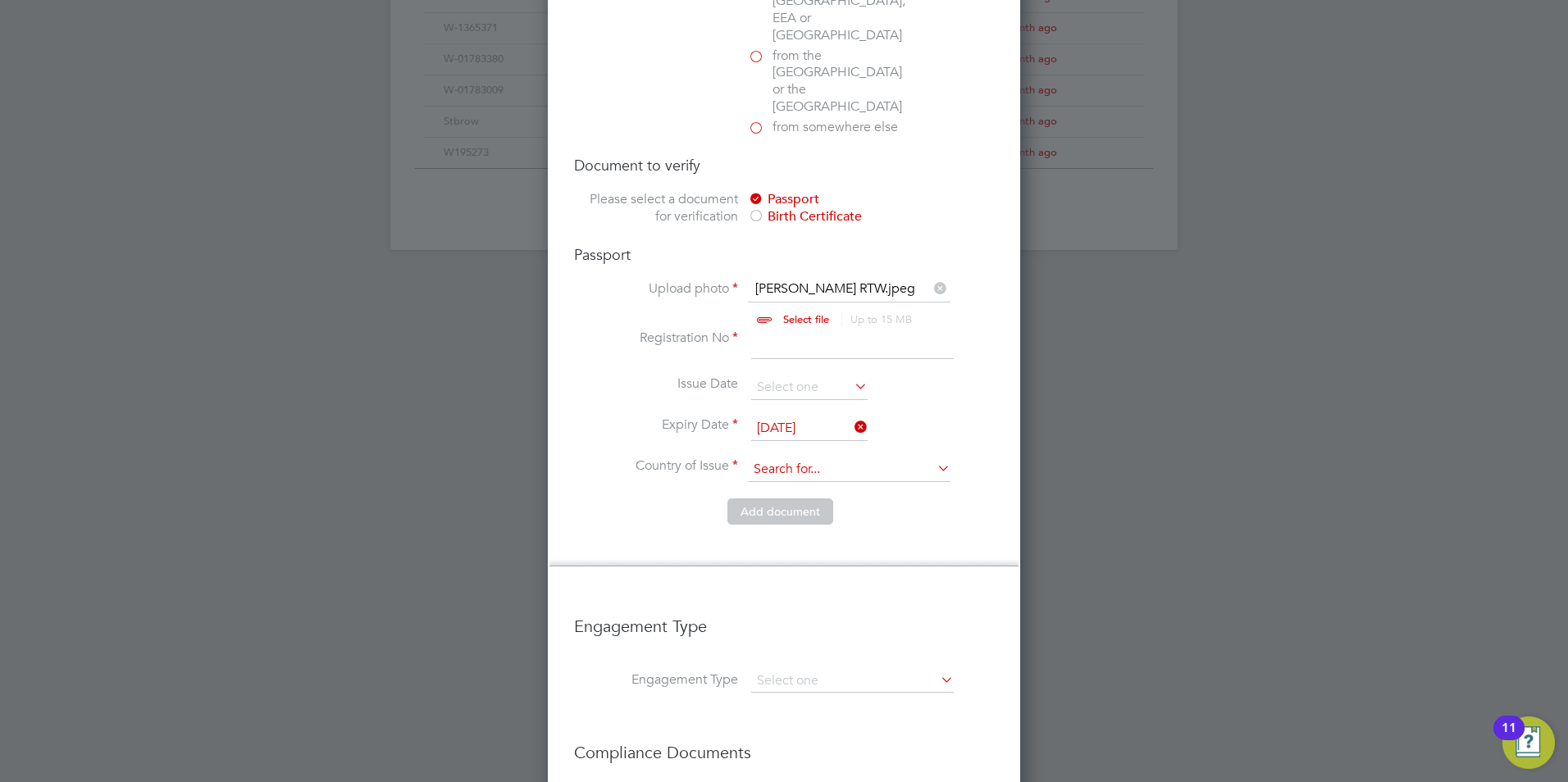
click at [834, 457] on input at bounding box center [848, 469] width 202 height 24
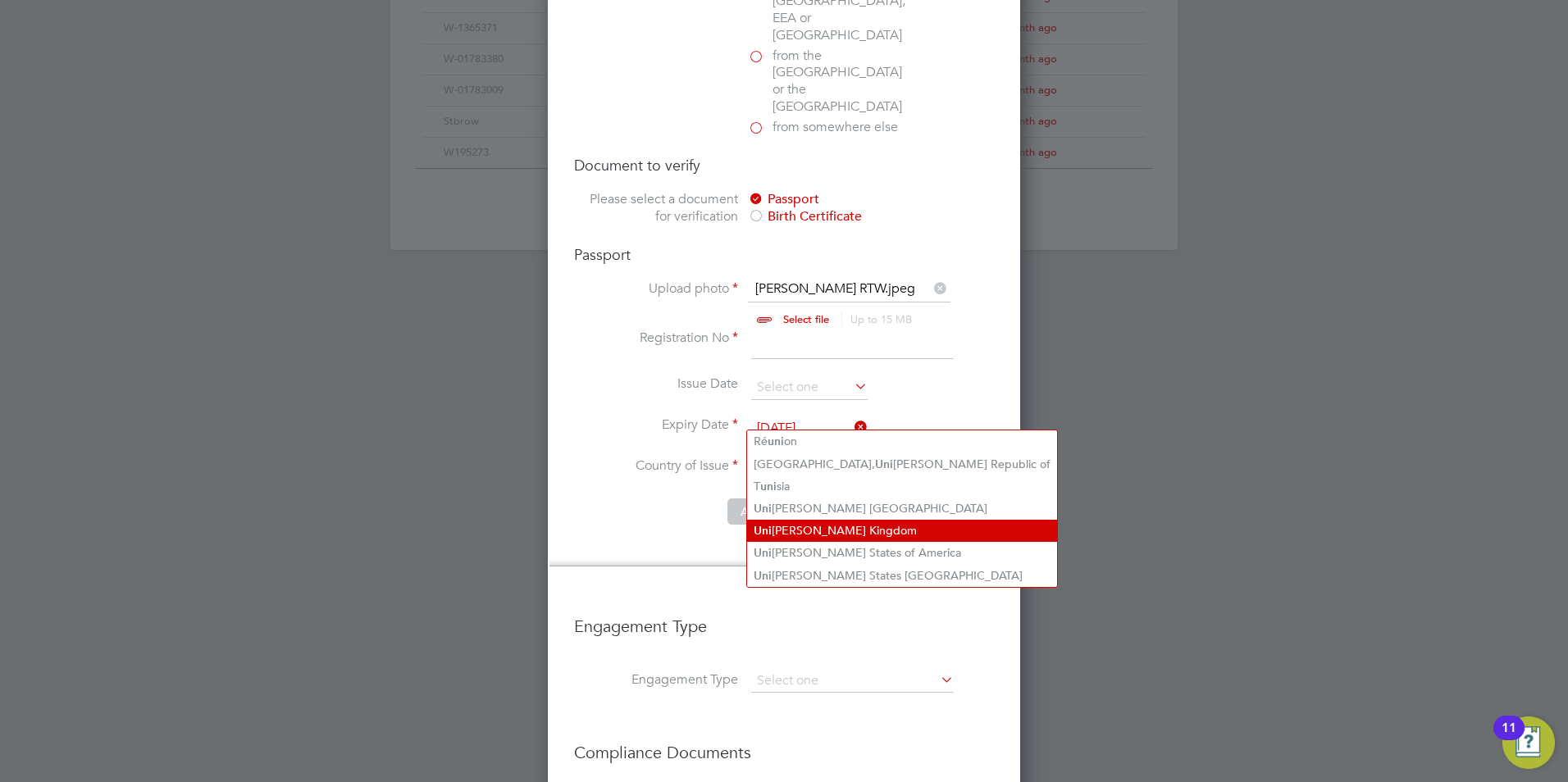
click at [829, 527] on li "Uni [PERSON_NAME] Kingdom" at bounding box center [901, 531] width 310 height 22
type input "[GEOGRAPHIC_DATA]"
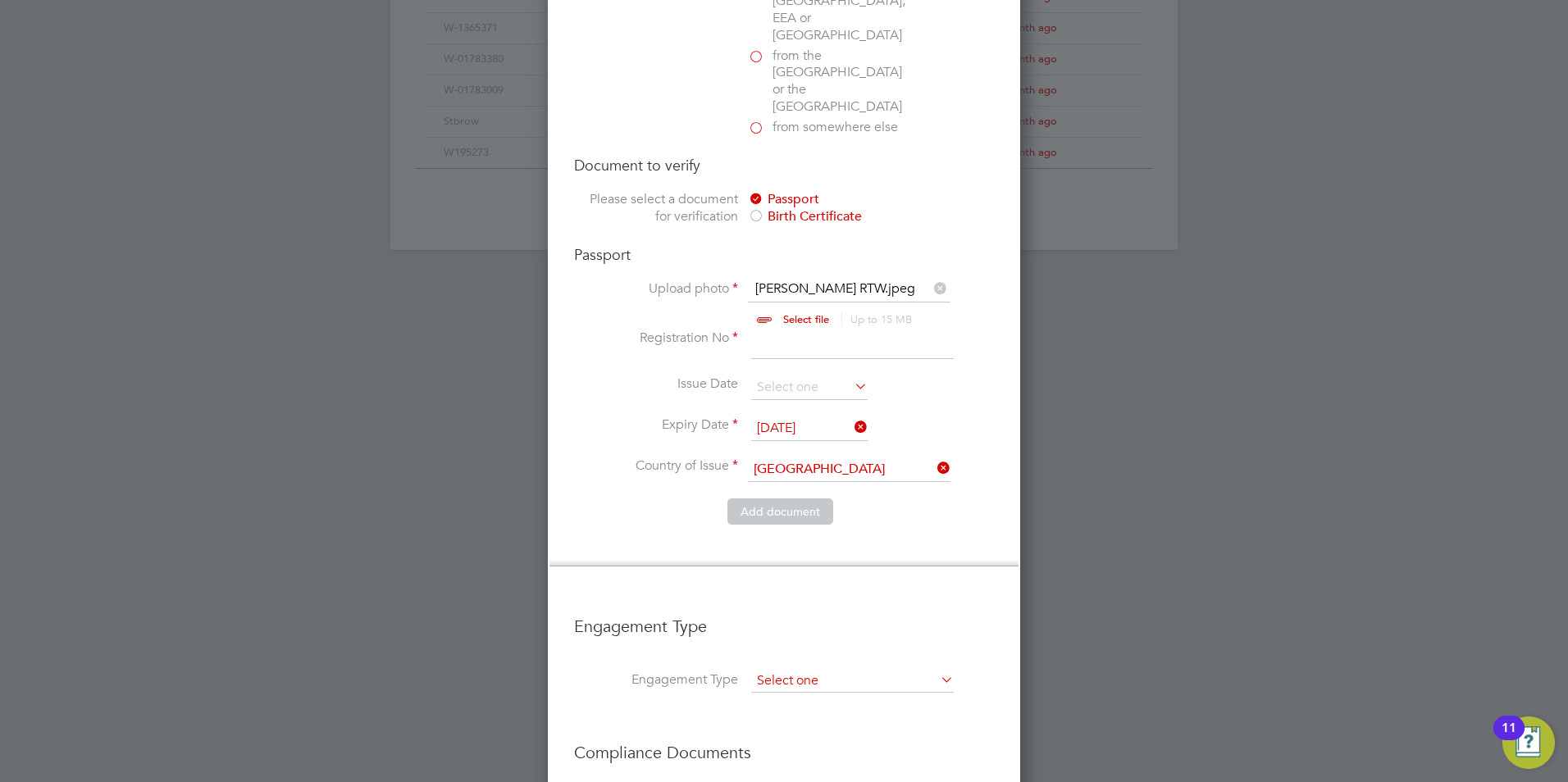
click at [796, 670] on input at bounding box center [852, 681] width 202 height 23
click at [817, 719] on li "Umbrella" at bounding box center [852, 724] width 204 height 23
type input "Umbrella"
click at [818, 709] on input at bounding box center [852, 720] width 202 height 23
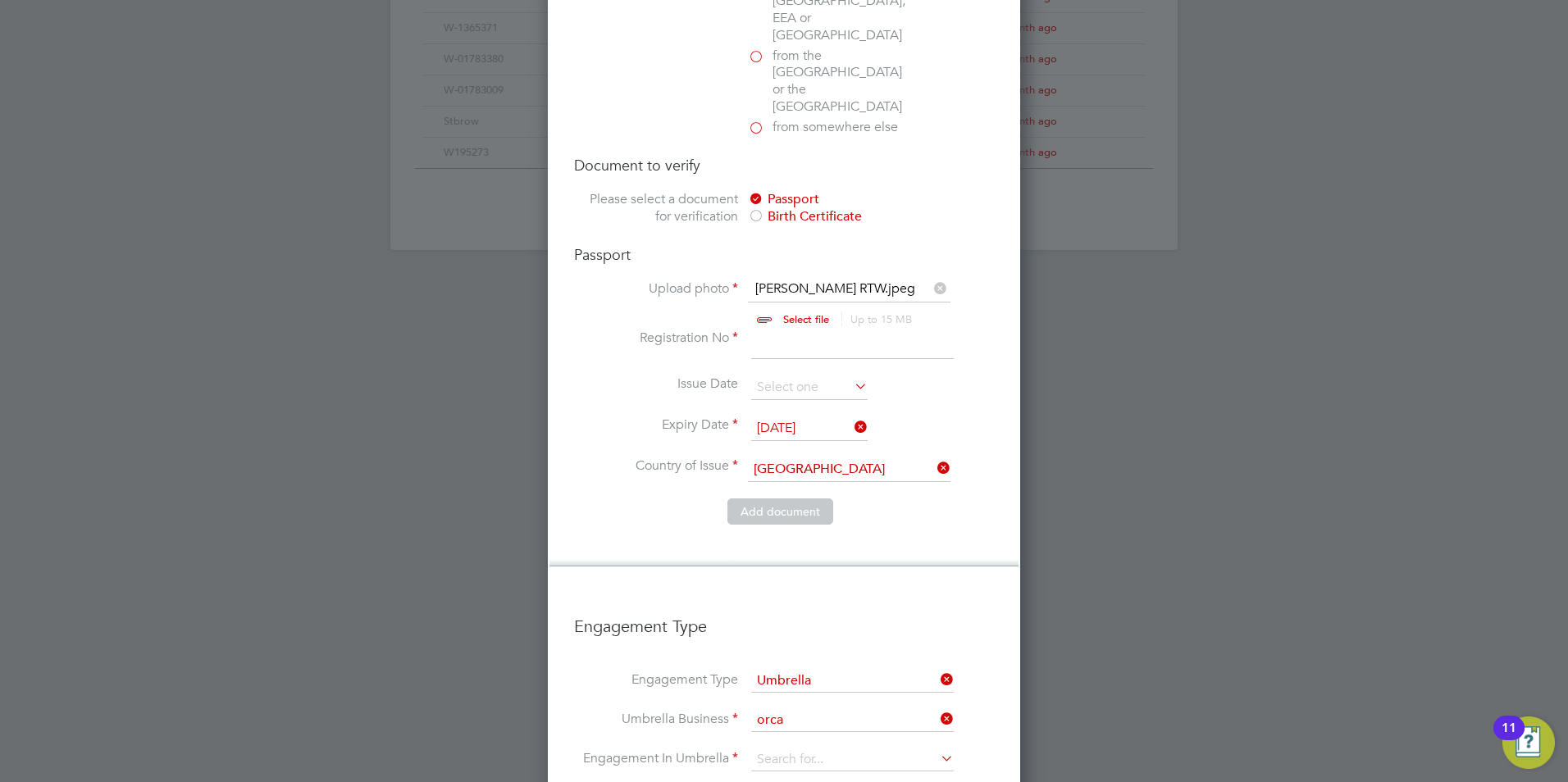
click at [812, 681] on li "Orca Pay Group" at bounding box center [852, 693] width 204 height 23
type input "Orca Pay Group"
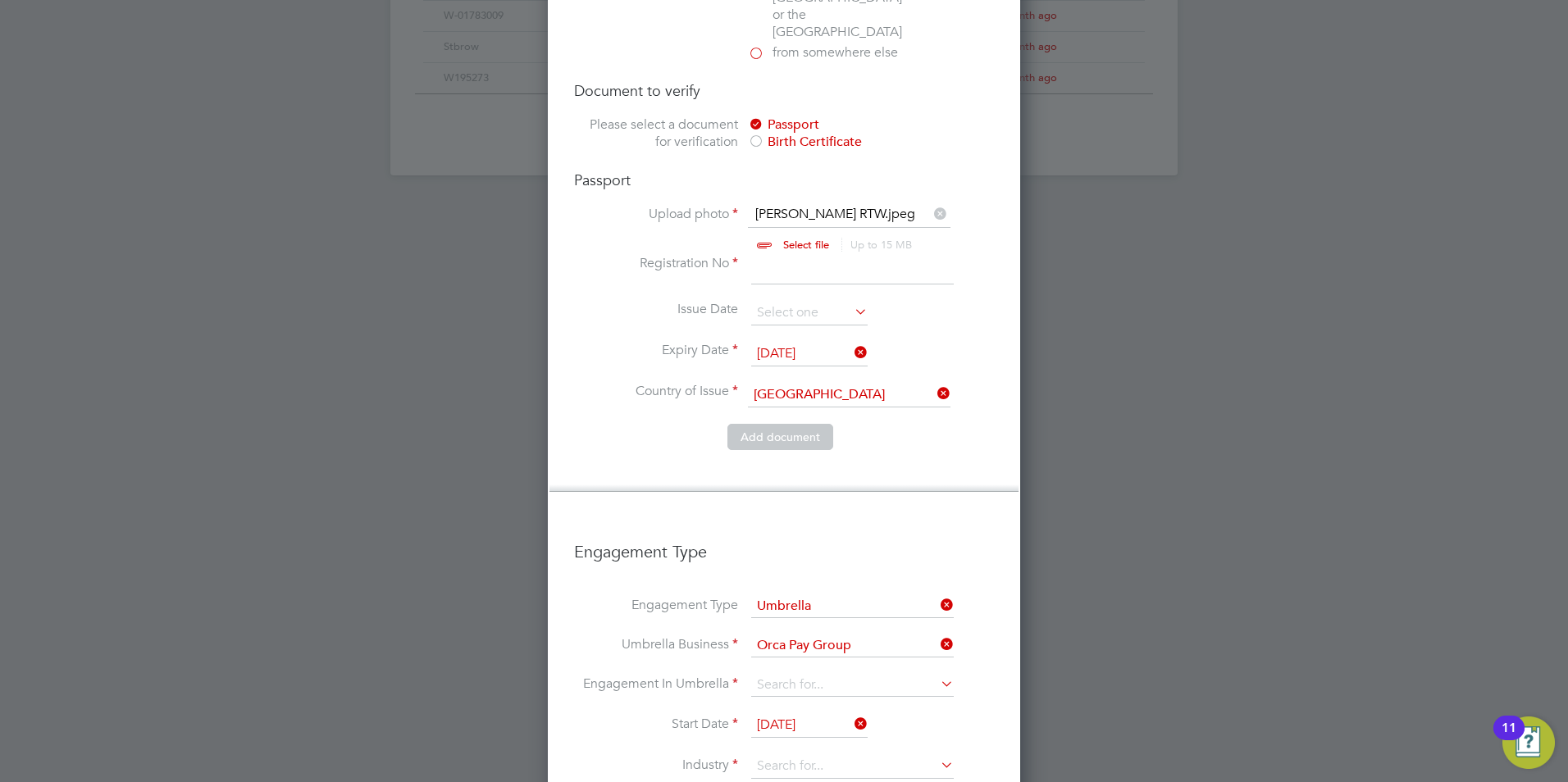
scroll to position [1312, 0]
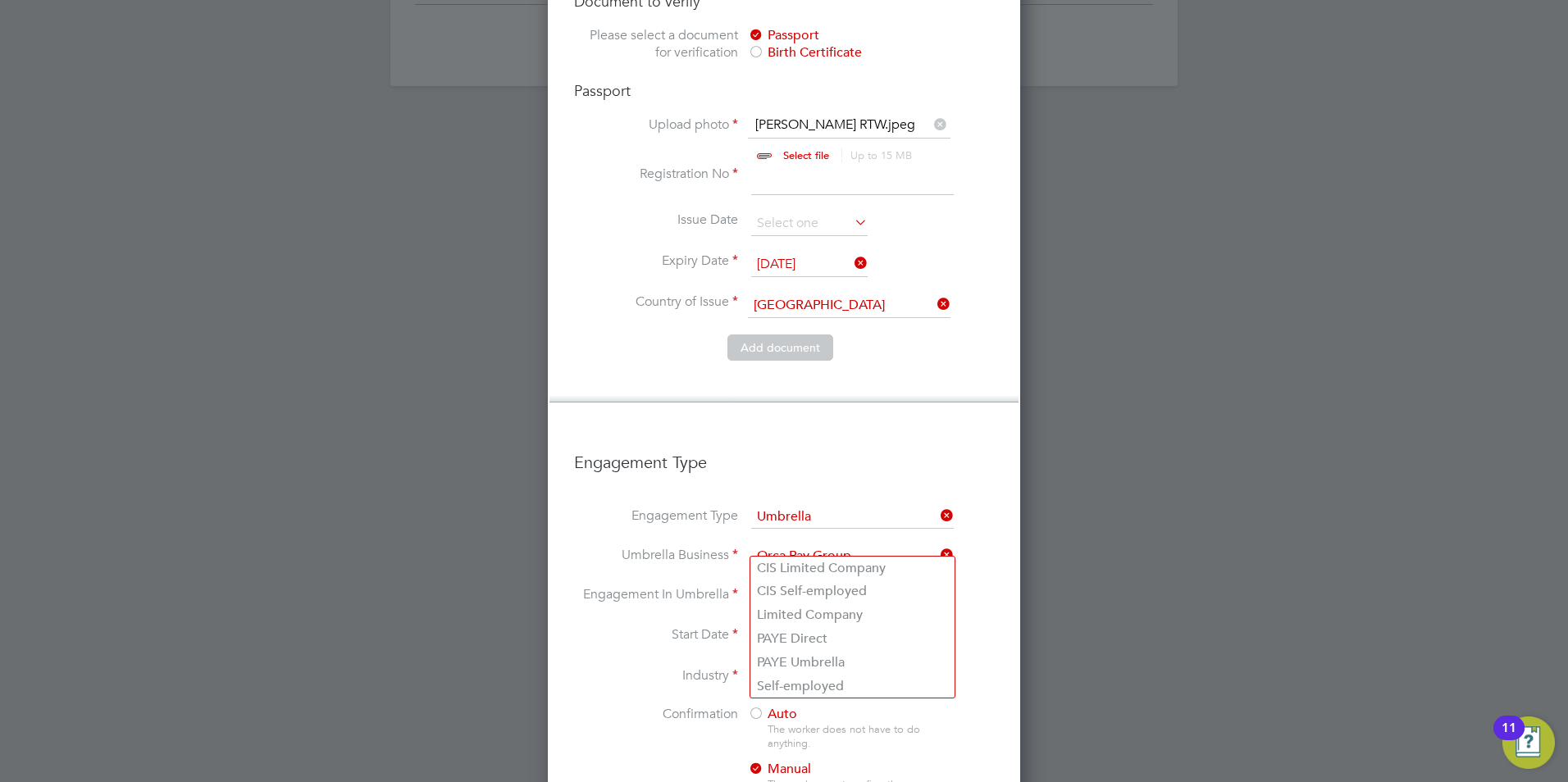
click at [848, 585] on input at bounding box center [852, 596] width 202 height 23
click at [829, 656] on li "PAYE Umbrella" at bounding box center [852, 663] width 204 height 23
type input "PAYE Umbrella"
click at [937, 665] on icon at bounding box center [937, 675] width 0 height 23
click at [810, 753] on li "Construction" at bounding box center [852, 761] width 204 height 22
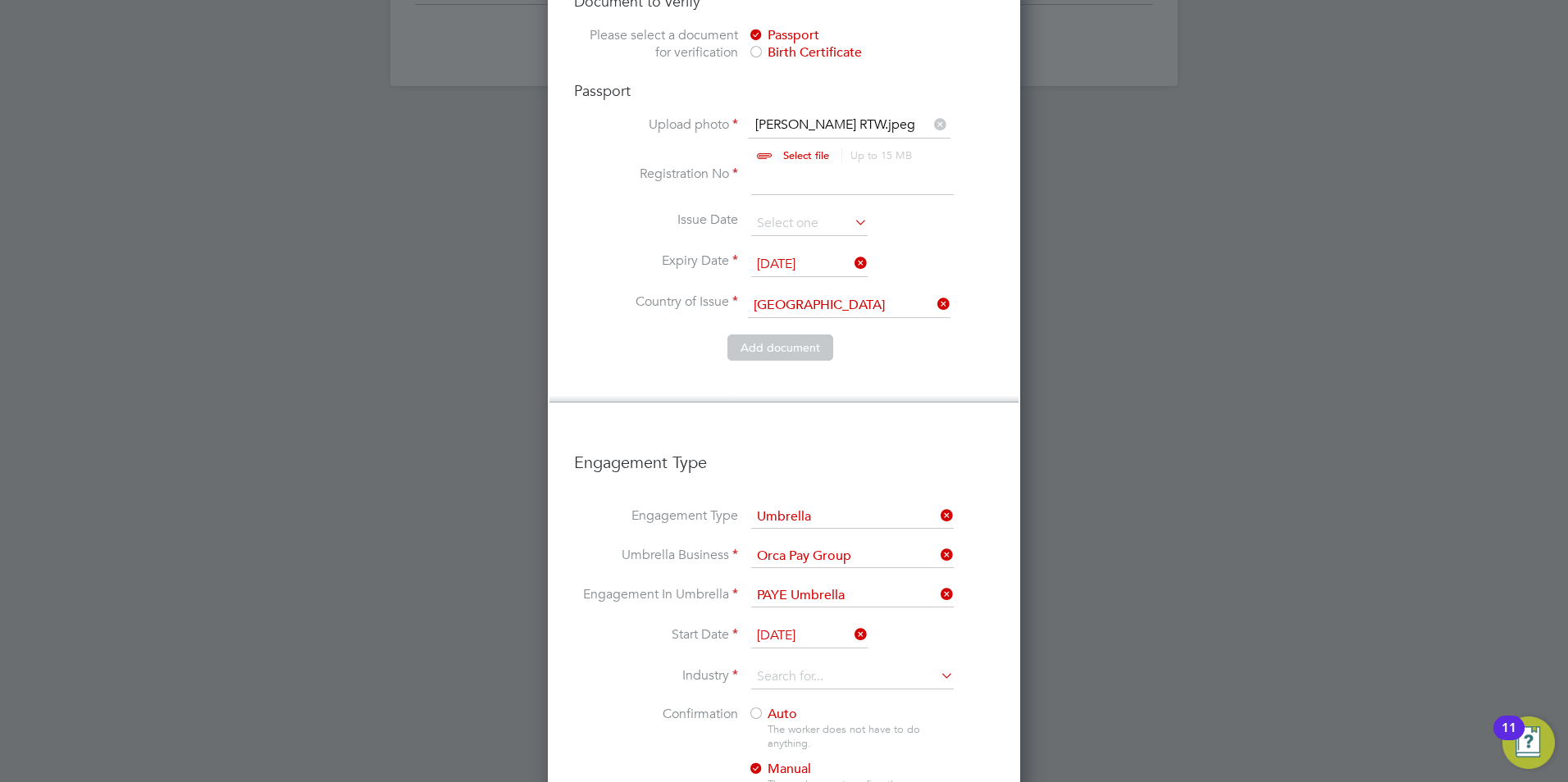
type input "Construction"
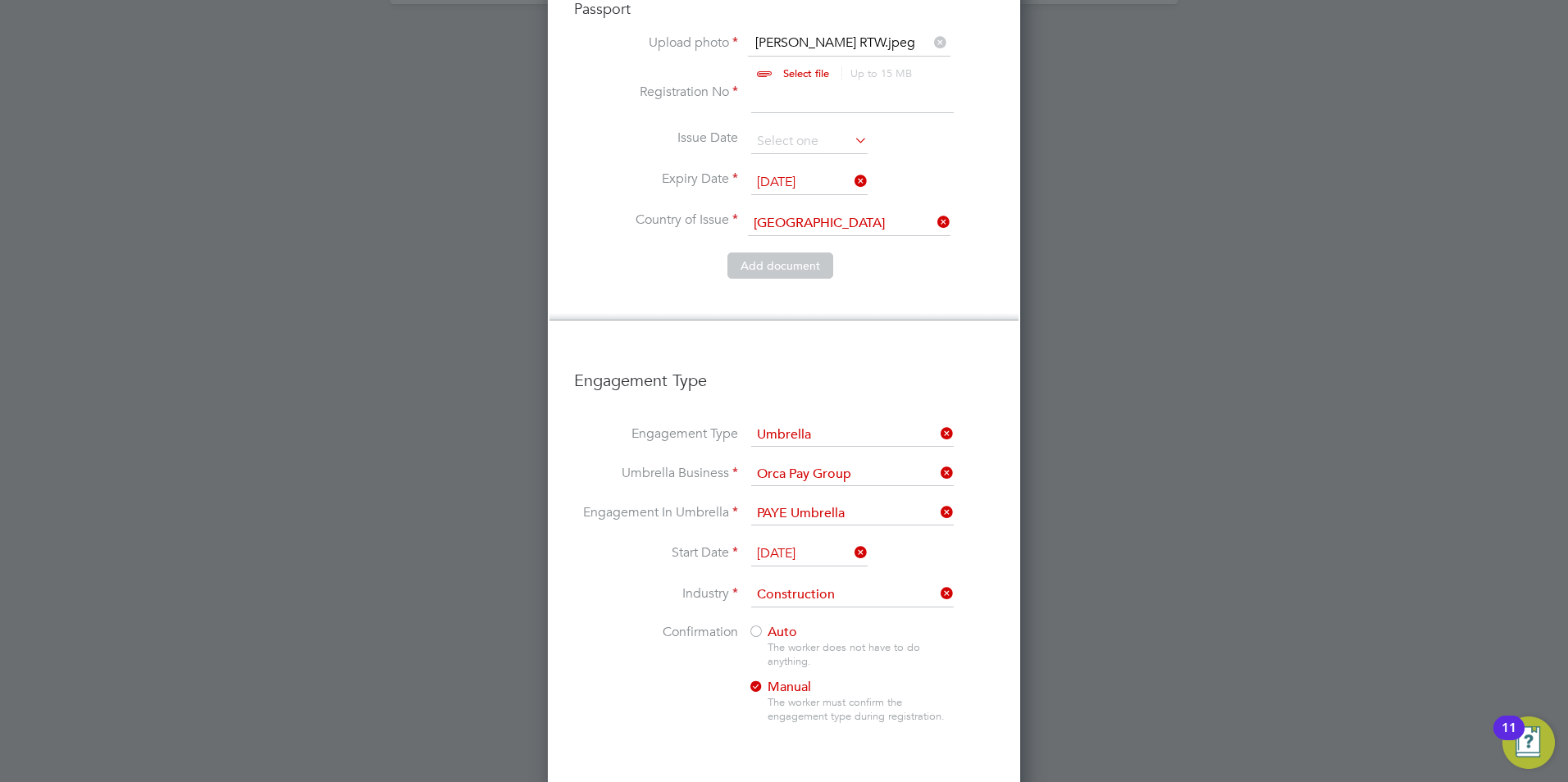
click at [768, 624] on span "Auto" at bounding box center [772, 633] width 49 height 17
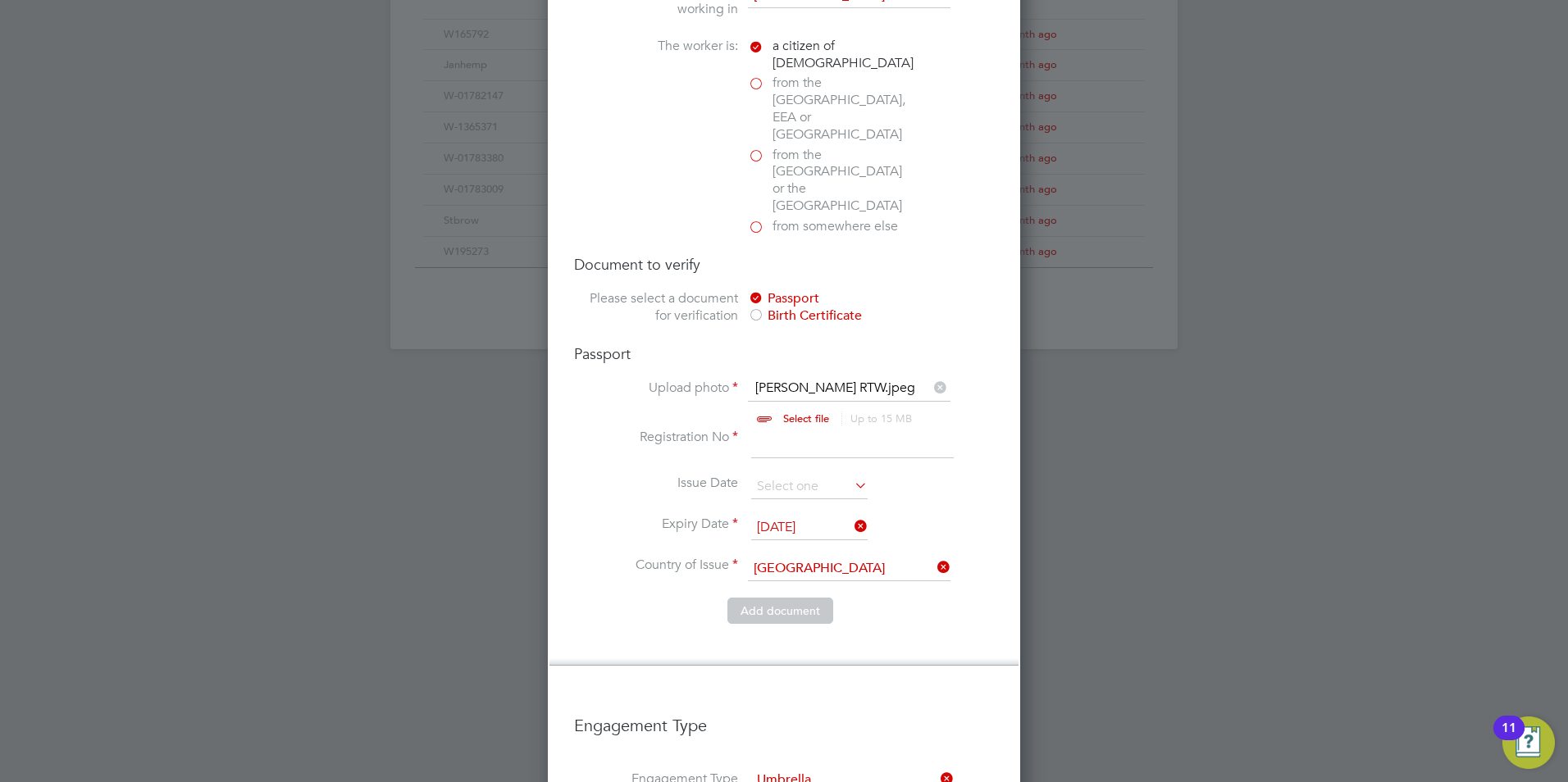
scroll to position [1039, 0]
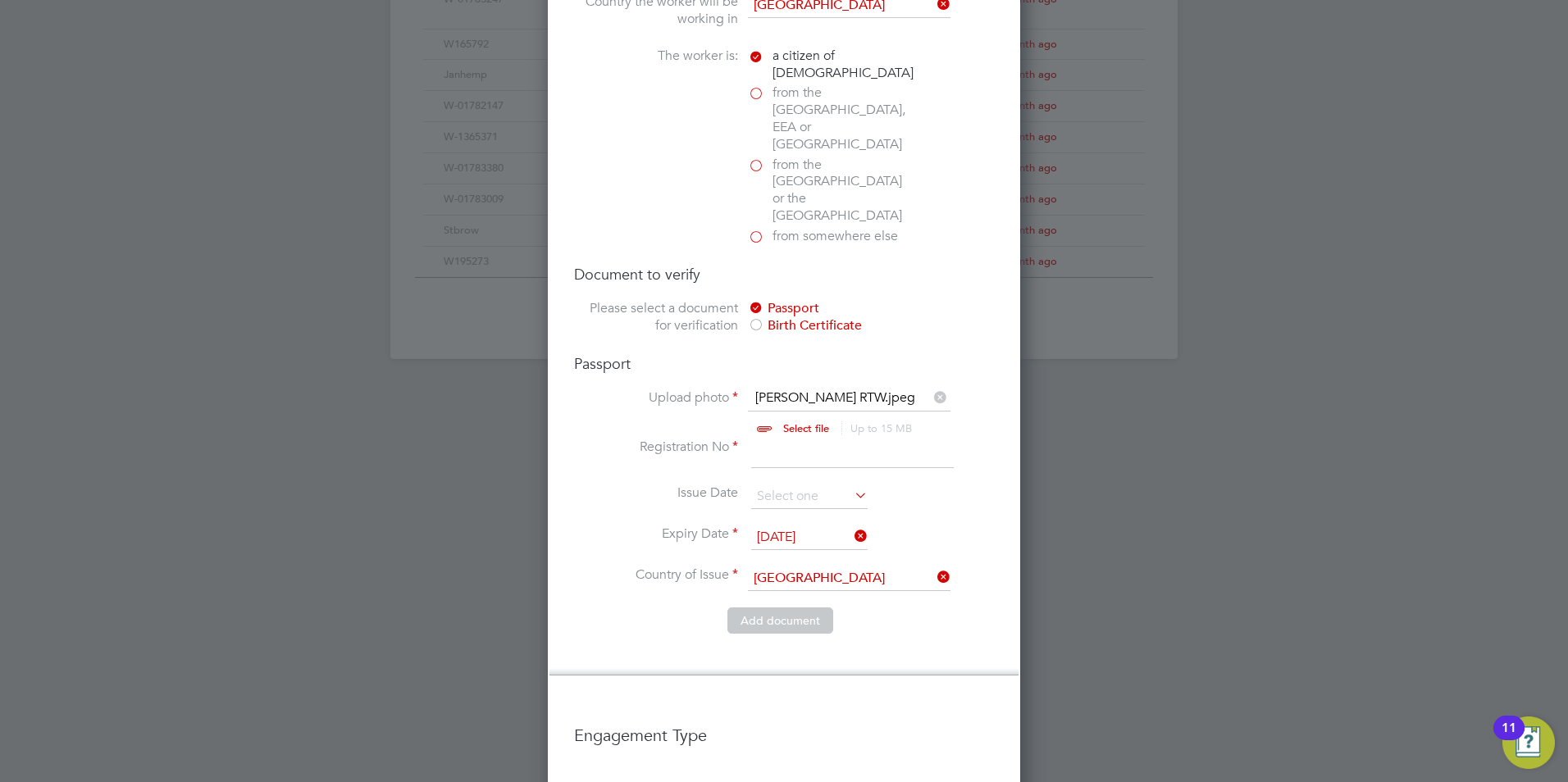
click at [834, 439] on input at bounding box center [852, 453] width 202 height 29
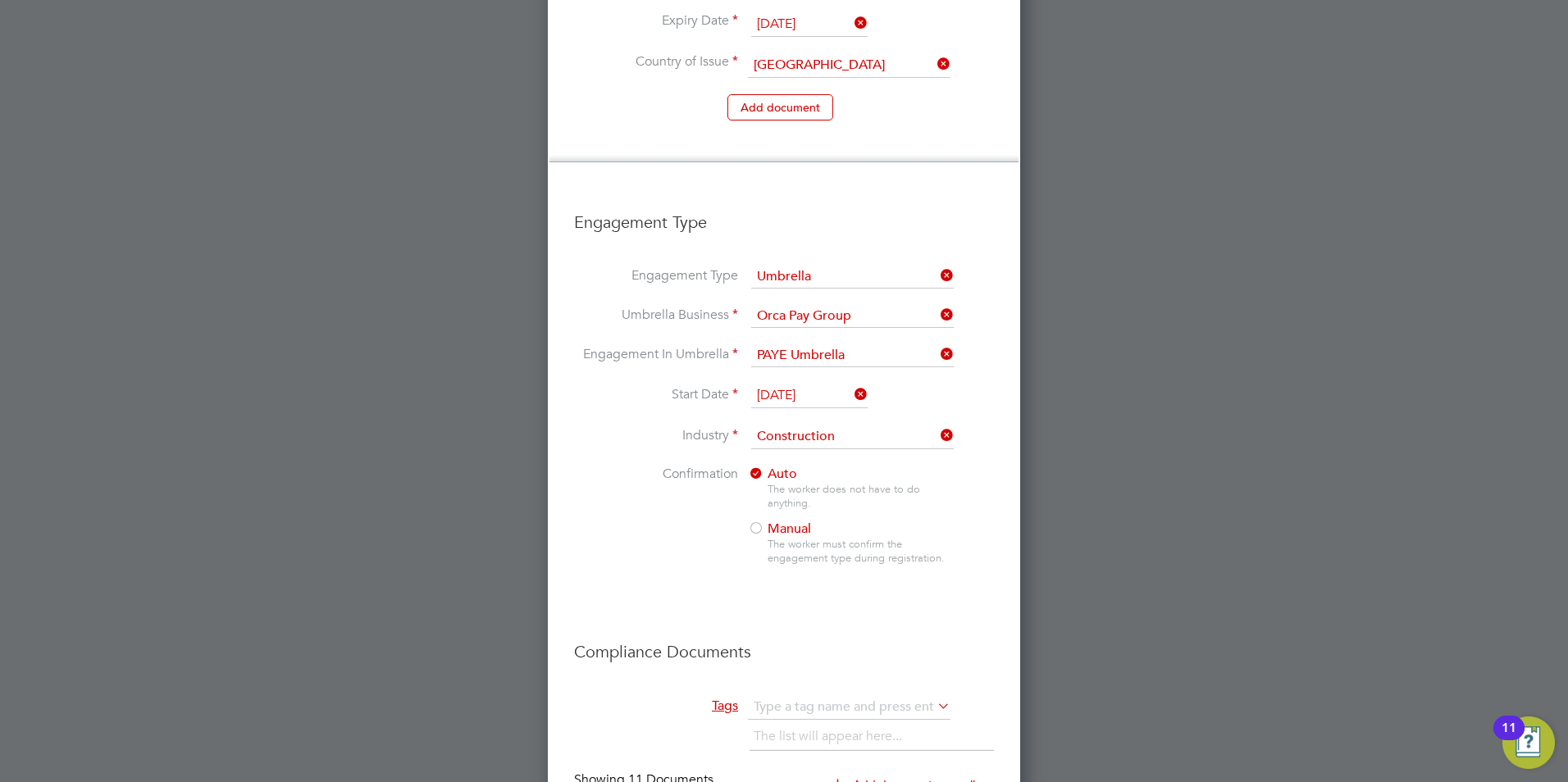
scroll to position [1695, 0]
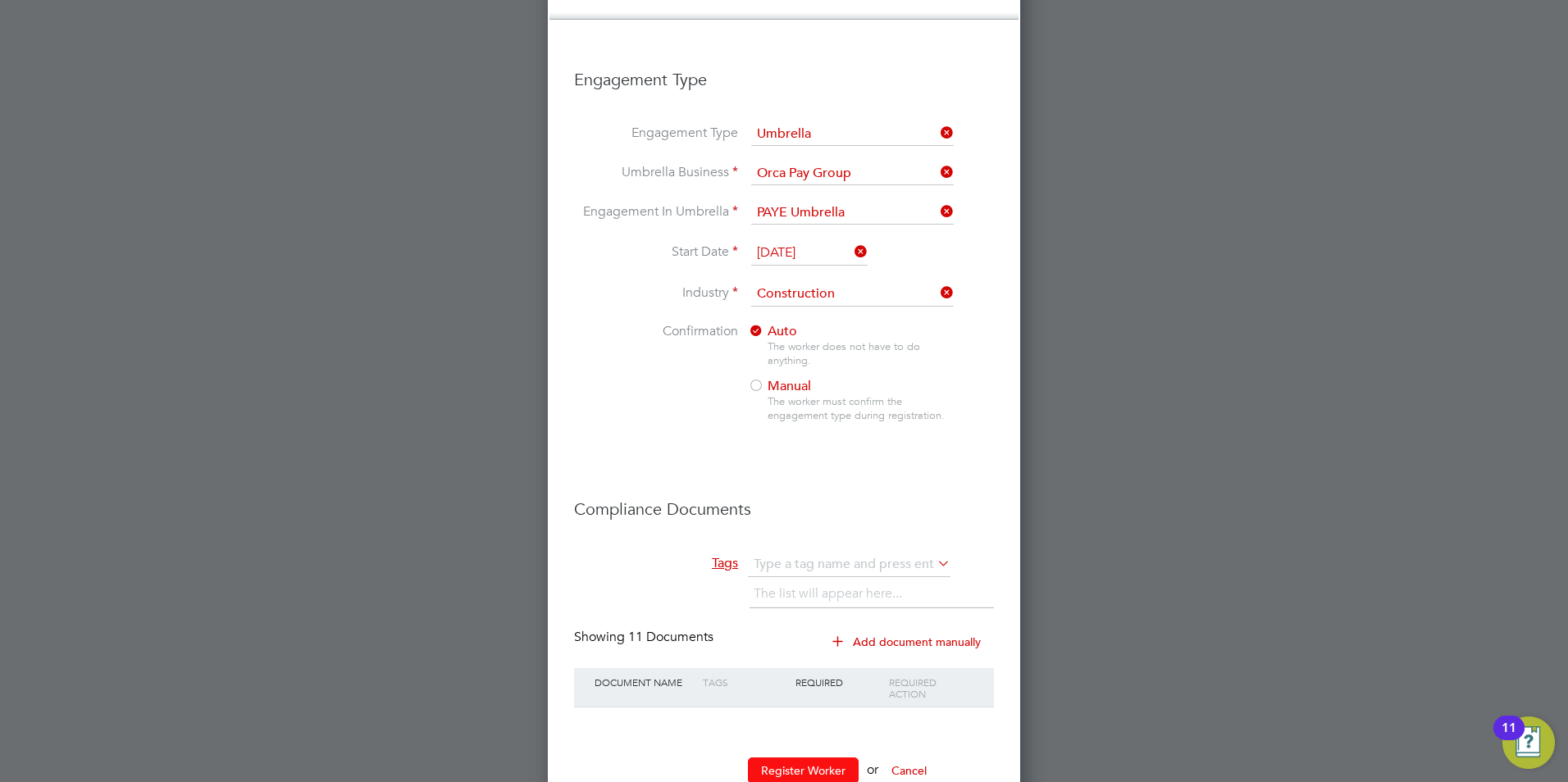
type input "140792837"
click at [809, 758] on button "Register Worker" at bounding box center [803, 770] width 111 height 26
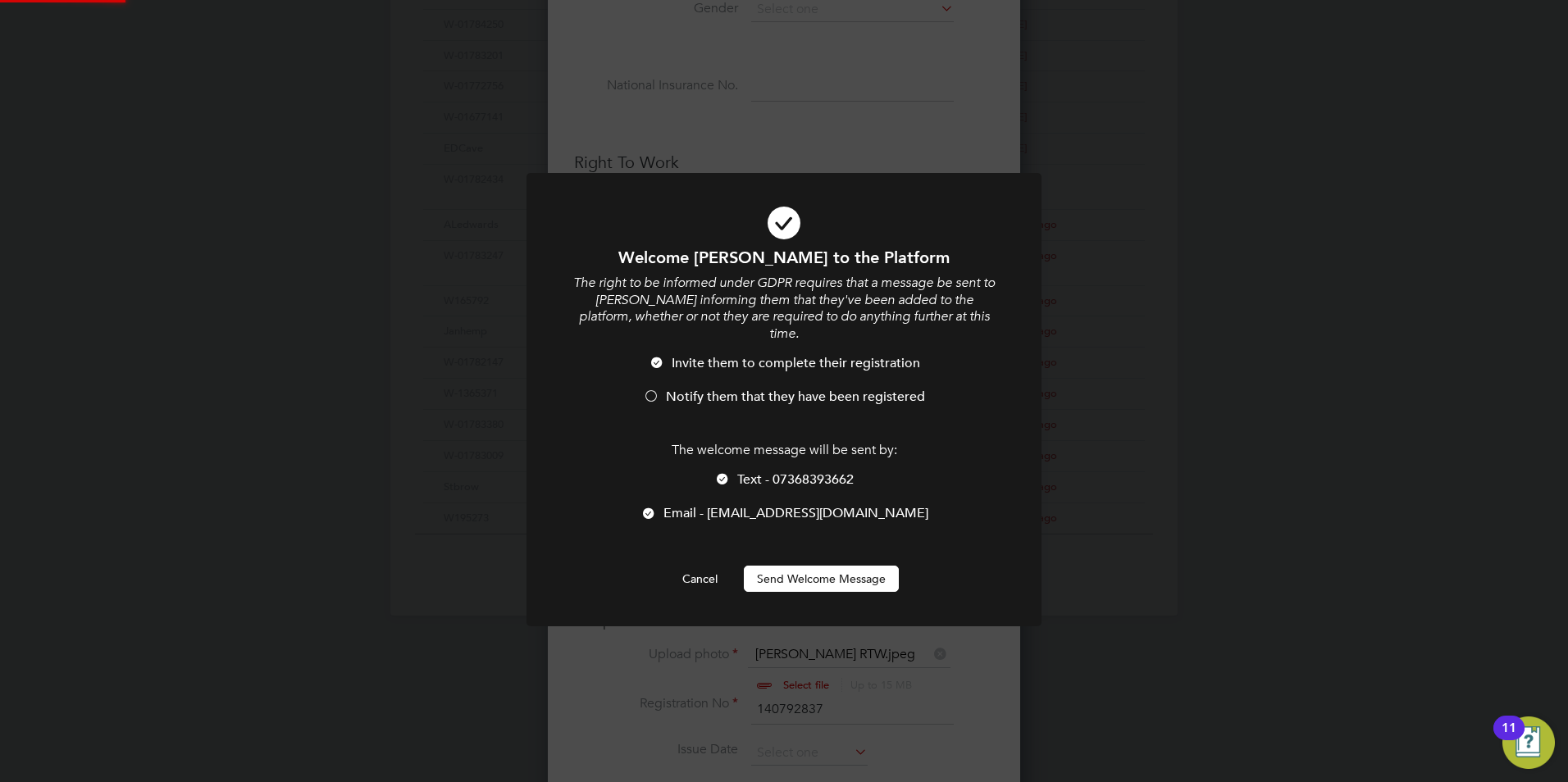
scroll to position [0, 0]
click at [651, 389] on div at bounding box center [651, 398] width 17 height 17
click at [811, 569] on button "Send Welcome Message" at bounding box center [821, 578] width 155 height 26
